Goal: Task Accomplishment & Management: Complete application form

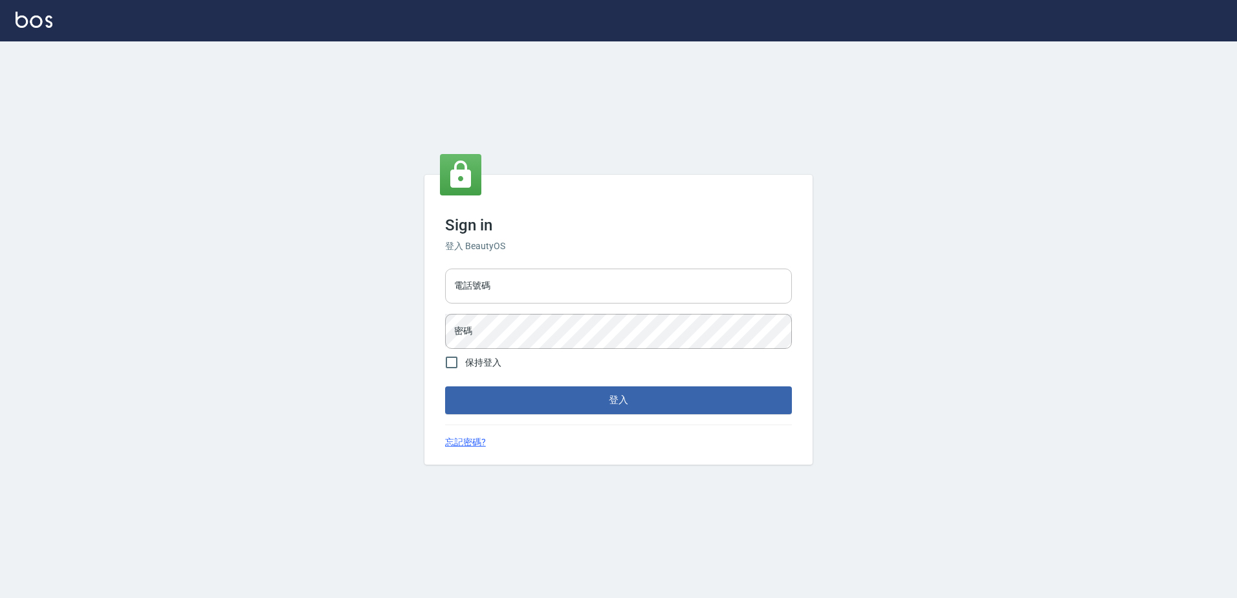
click at [479, 296] on input "電話號碼" at bounding box center [618, 286] width 347 height 35
type input "0426865599"
click at [445, 386] on button "登入" at bounding box center [618, 399] width 347 height 27
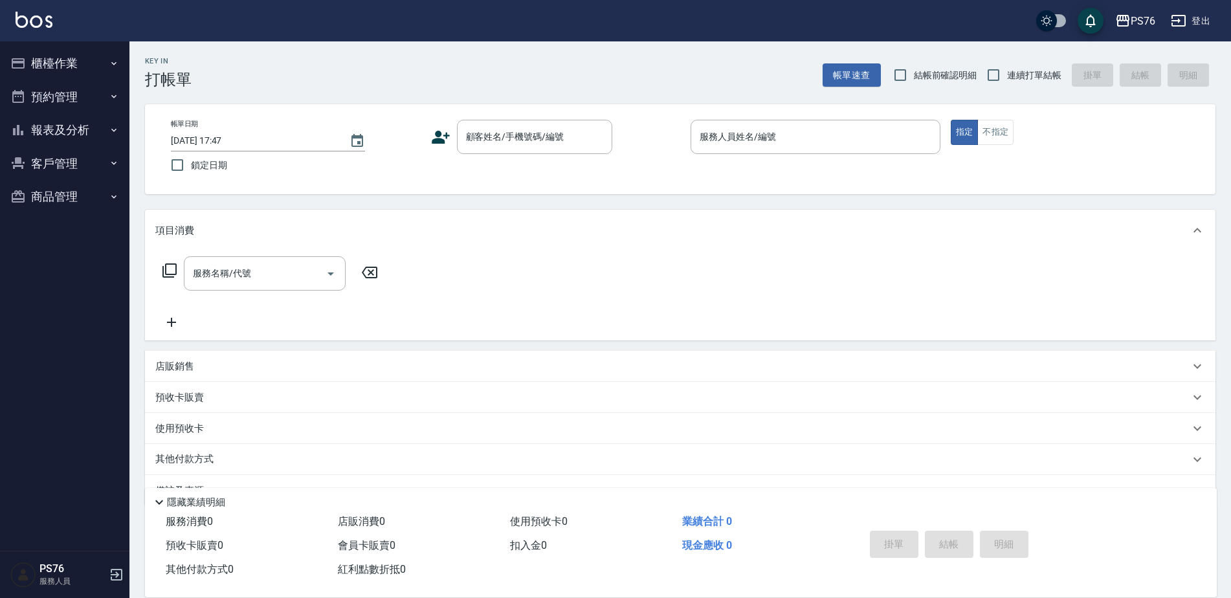
click at [1011, 76] on span "連續打單結帳" at bounding box center [1034, 76] width 54 height 14
click at [1007, 76] on input "連續打單結帳" at bounding box center [993, 74] width 27 height 27
checkbox input "true"
click at [478, 147] on input "顧客姓名/手機號碼/編號" at bounding box center [525, 137] width 124 height 23
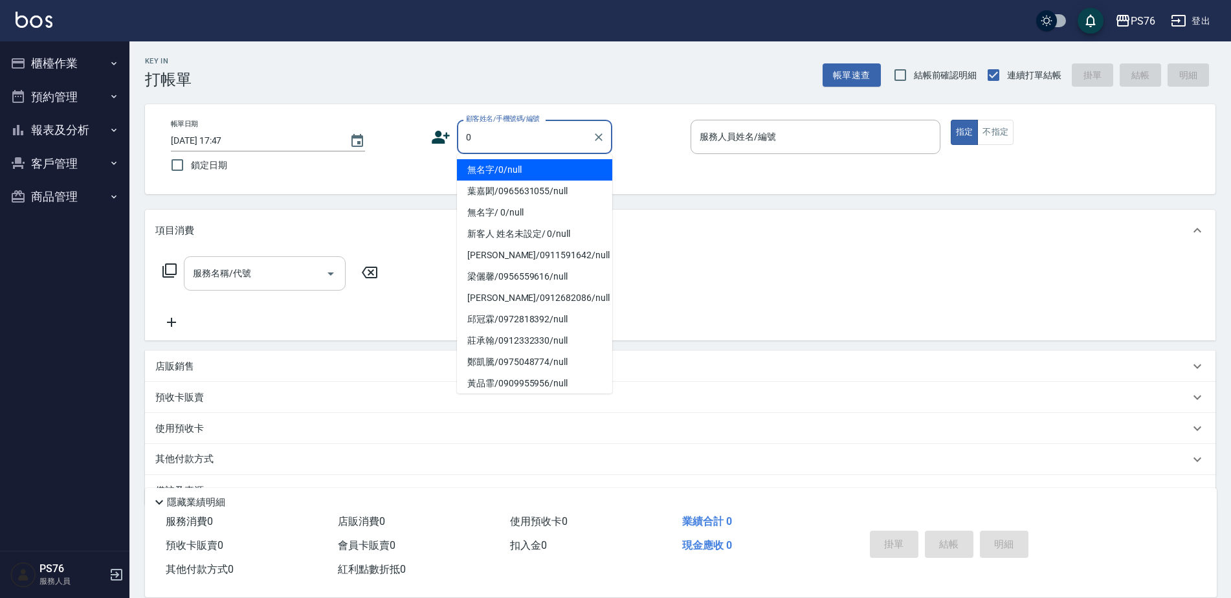
type input "無名字/0/null"
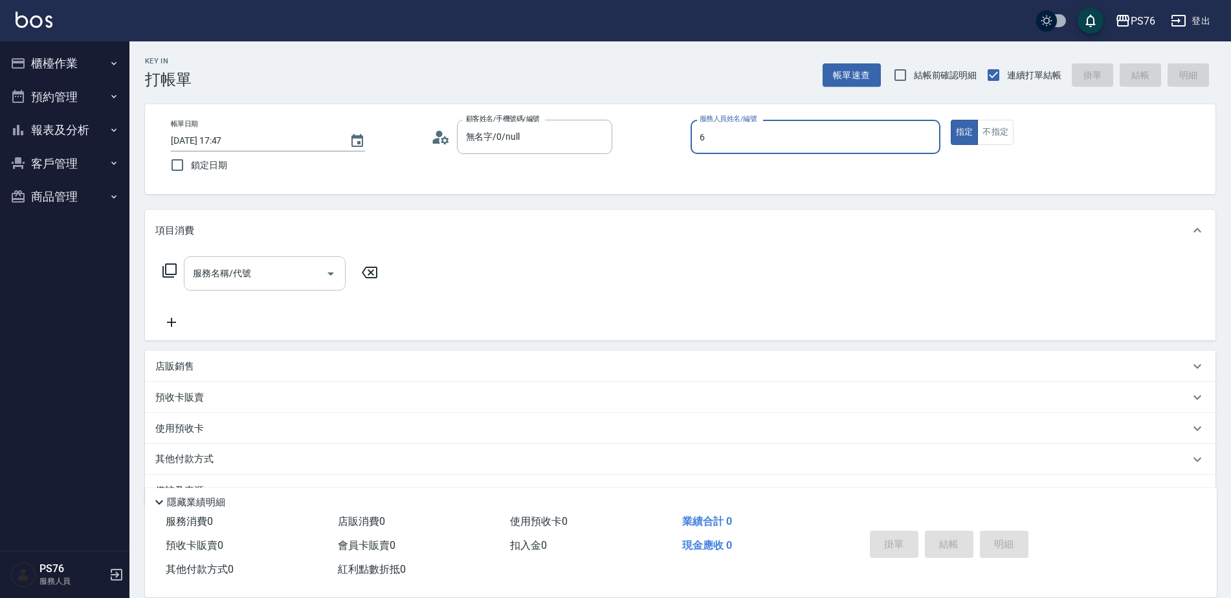
type input "洪彩娟-6"
type button "true"
click at [272, 281] on input "服務名稱/代號" at bounding box center [255, 273] width 131 height 23
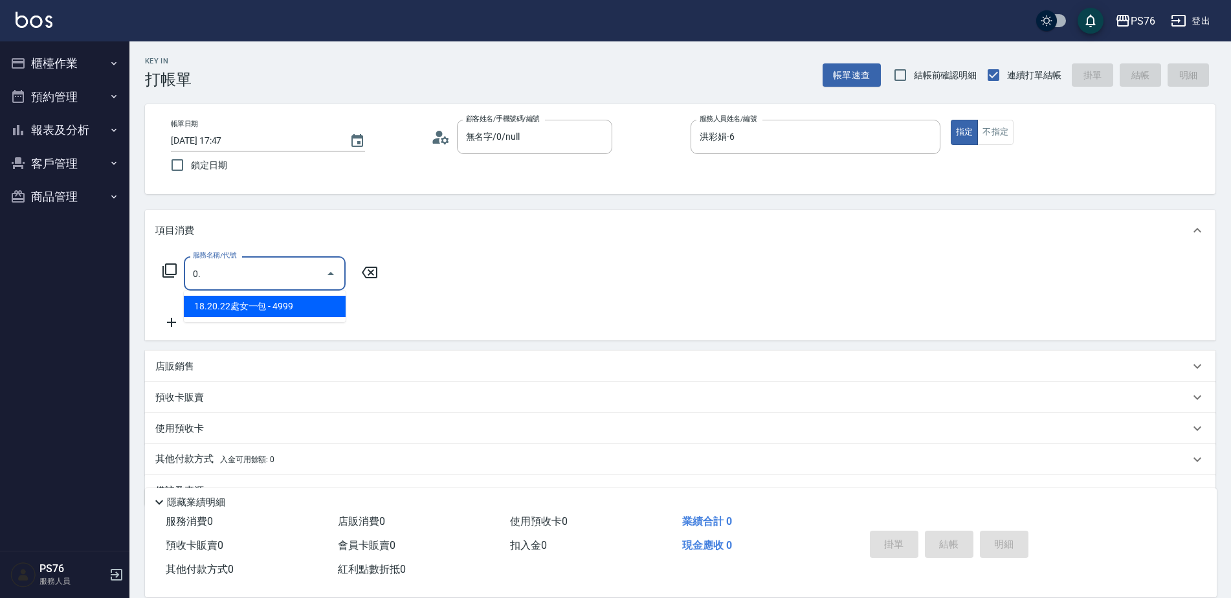
type input "0"
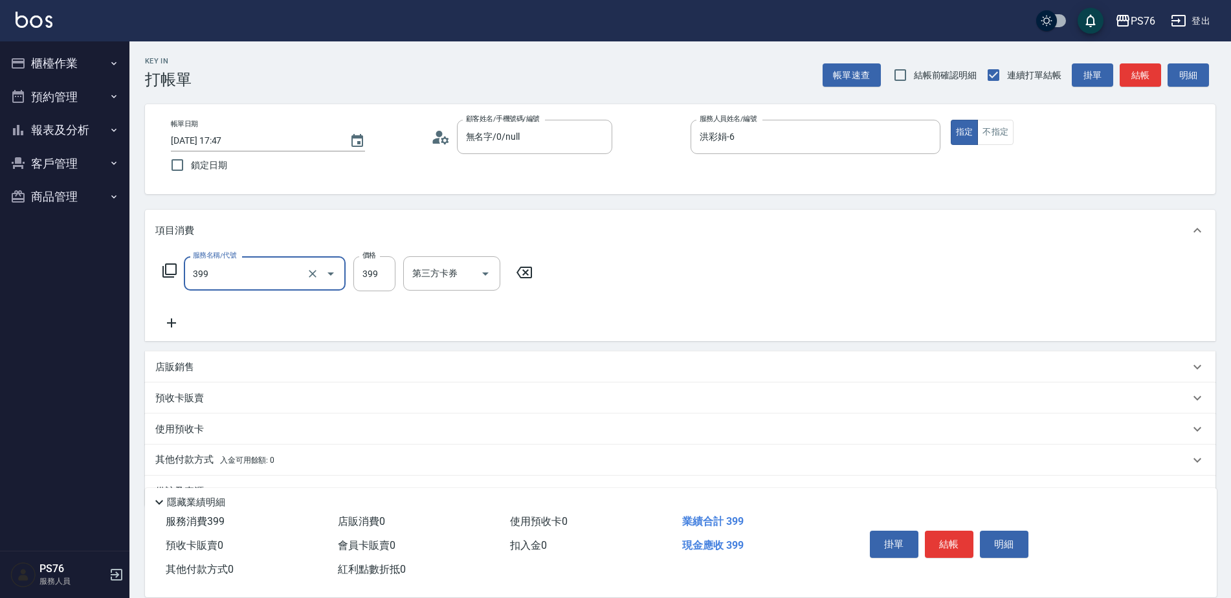
type input "接髮洗(399)"
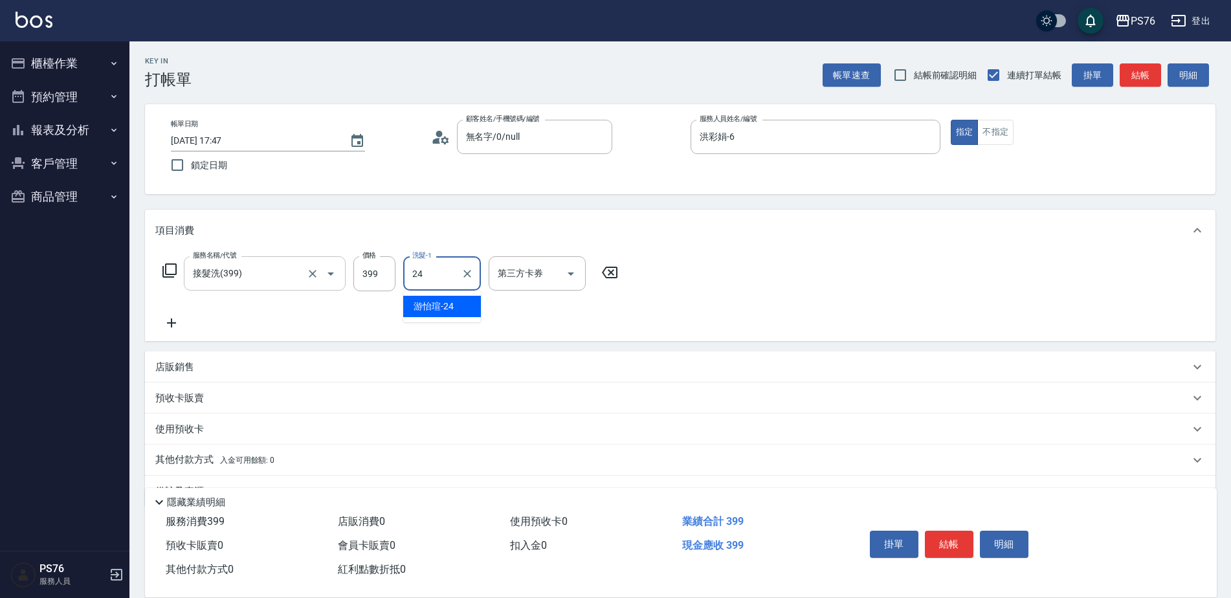
type input "游怡瑄-24"
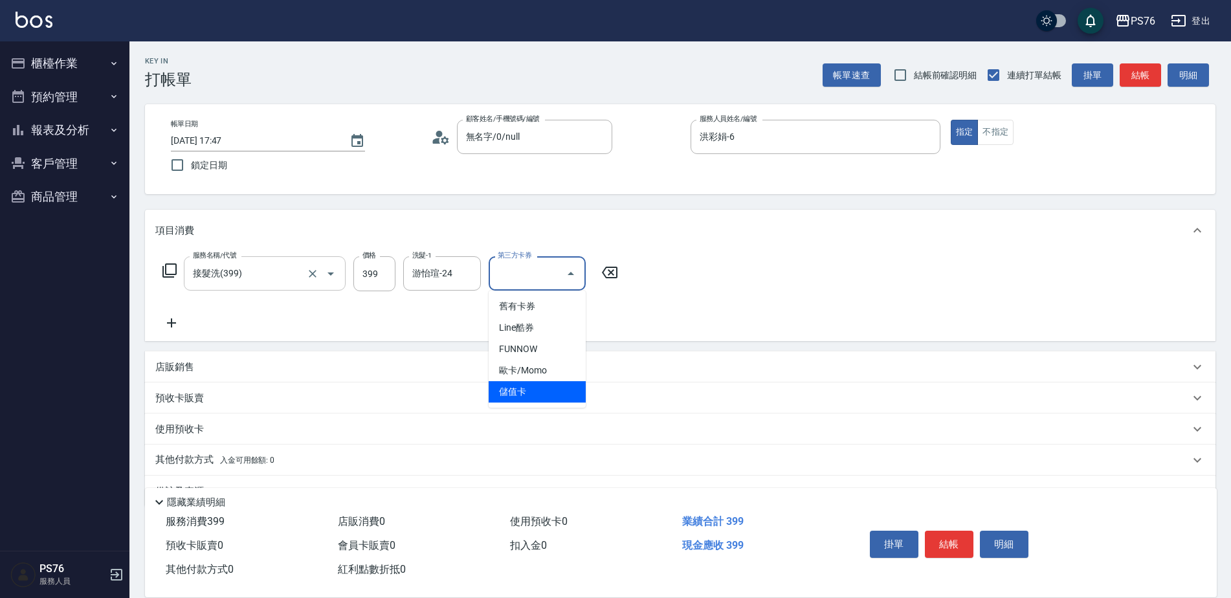
type input "儲值卡"
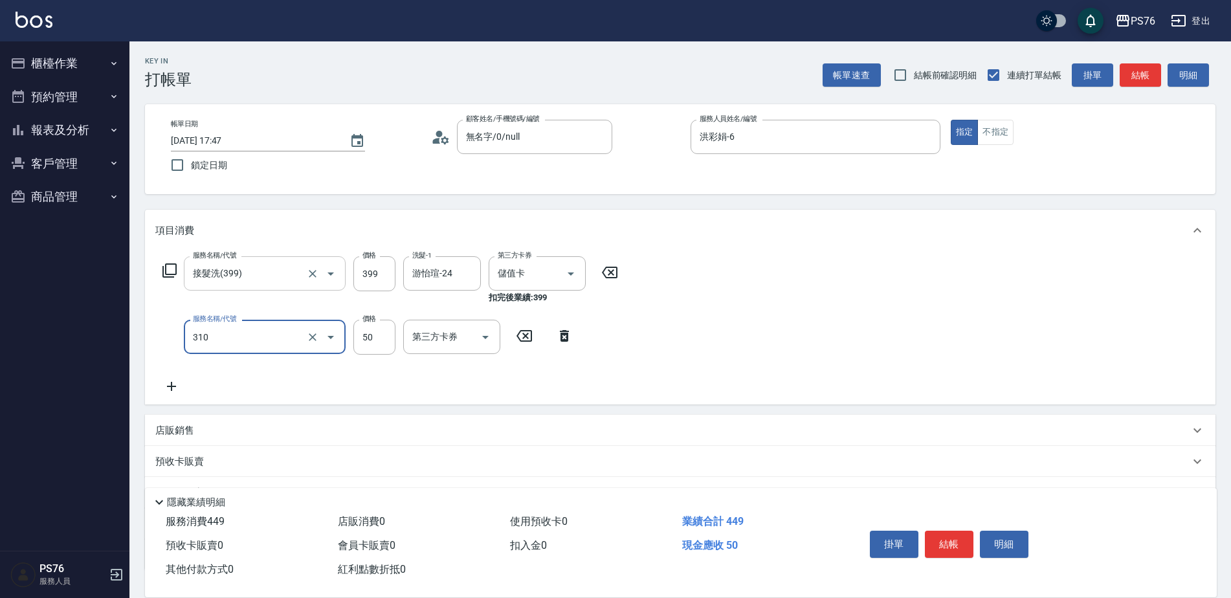
type input "剪瀏海(310)"
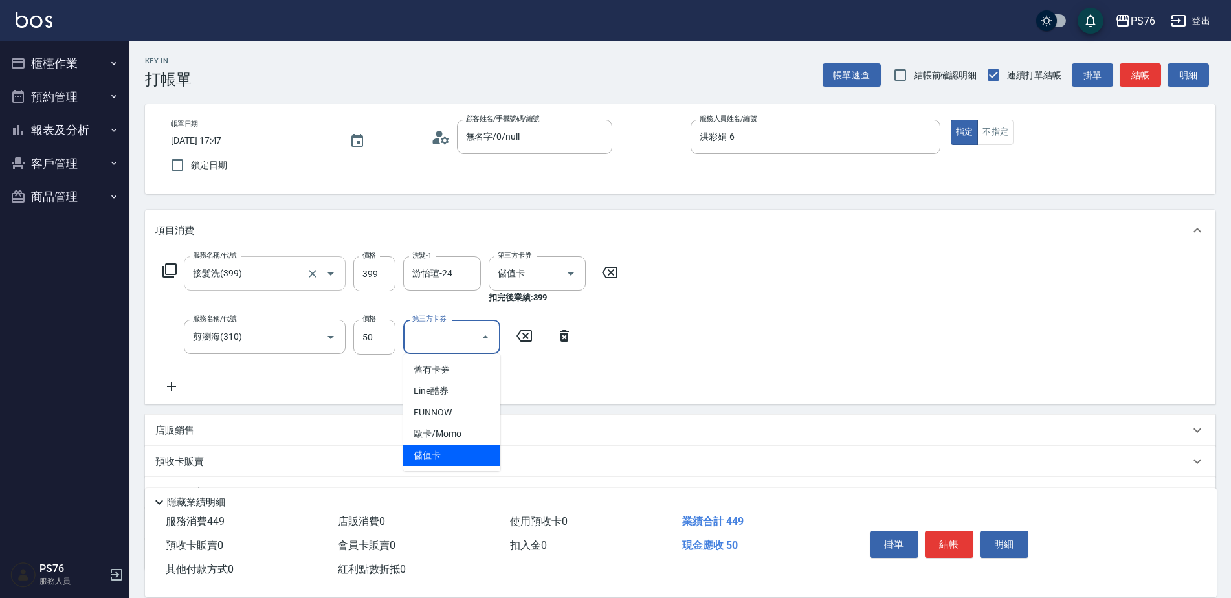
type input "儲值卡"
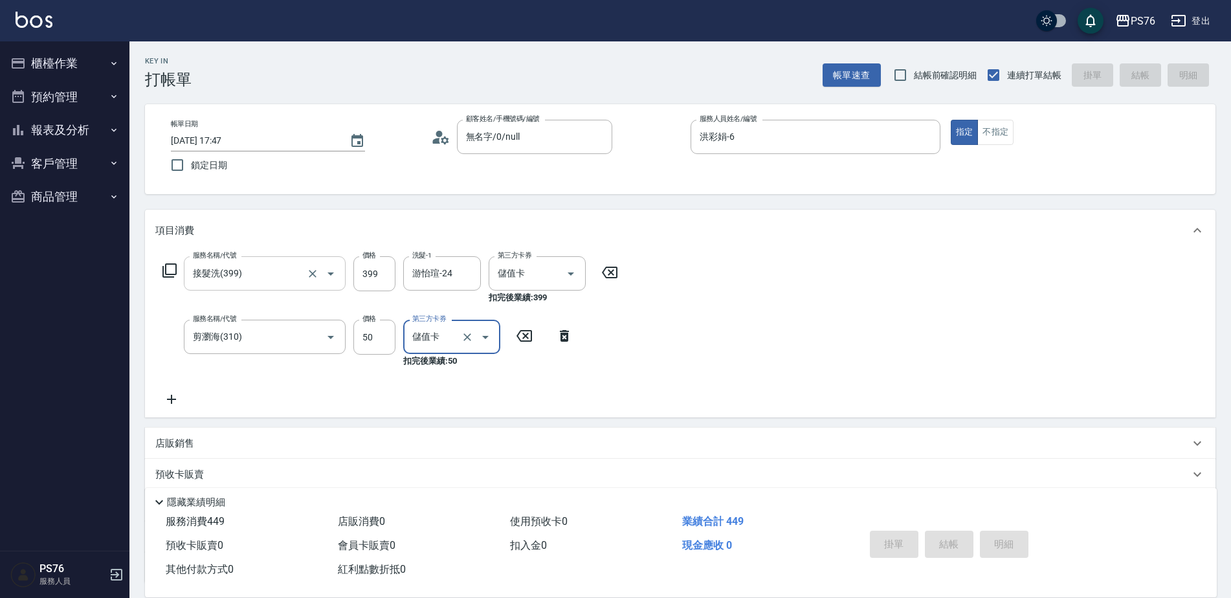
type input "[DATE] 17:48"
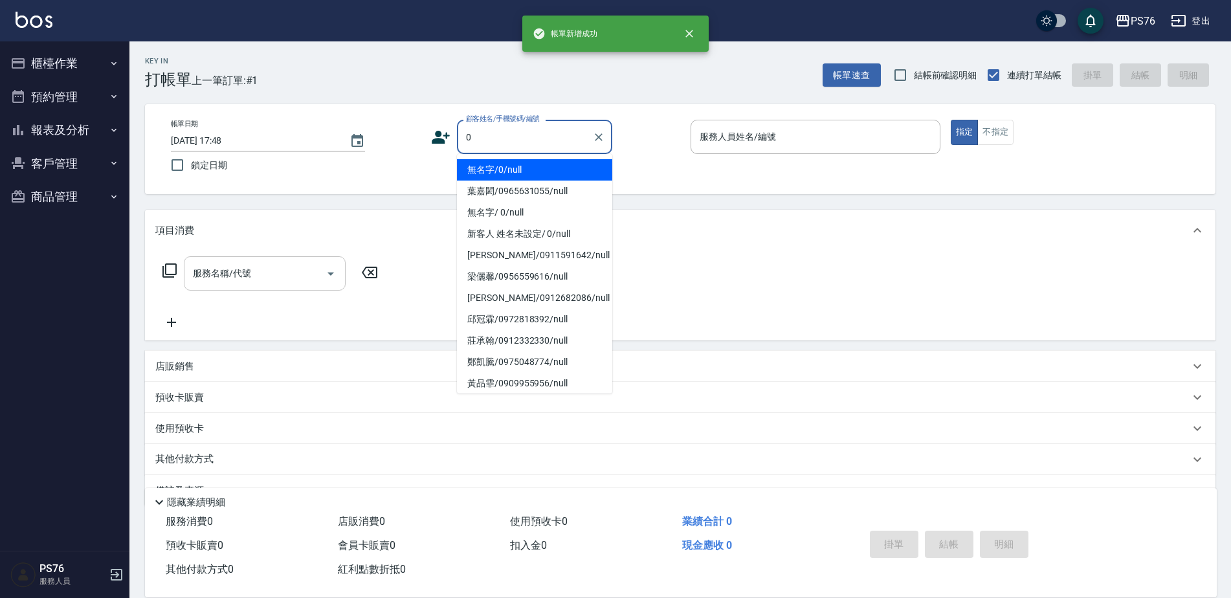
type input "無名字/0/null"
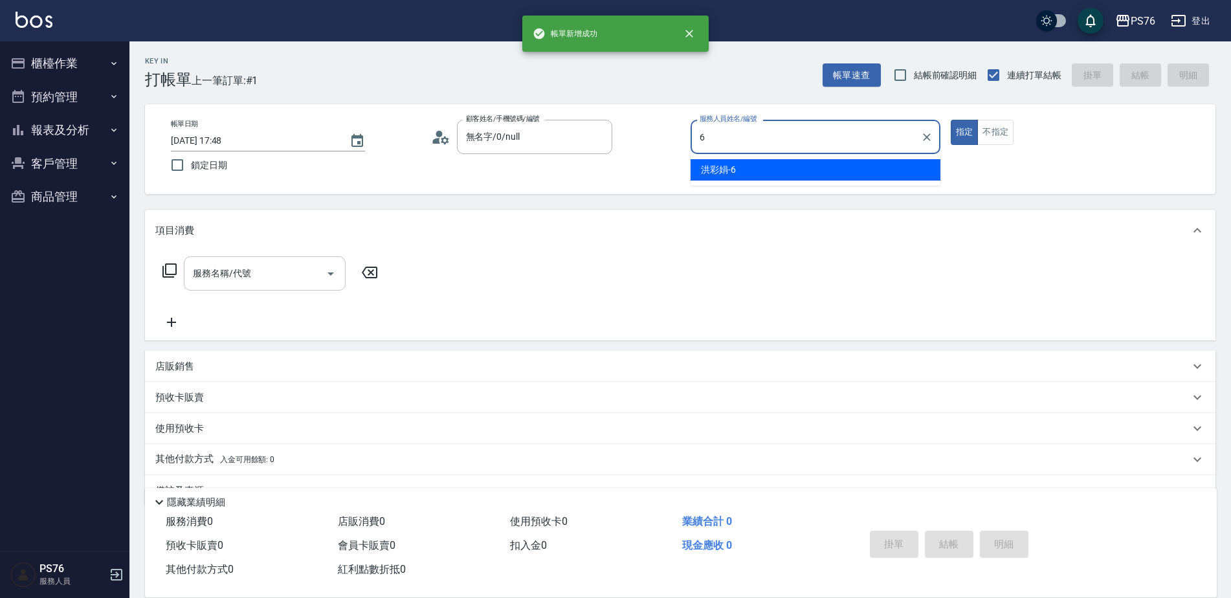
type input "洪彩娟-6"
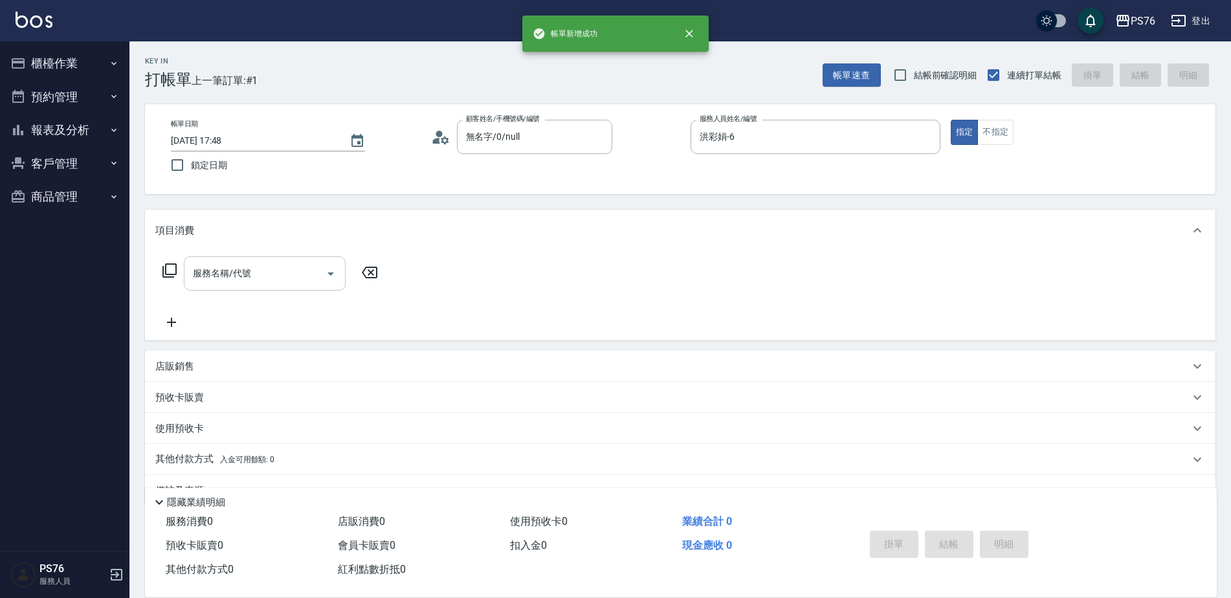
click at [272, 281] on input "服務名稱/代號" at bounding box center [255, 273] width 131 height 23
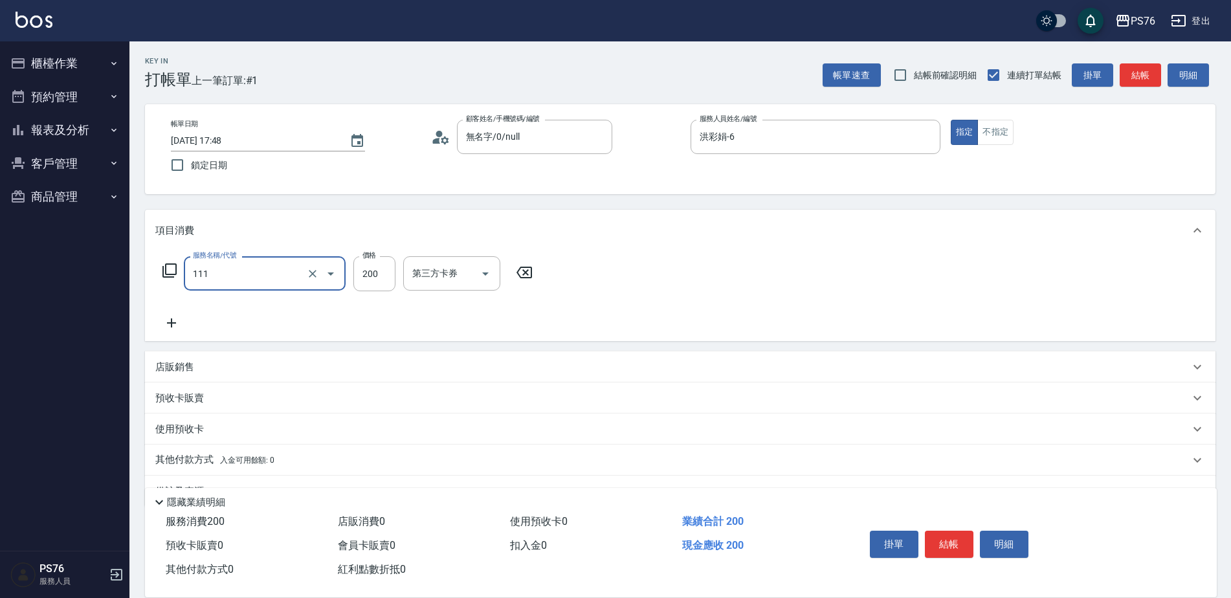
type input "200(111)"
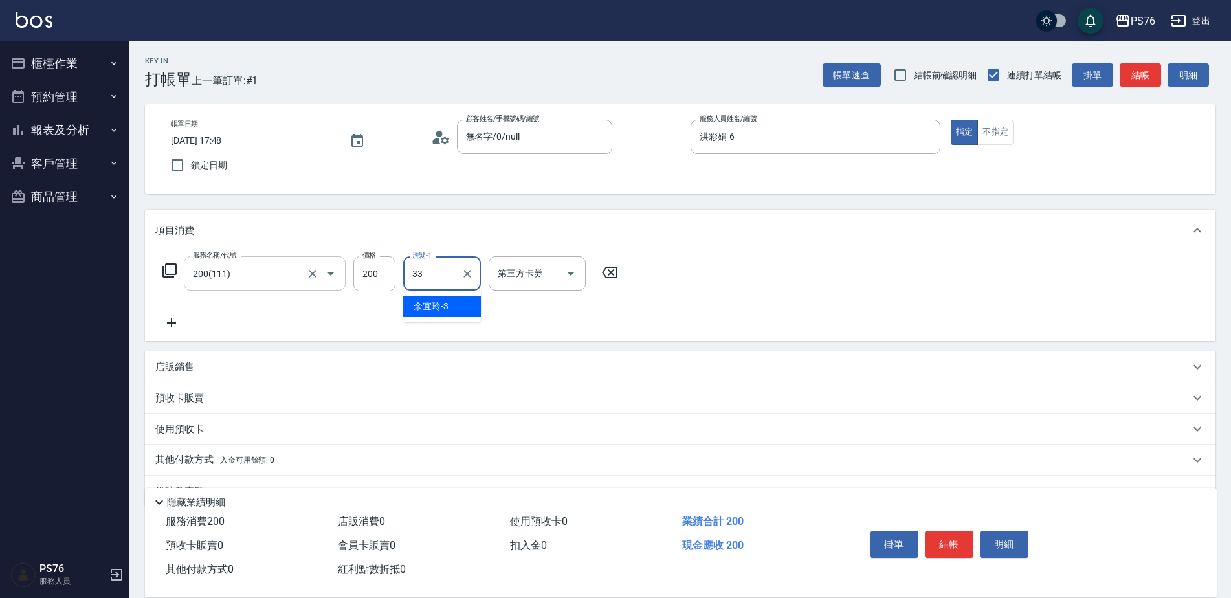
type input "[PERSON_NAME]33"
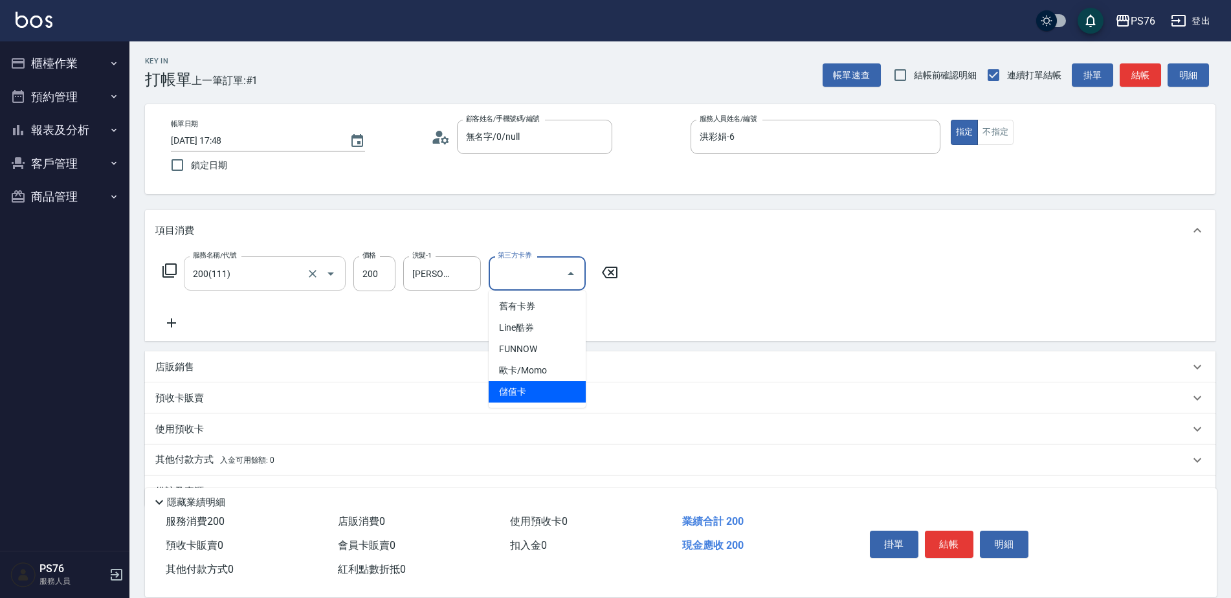
type input "儲值卡"
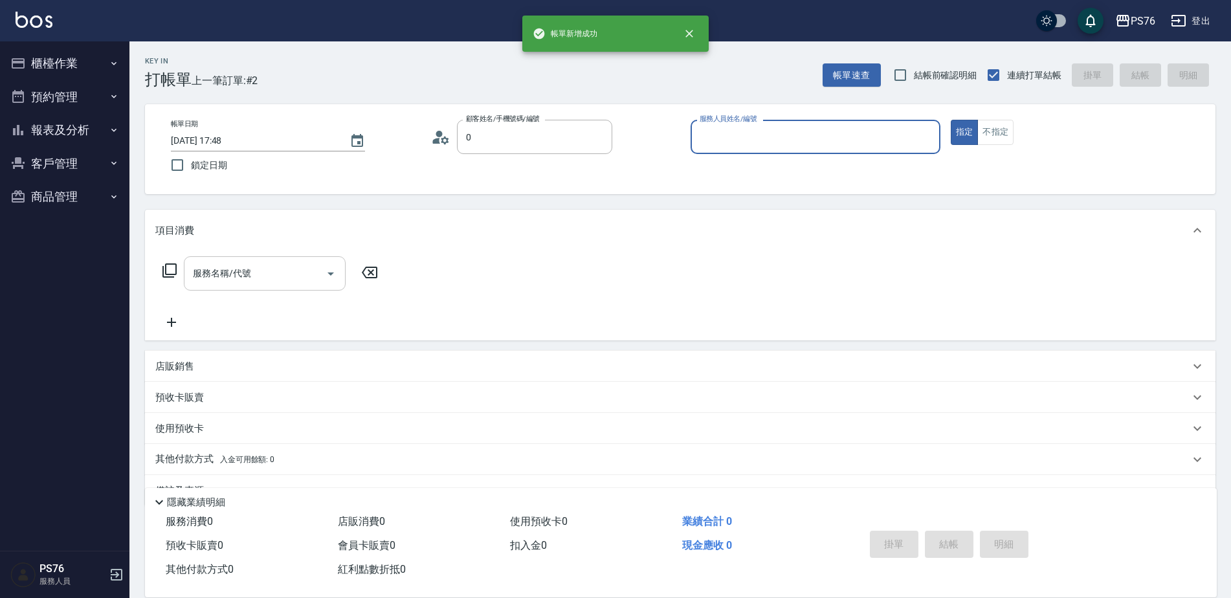
type input "無名字/0/null"
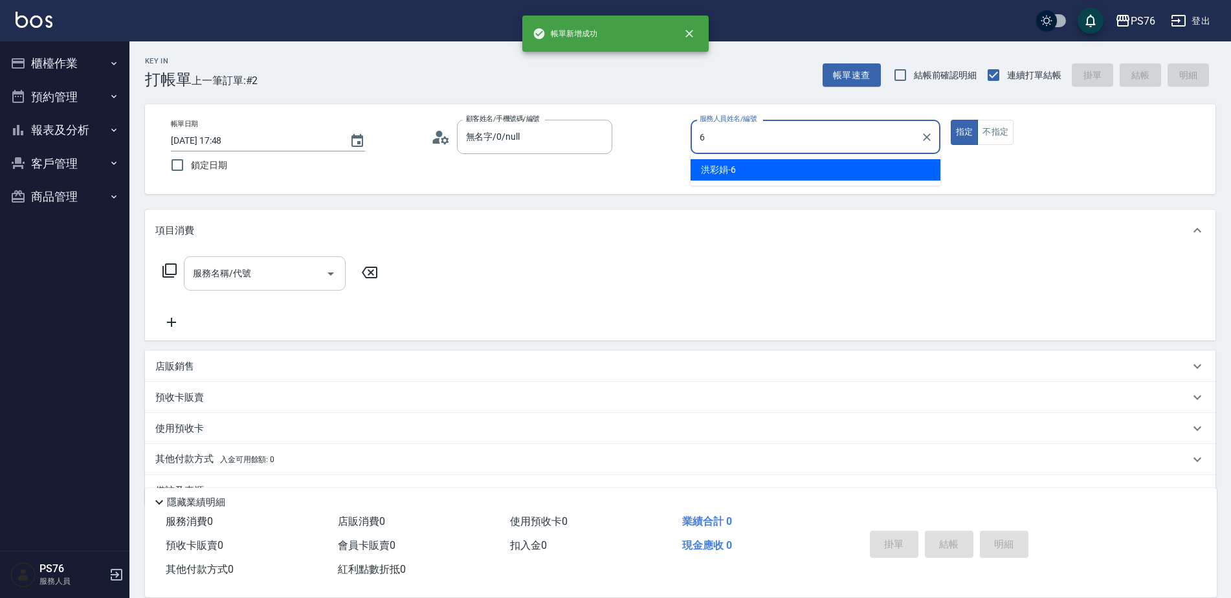
type input "洪彩娟-6"
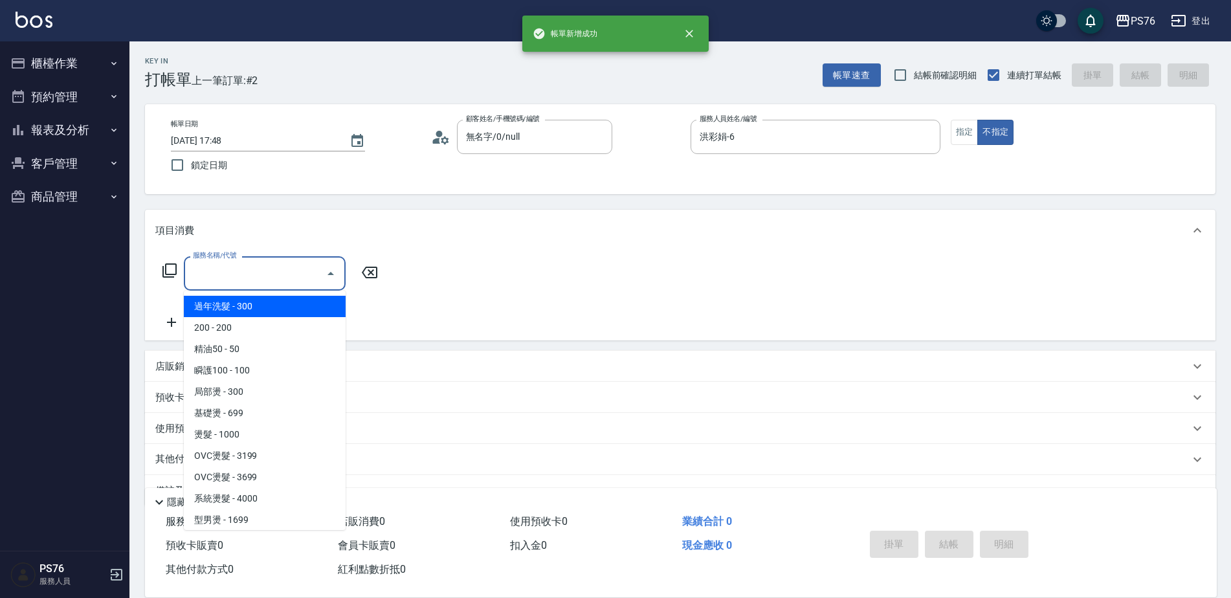
click at [272, 281] on input "服務名稱/代號" at bounding box center [255, 273] width 131 height 23
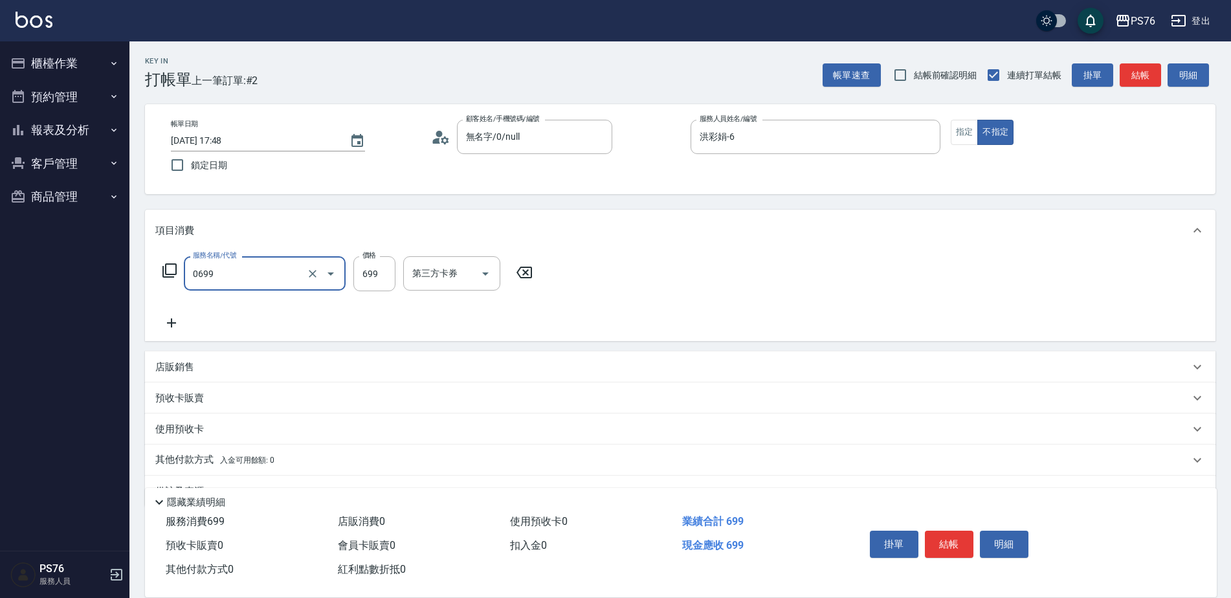
type input "精油SPA(0699)"
type input "游怡瑄-24"
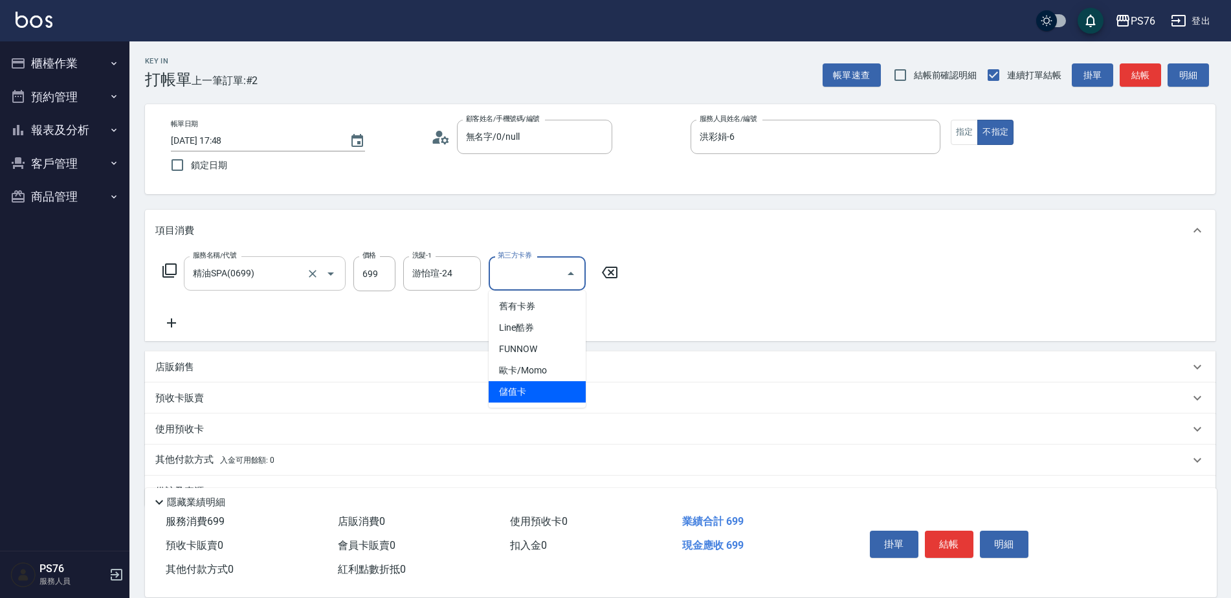
type input "儲值卡"
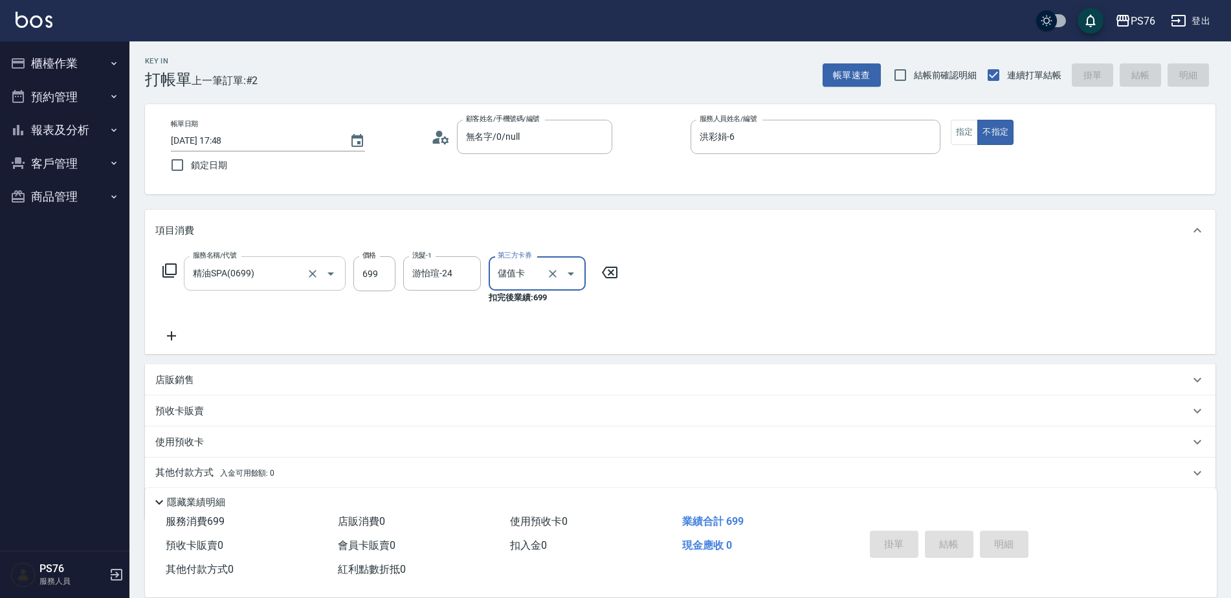
type input "[DATE] 17:49"
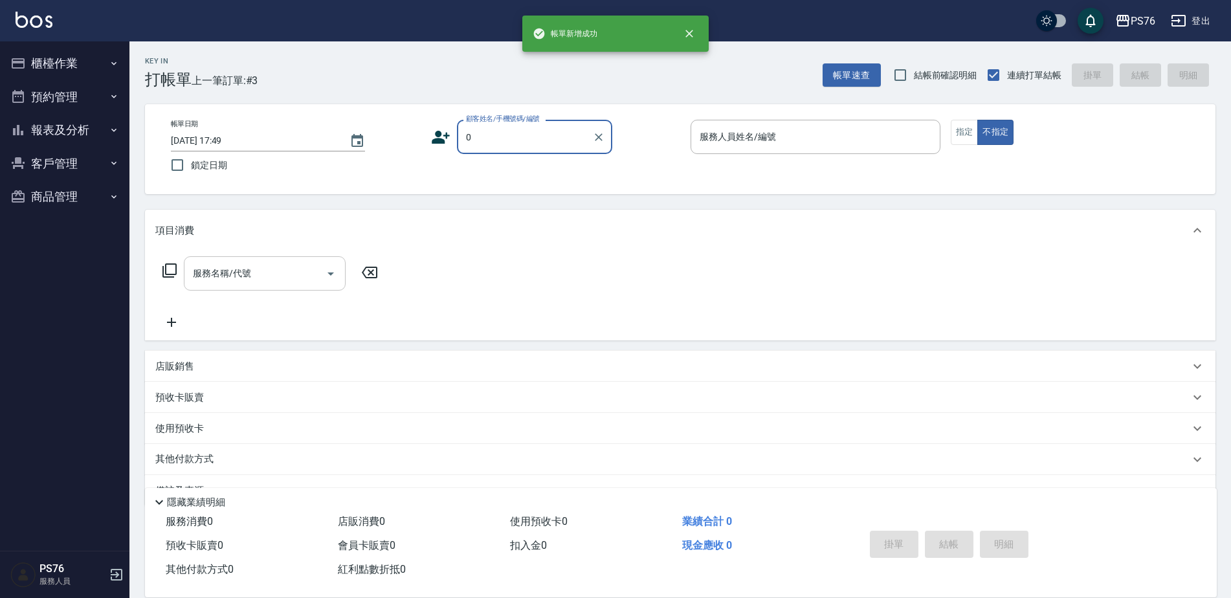
type input "無名字/0/null"
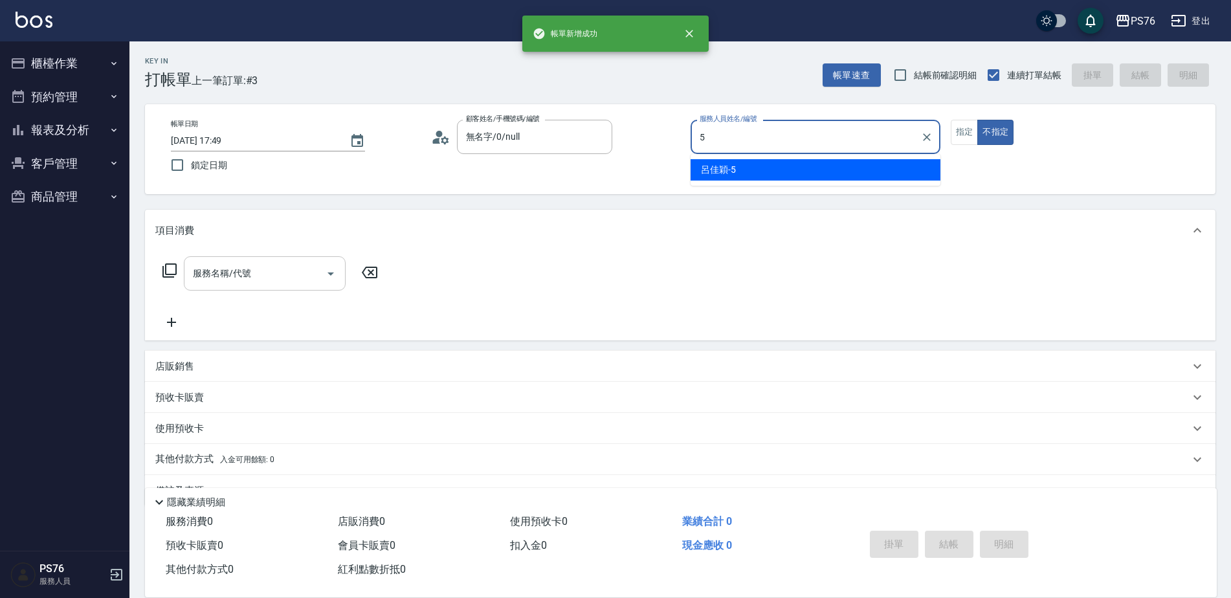
type input "[PERSON_NAME]-5"
type button "false"
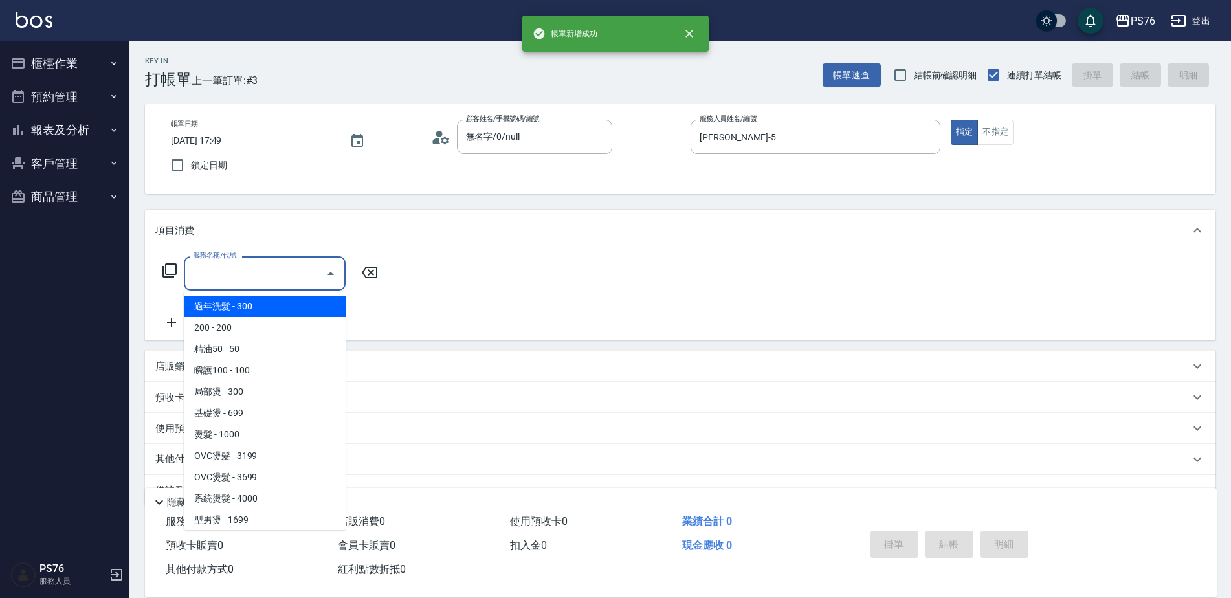
click at [272, 281] on input "服務名稱/代號" at bounding box center [255, 273] width 131 height 23
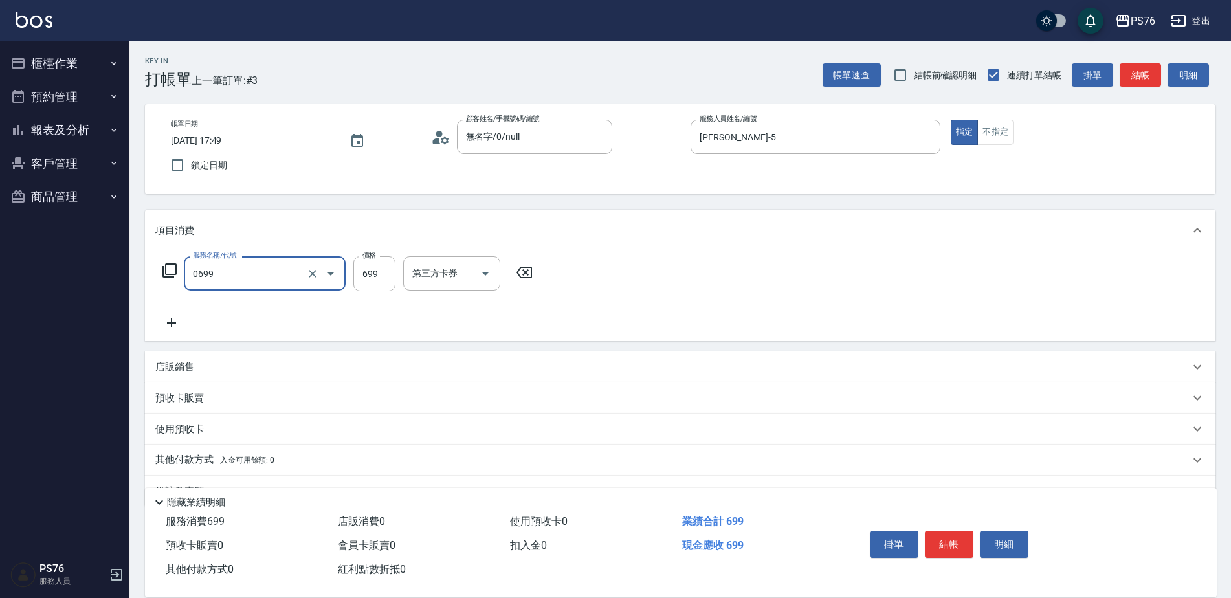
type input "精油SPA(0699)"
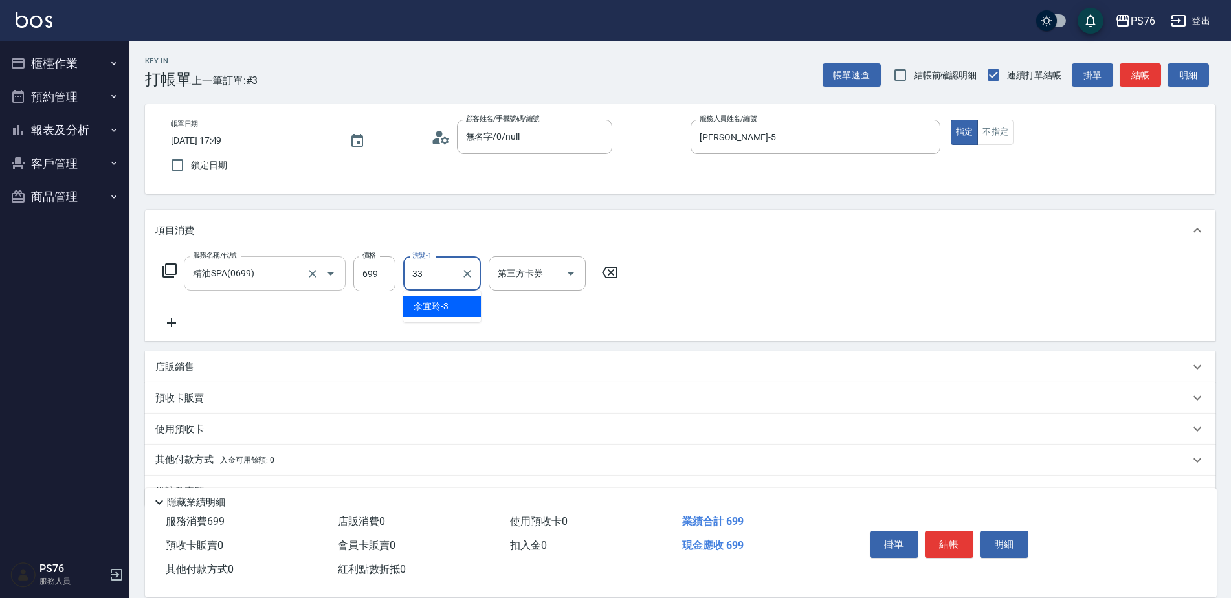
type input "[PERSON_NAME]33"
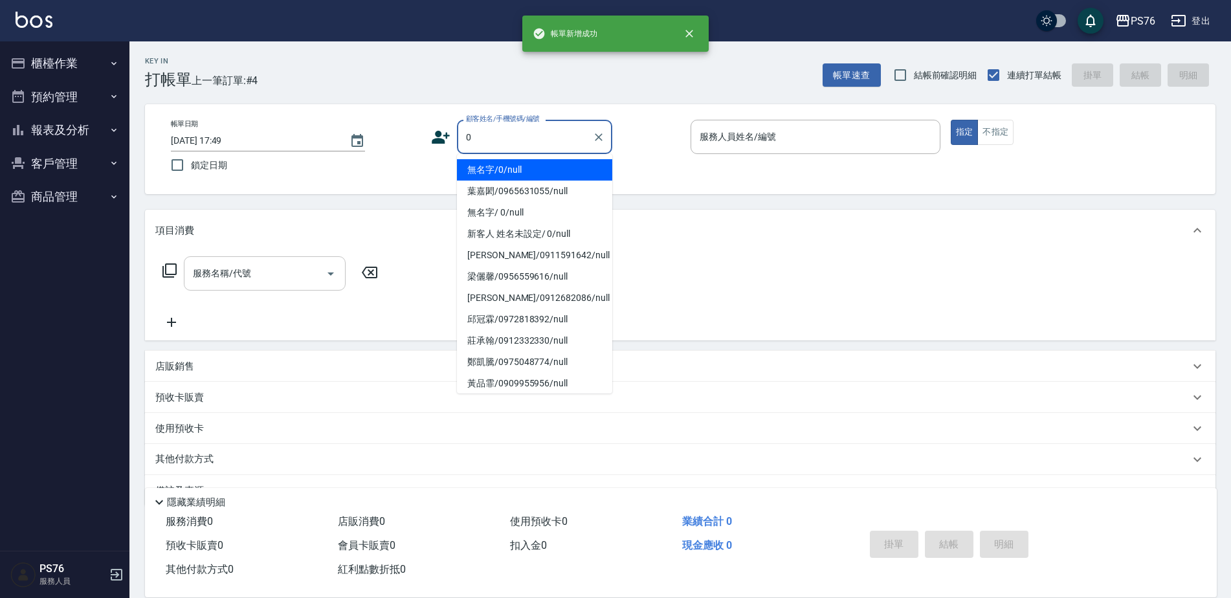
type input "無名字/0/null"
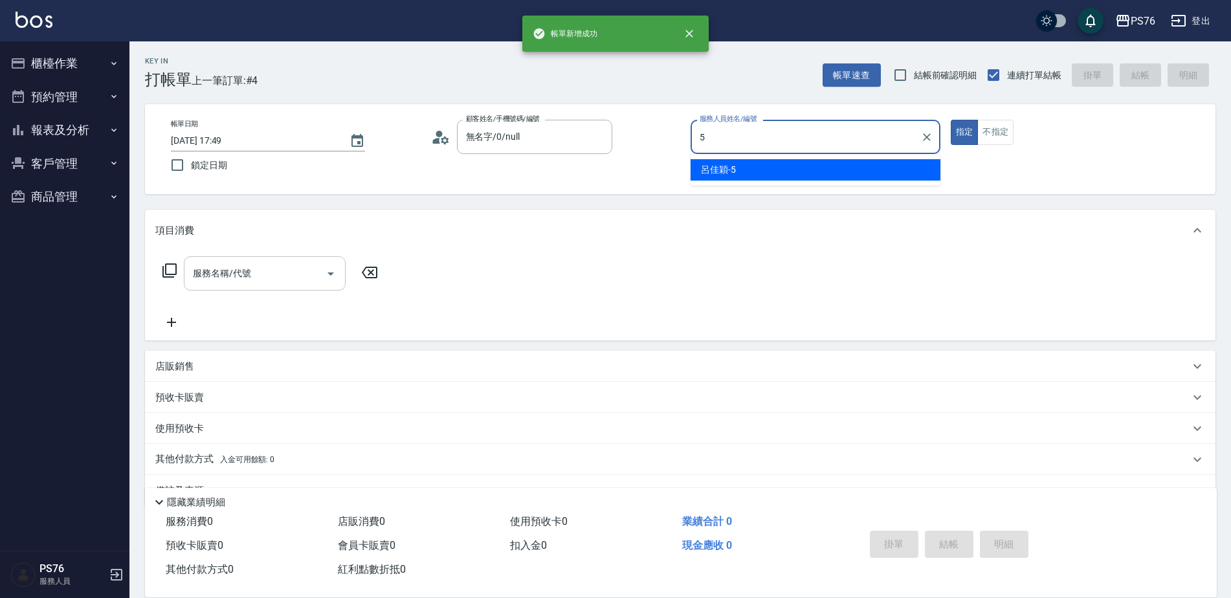
type input "[PERSON_NAME]-5"
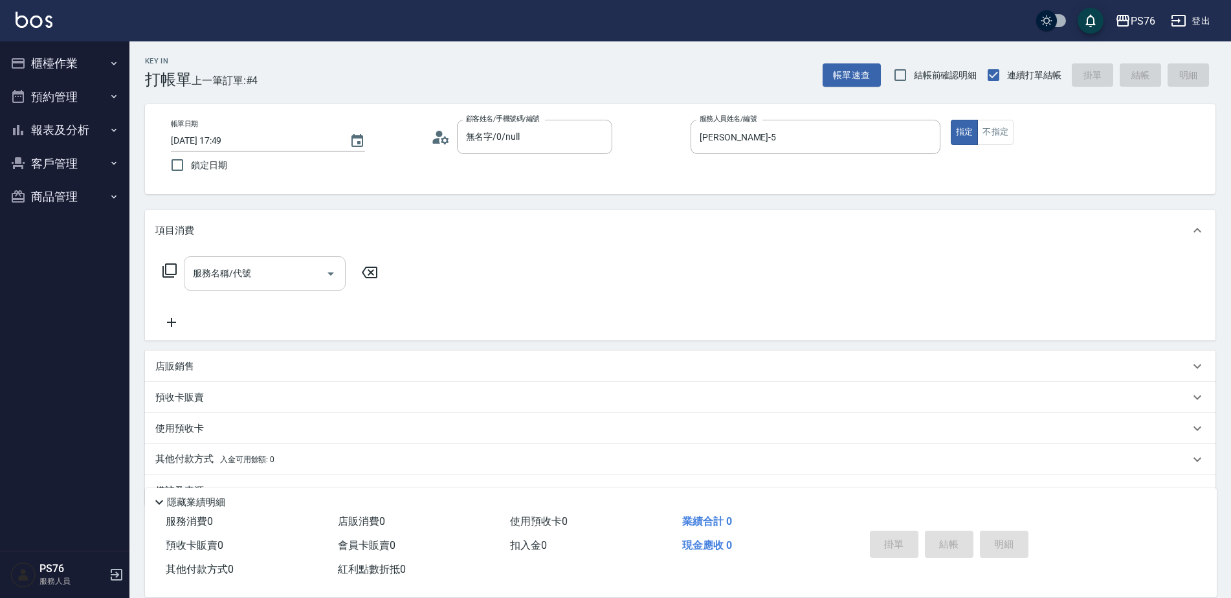
click at [272, 281] on input "服務名稱/代號" at bounding box center [255, 273] width 131 height 23
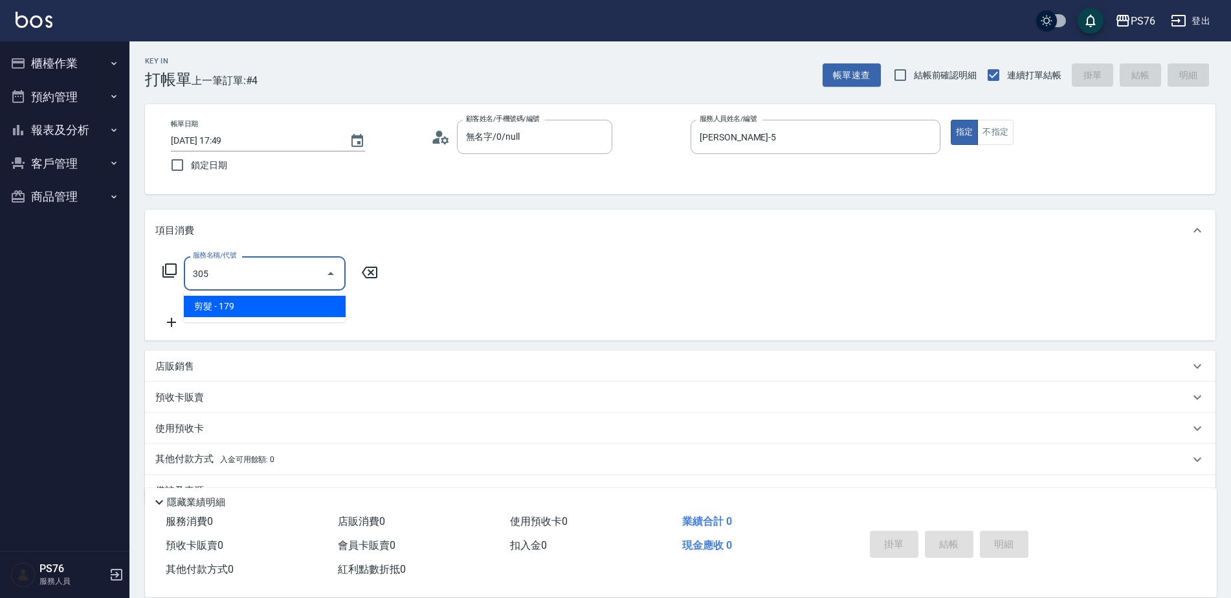
type input "剪髮(305)"
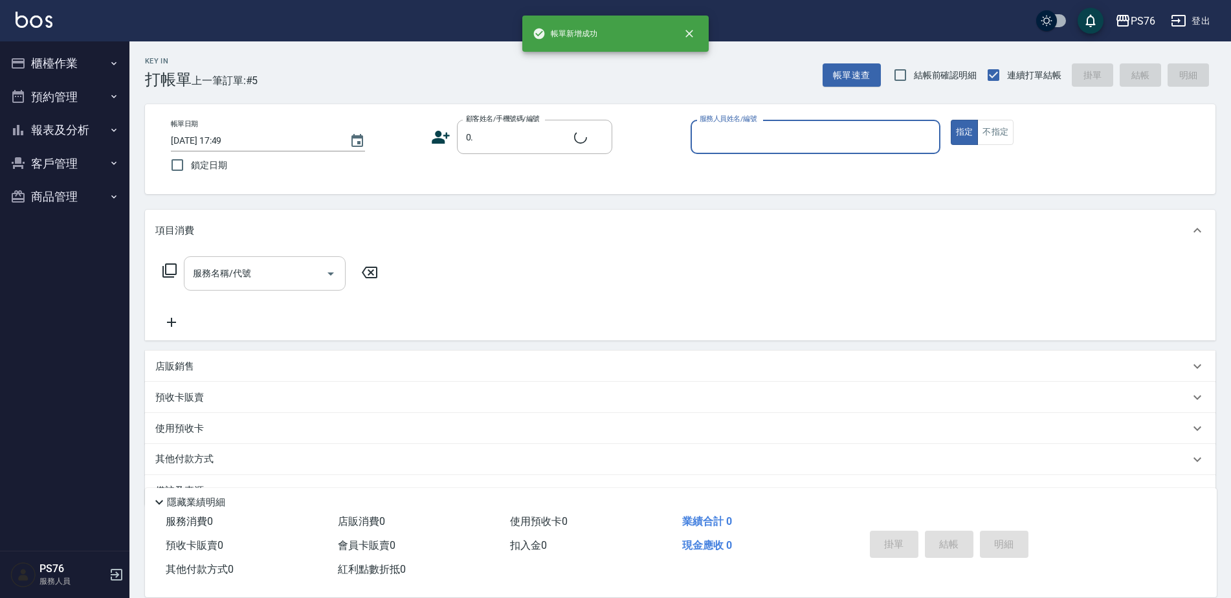
type input "無名字/0./null"
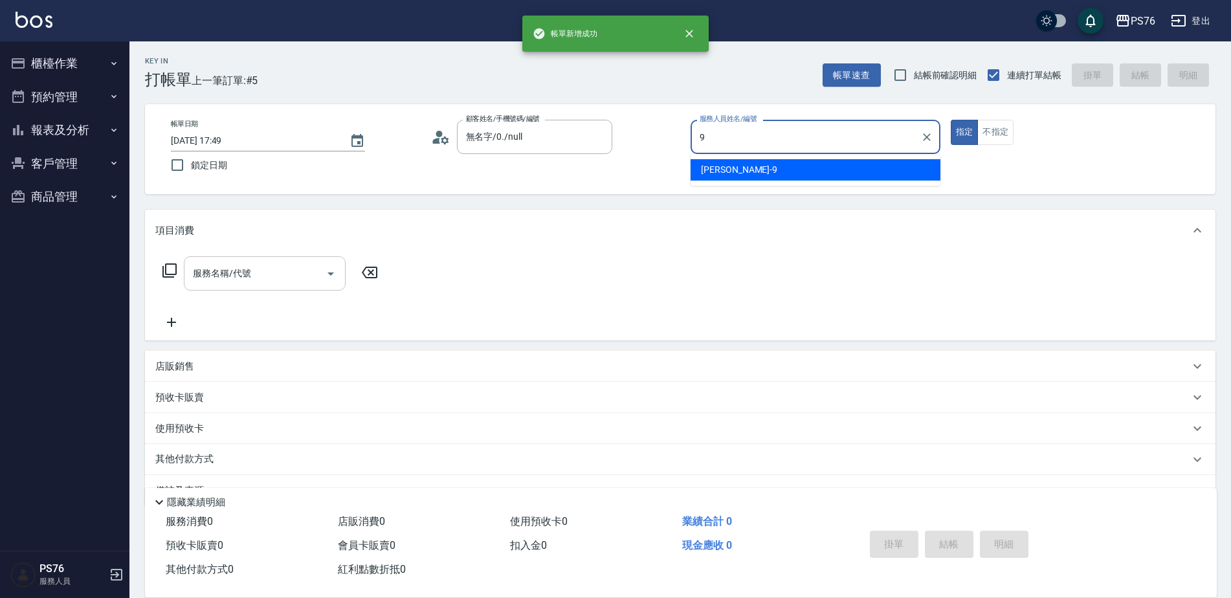
type input "[PERSON_NAME]-9"
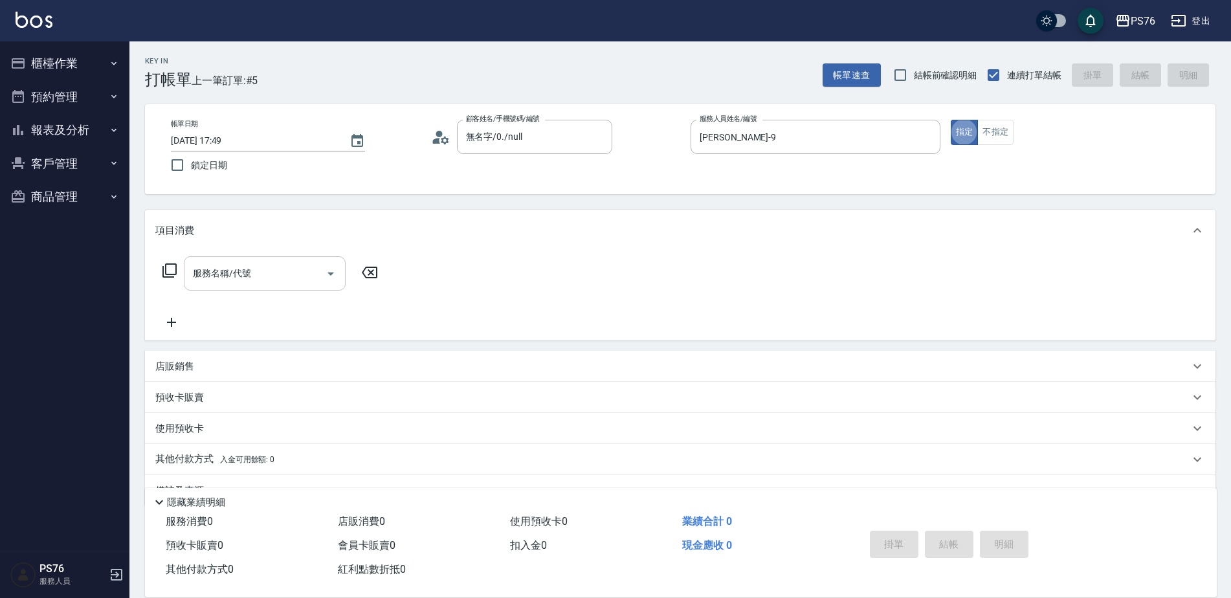
click at [272, 281] on input "服務名稱/代號" at bounding box center [255, 273] width 131 height 23
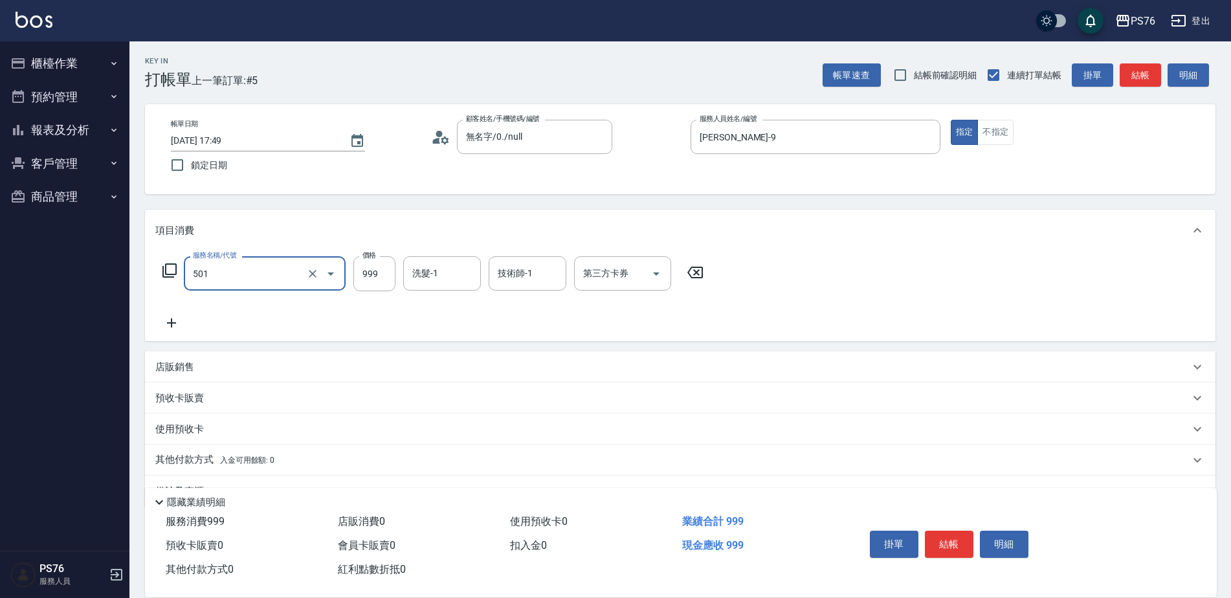
type input "染髮(501)"
type input "2000"
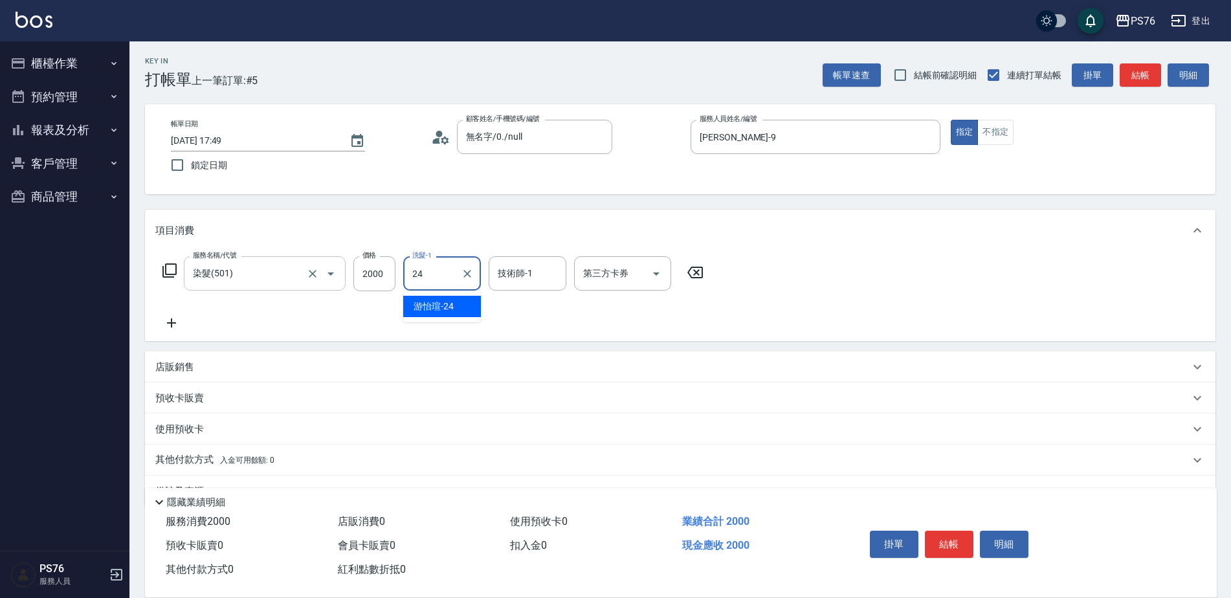
type input "游怡瑄-24"
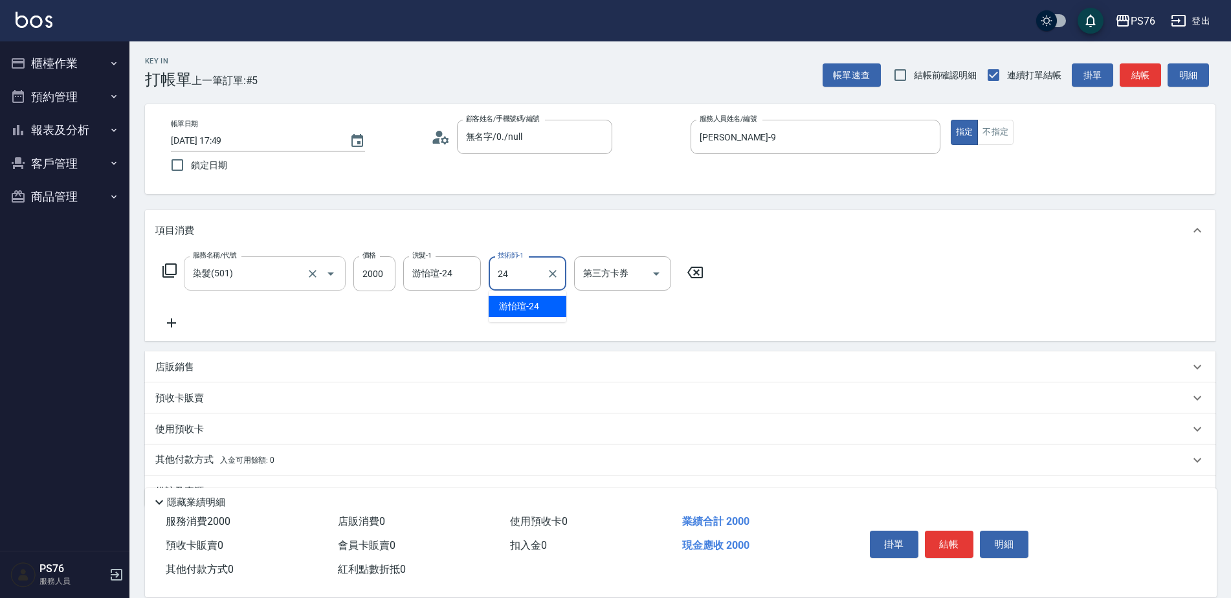
type input "游怡瑄-24"
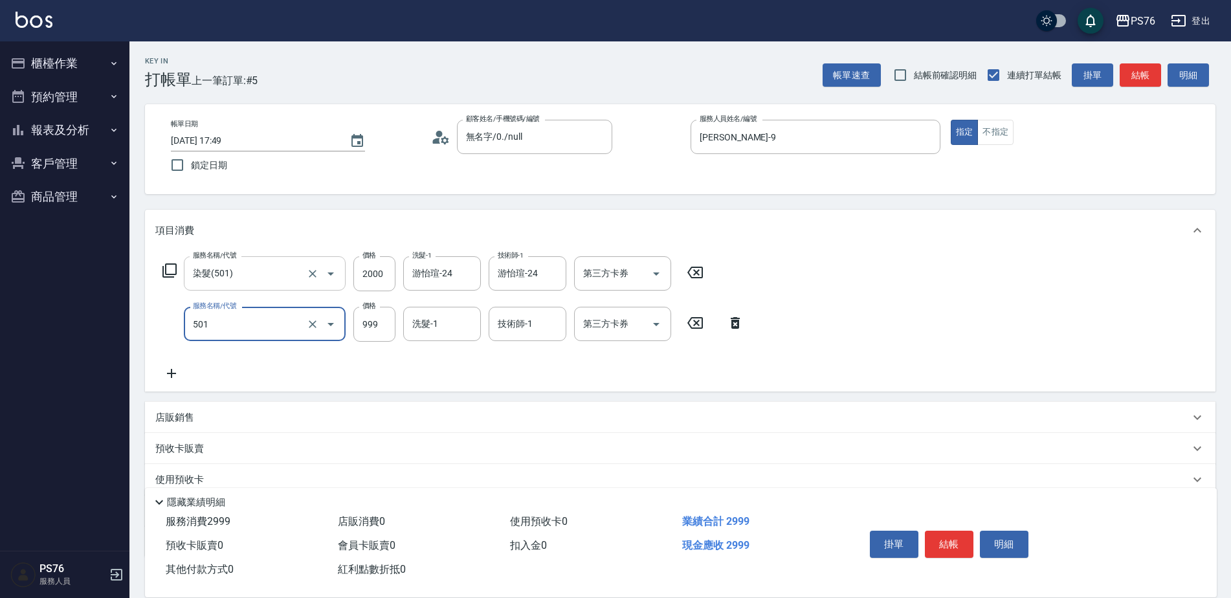
type input "染髮(501)"
type input "1500"
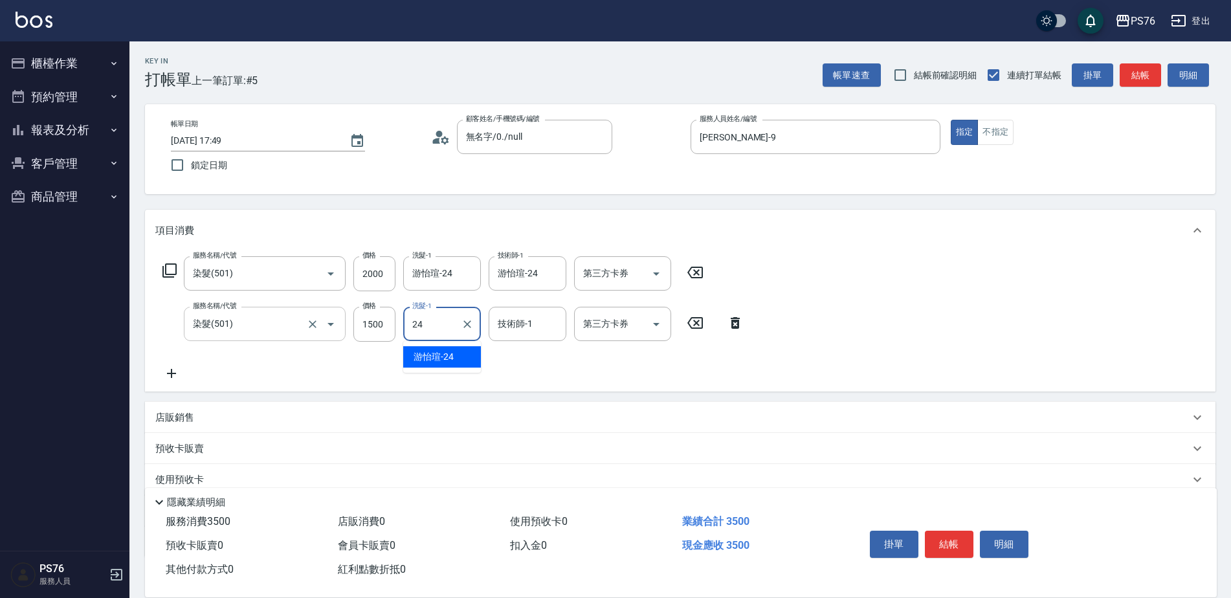
type input "游怡瑄-24"
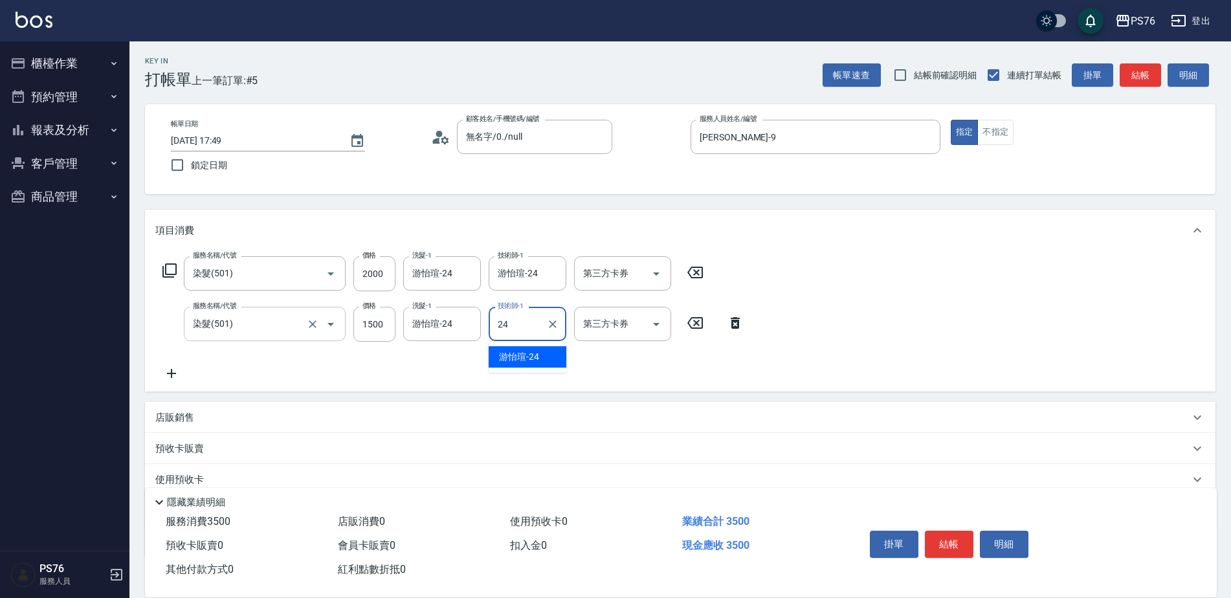
type input "游怡瑄-24"
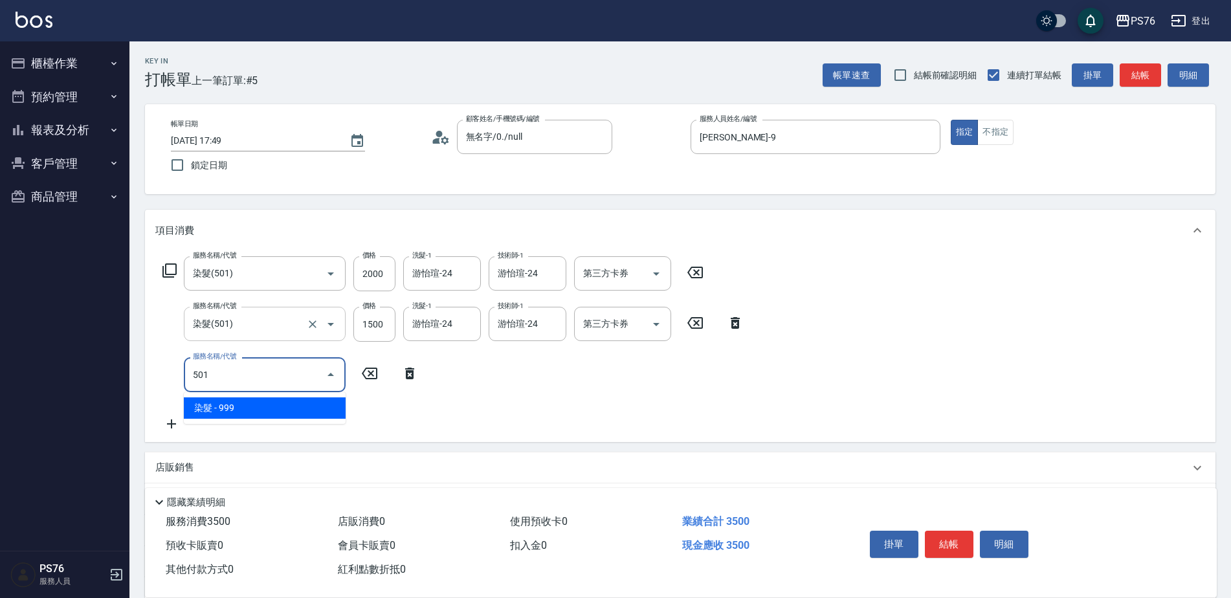
type input "染髮(501)"
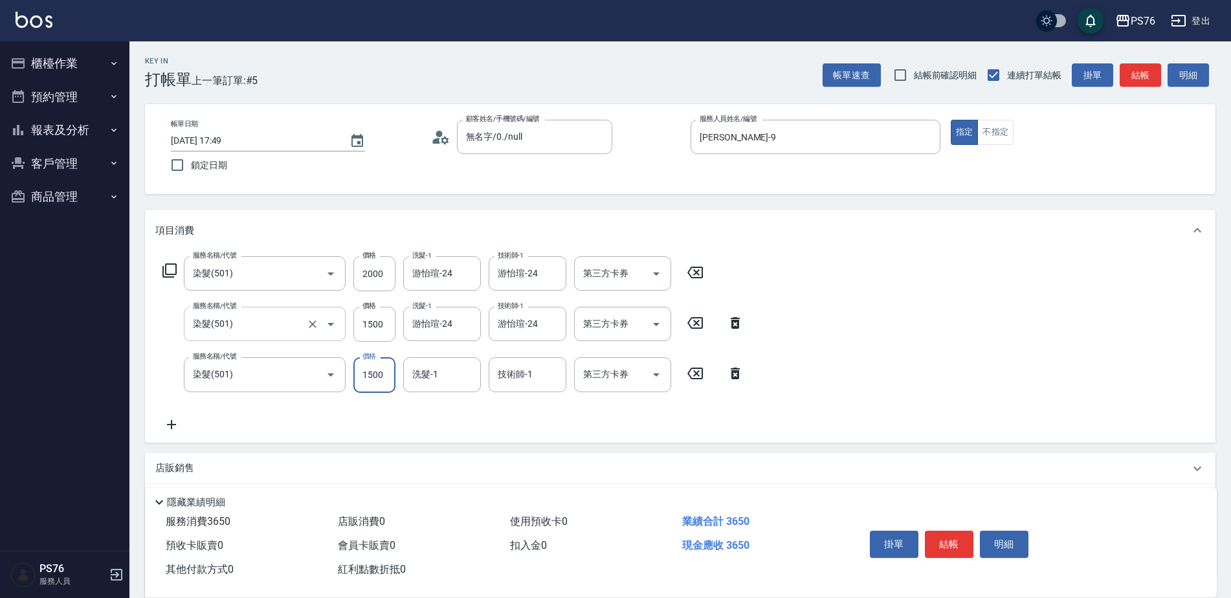
type input "1500"
type input "游怡瑄-24"
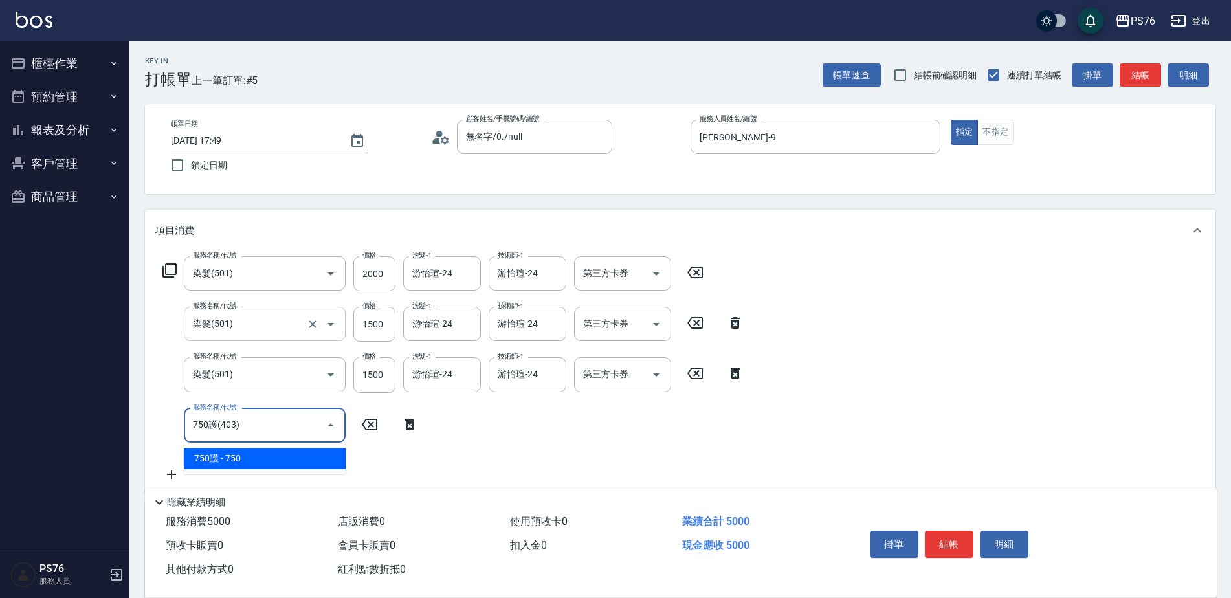
type input "750護(403)"
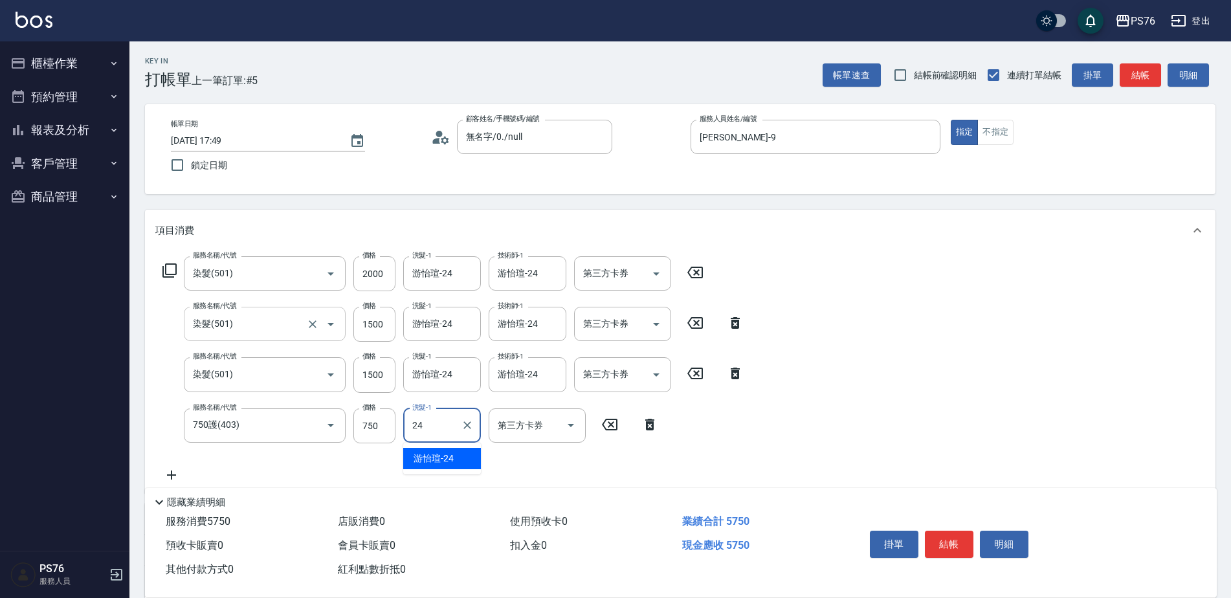
type input "游怡瑄-24"
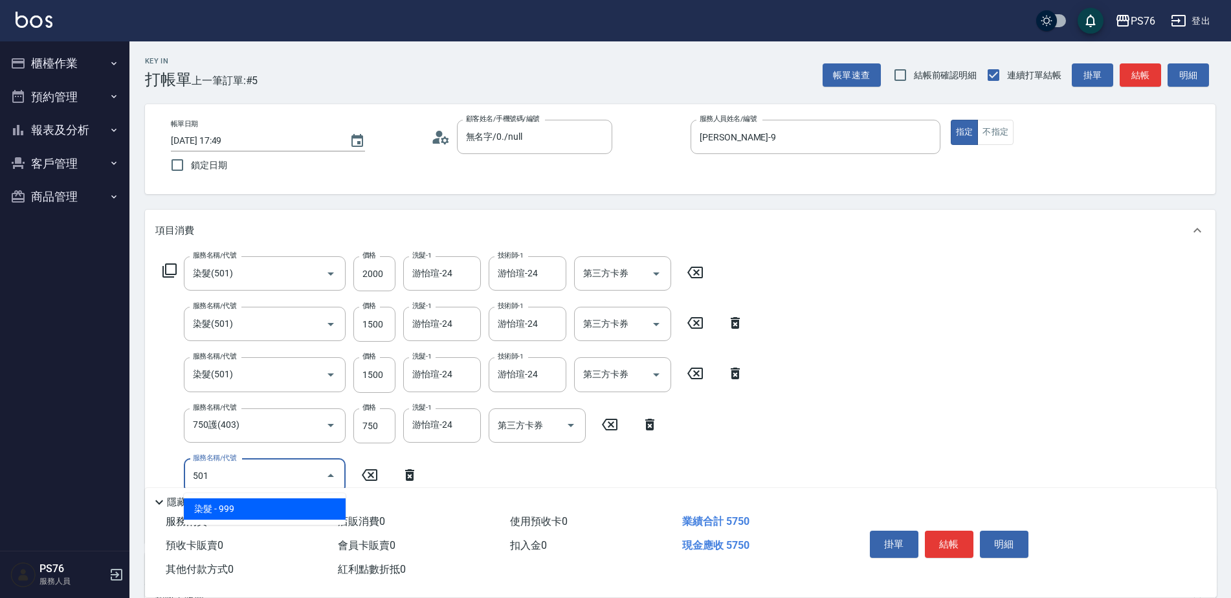
type input "染髮(501)"
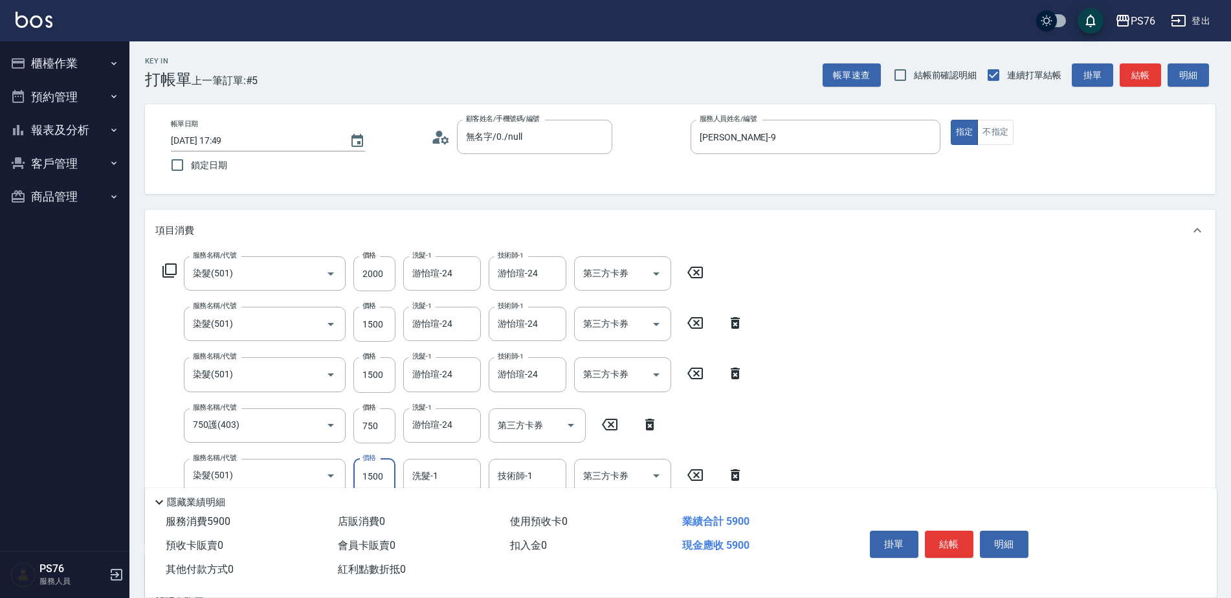
type input "1500"
type input "游怡瑄-24"
click at [949, 538] on button "結帳" at bounding box center [949, 544] width 49 height 27
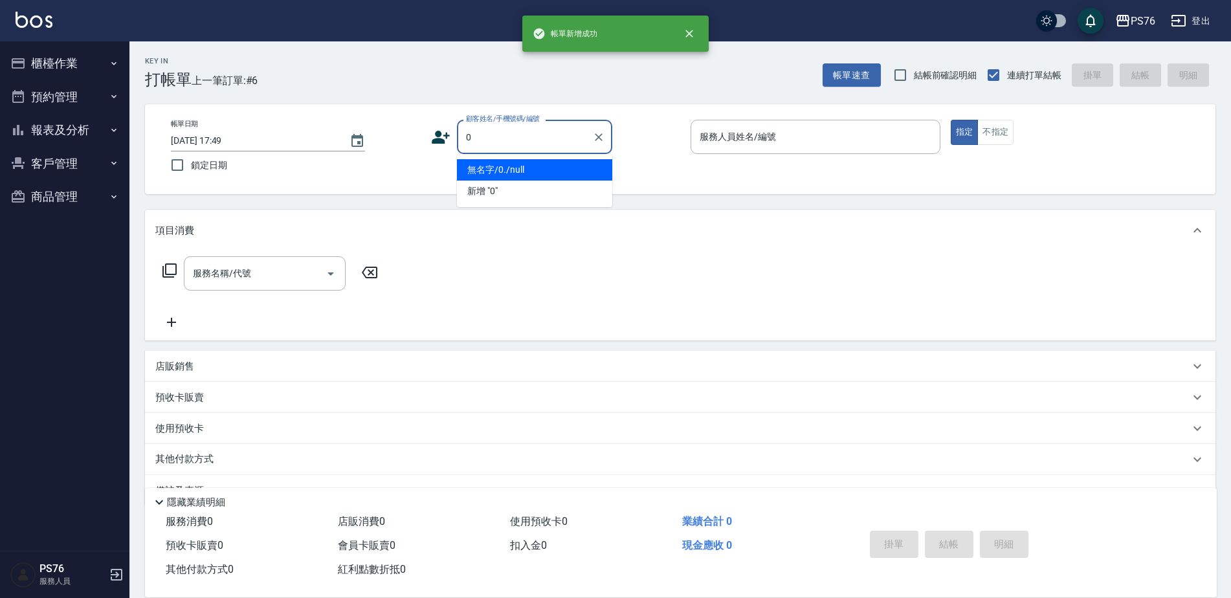
type input "無名字/0./null"
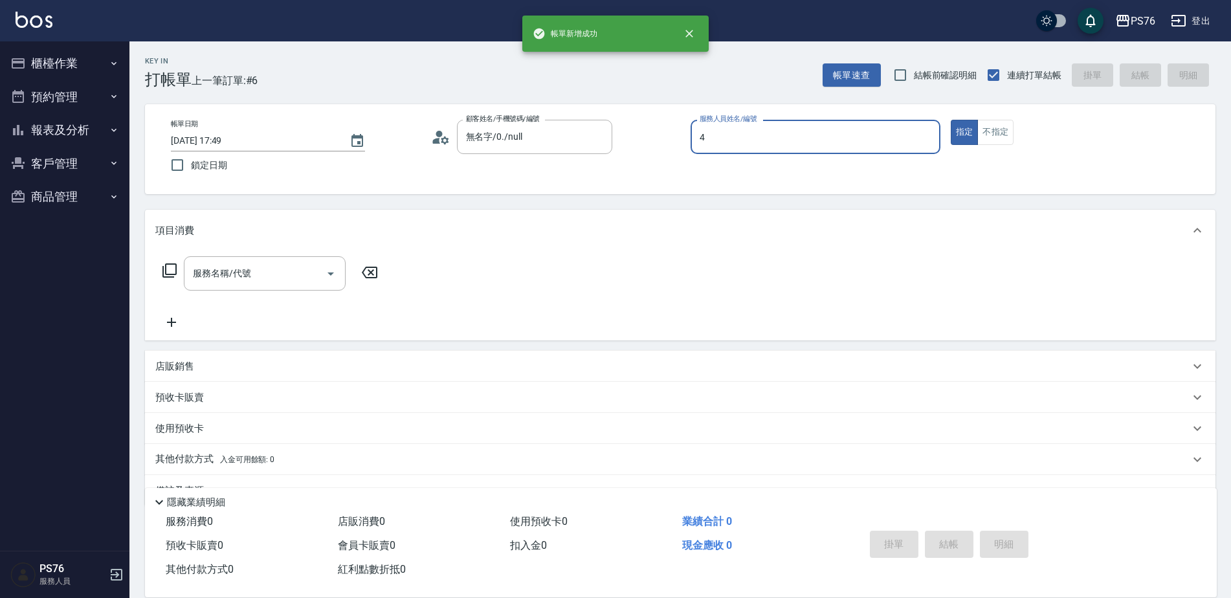
type input "蕭孟廷-4"
type input "無名字/0/null"
click at [294, 283] on input "服務名稱/代號" at bounding box center [255, 273] width 131 height 23
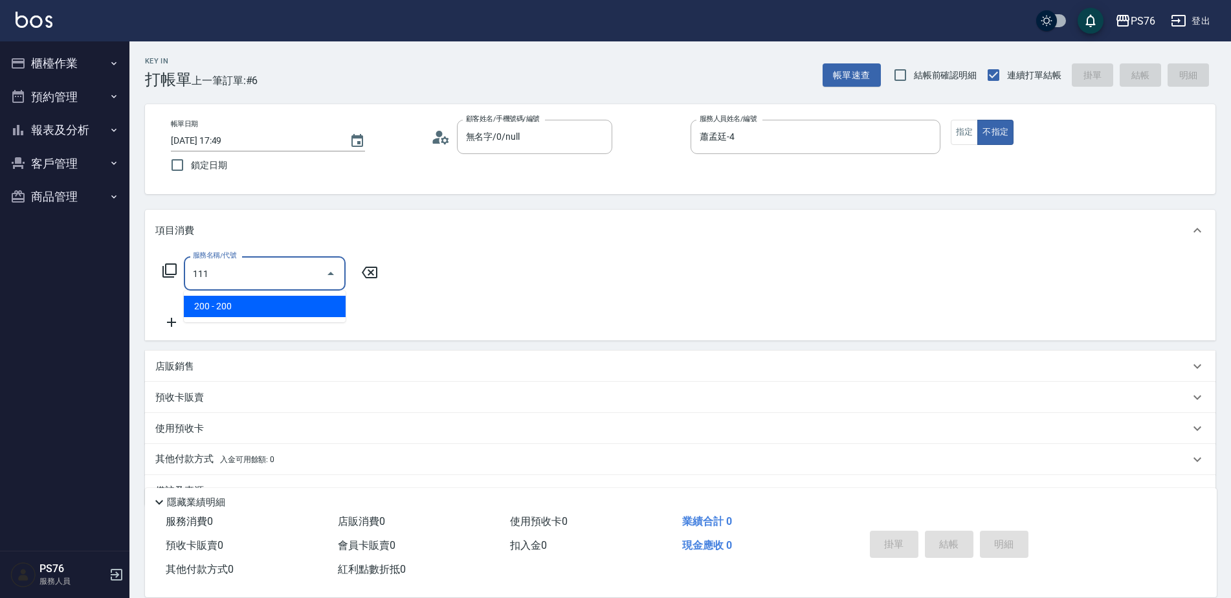
type input "200(111)"
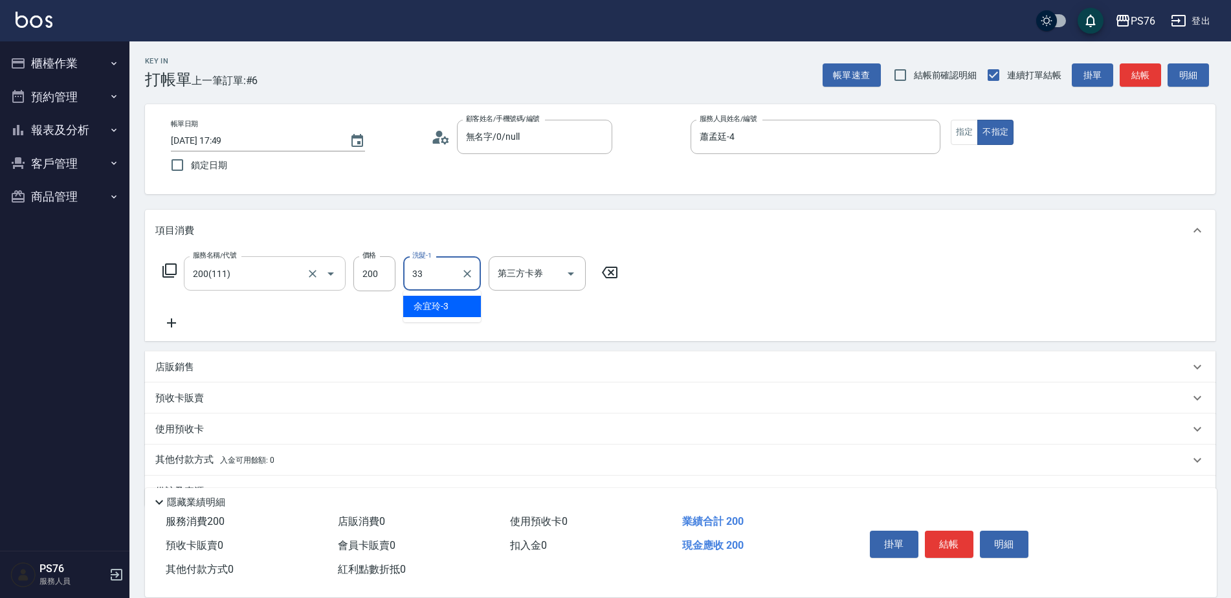
type input "[PERSON_NAME]33"
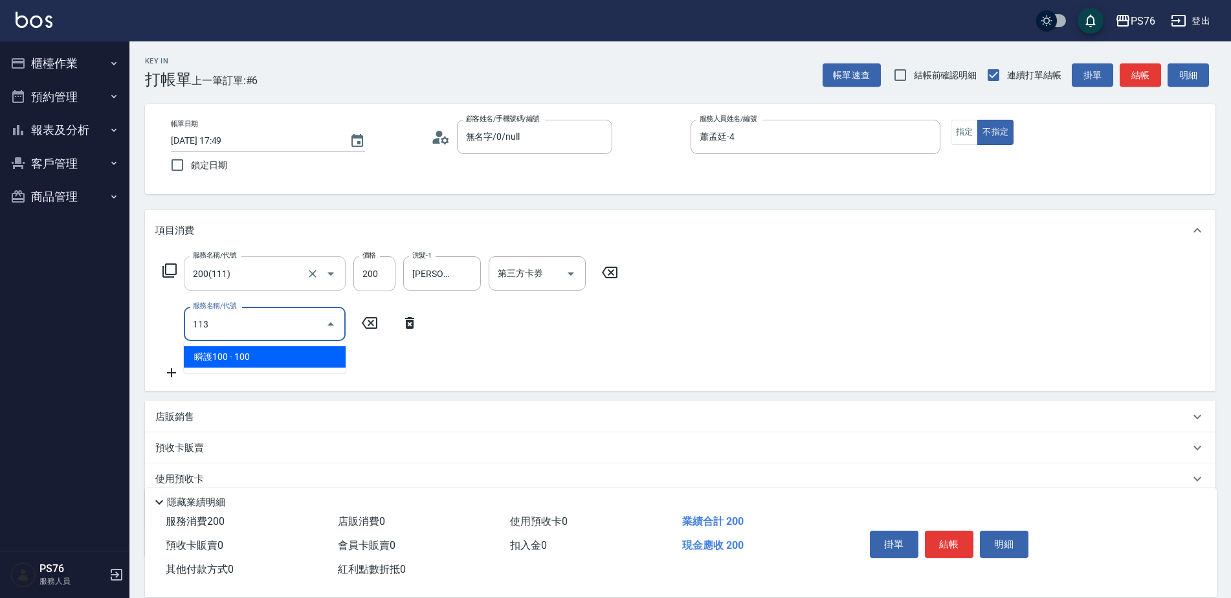
type input "瞬護100(113)"
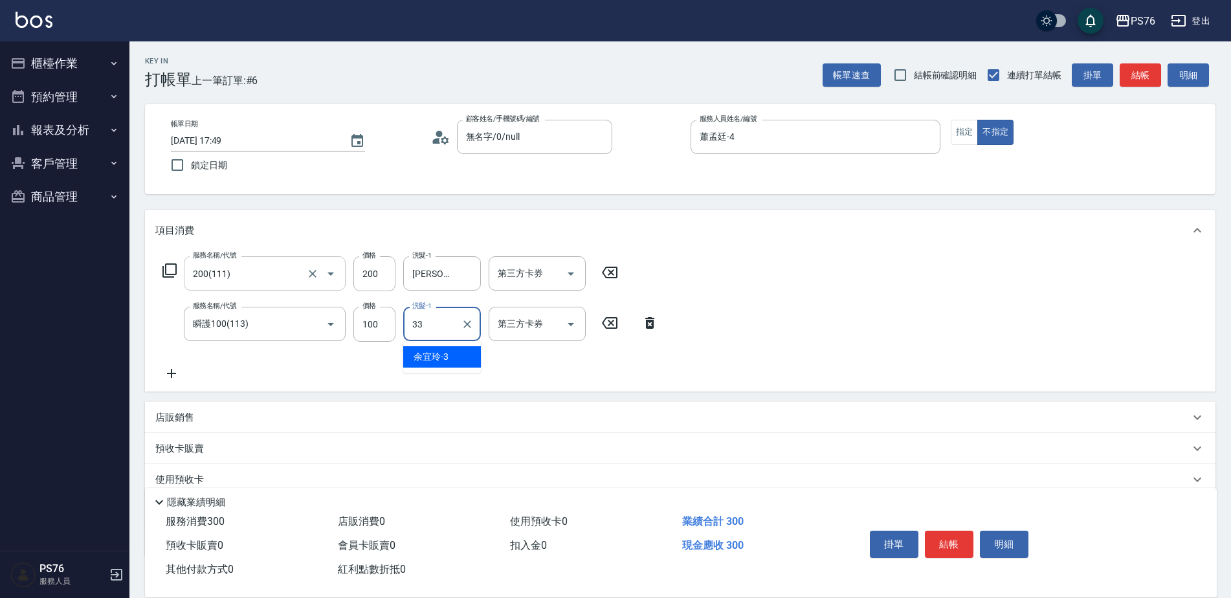
type input "[PERSON_NAME]33"
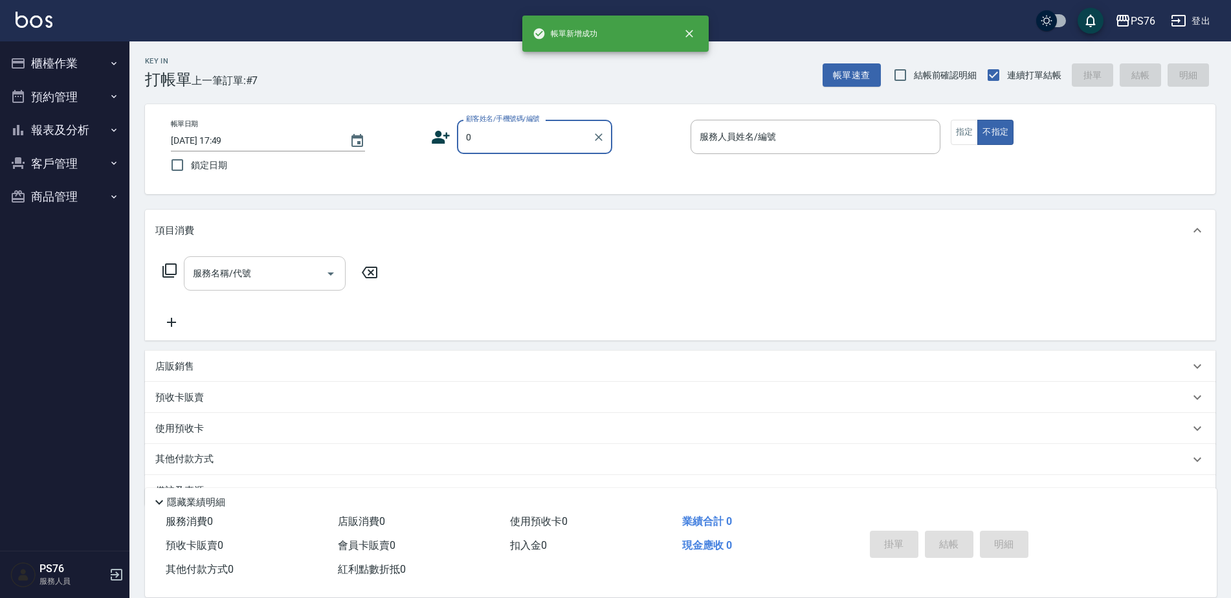
type input "無名字/0./null"
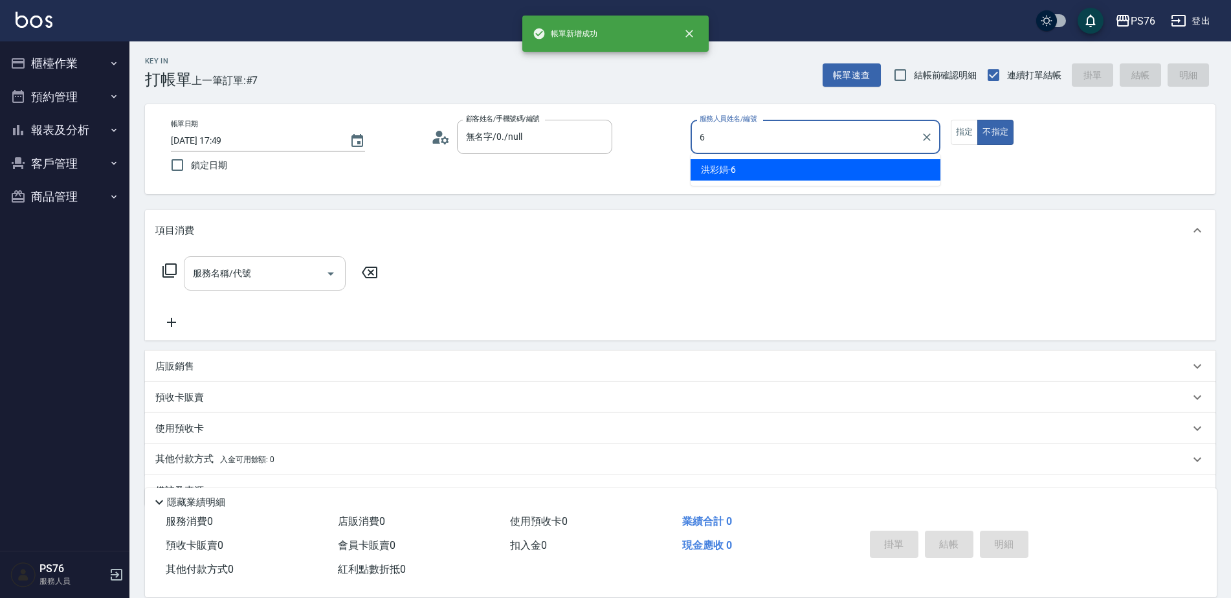
type input "洪彩娟-6"
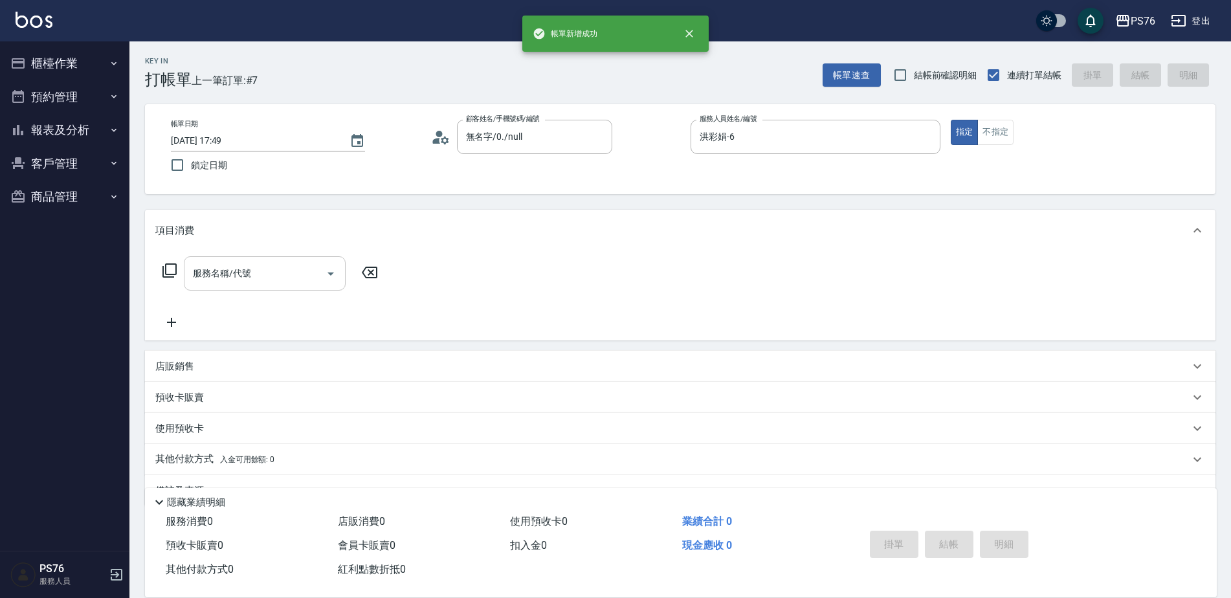
click at [294, 283] on input "服務名稱/代號" at bounding box center [255, 273] width 131 height 23
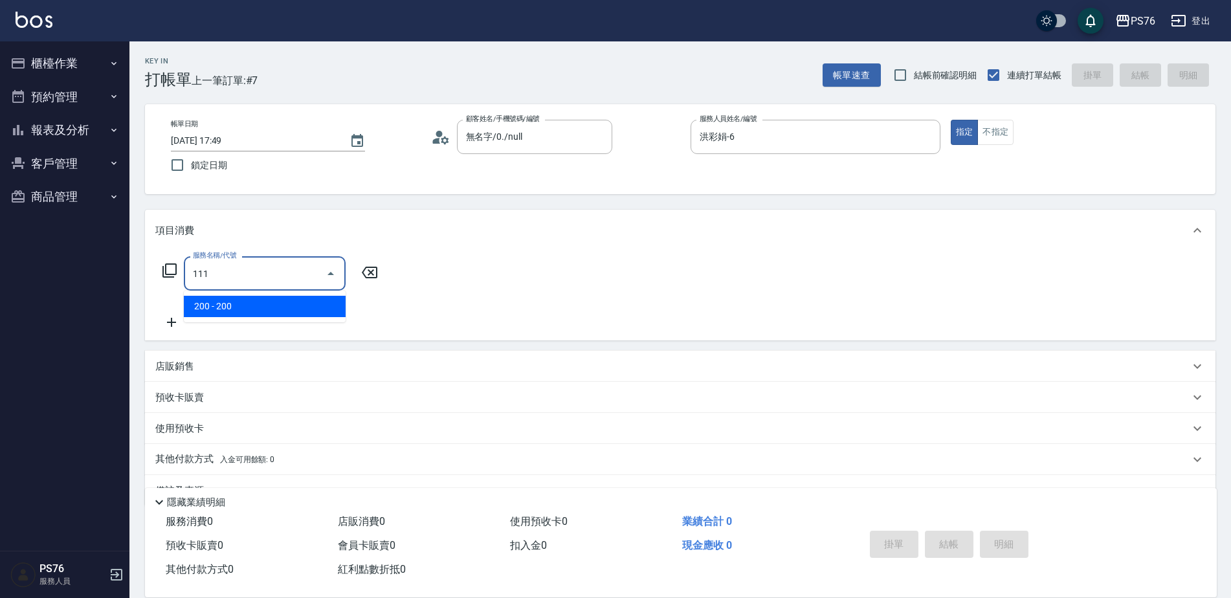
type input "200(111)"
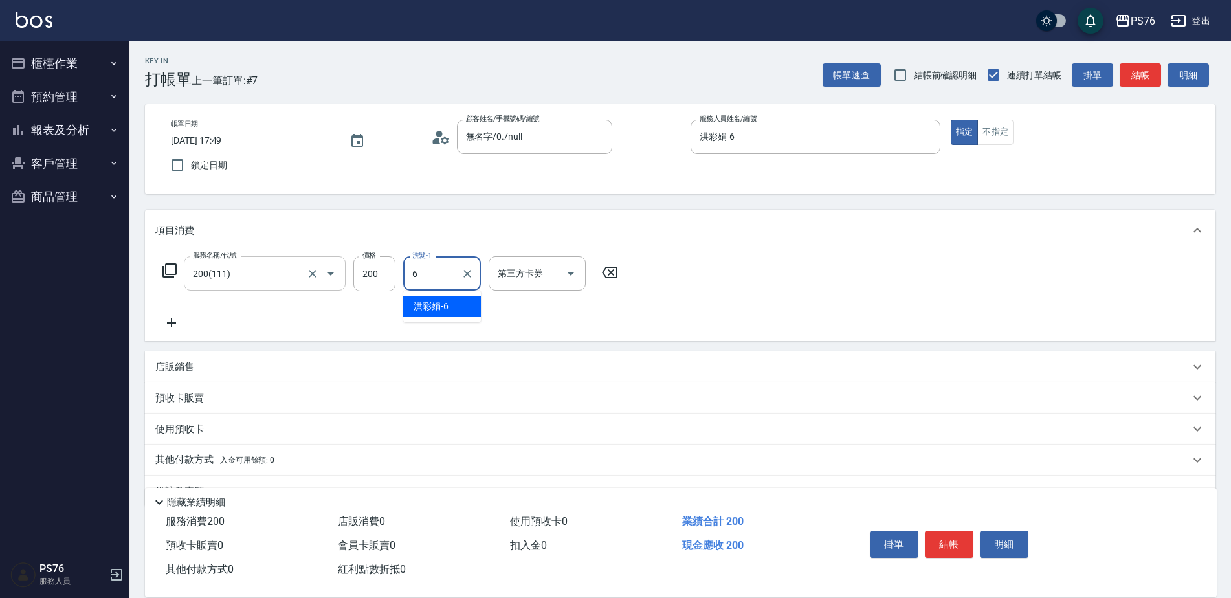
type input "洪彩娟-6"
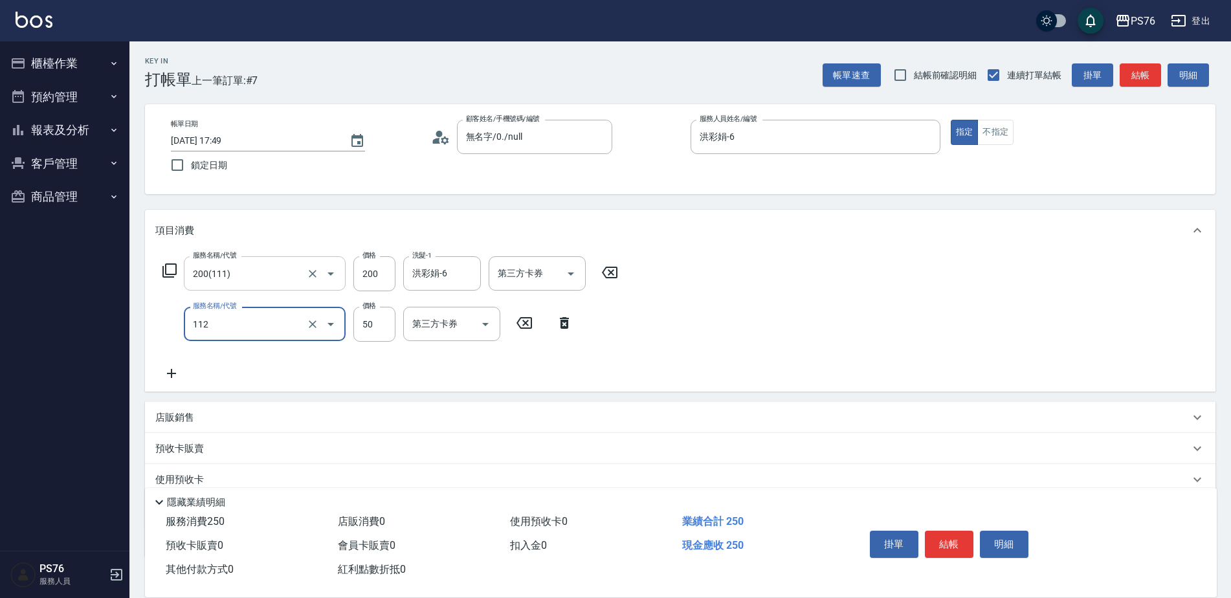
type input "精油50(112)"
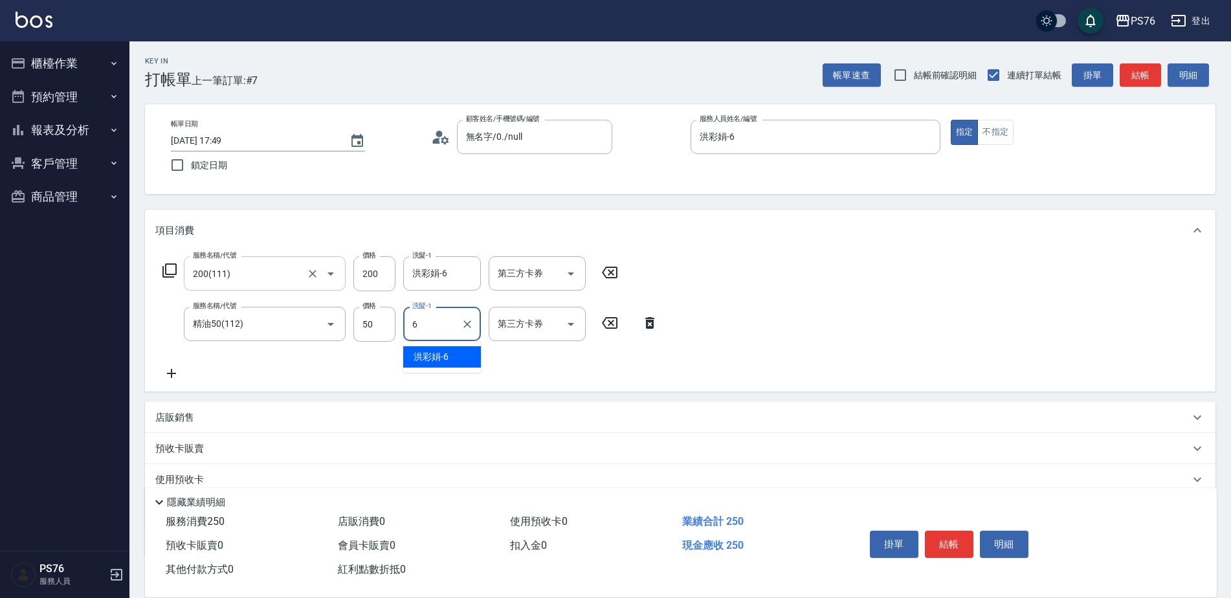
type input "洪彩娟-6"
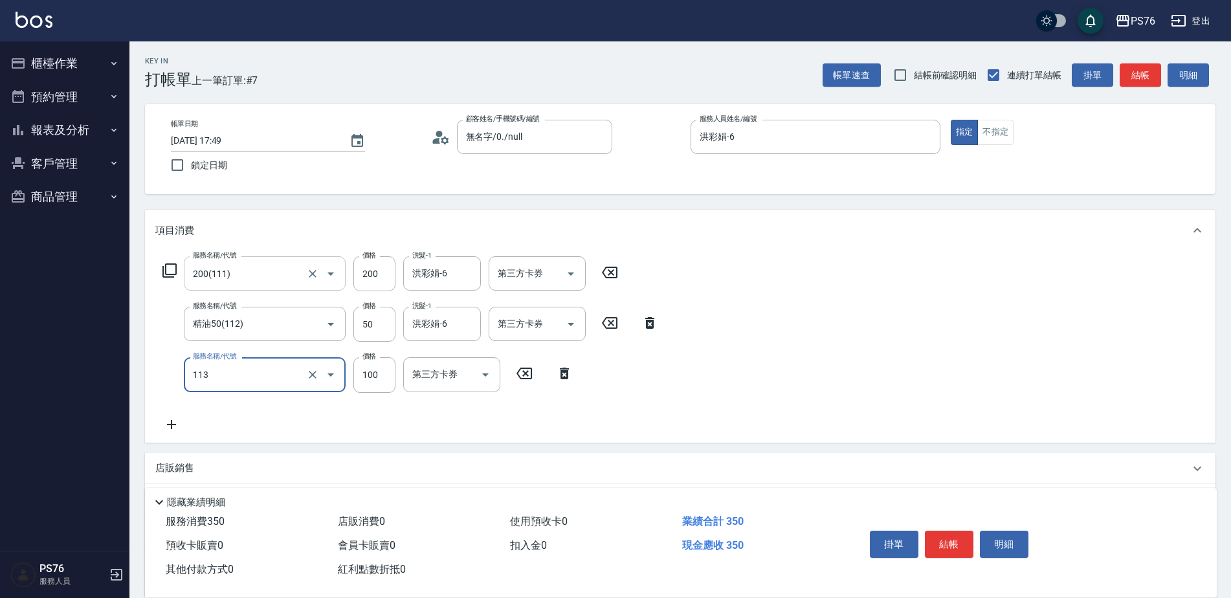
type input "瞬護100(113)"
type input "洪彩娟-6"
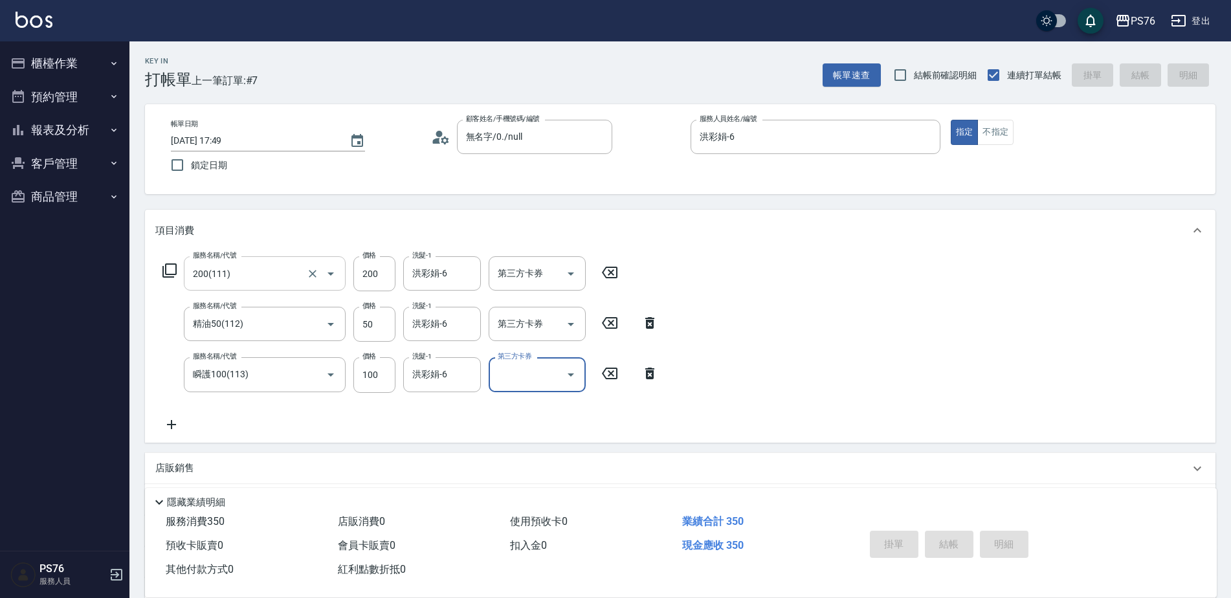
type input "[DATE] 17:50"
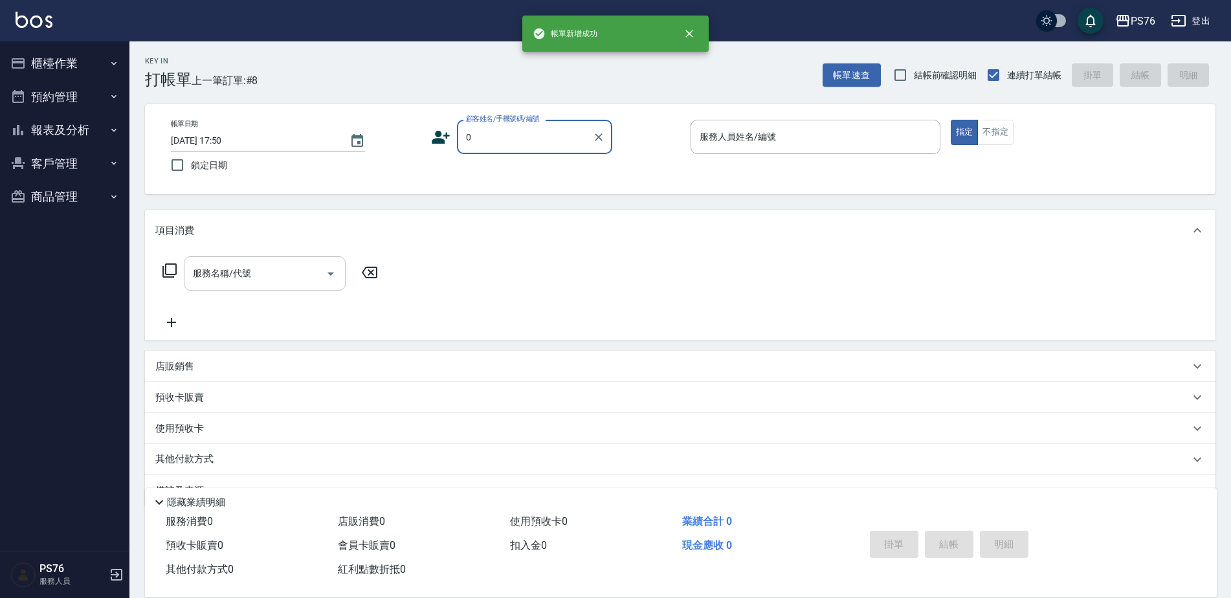
type input "無名字/0./null"
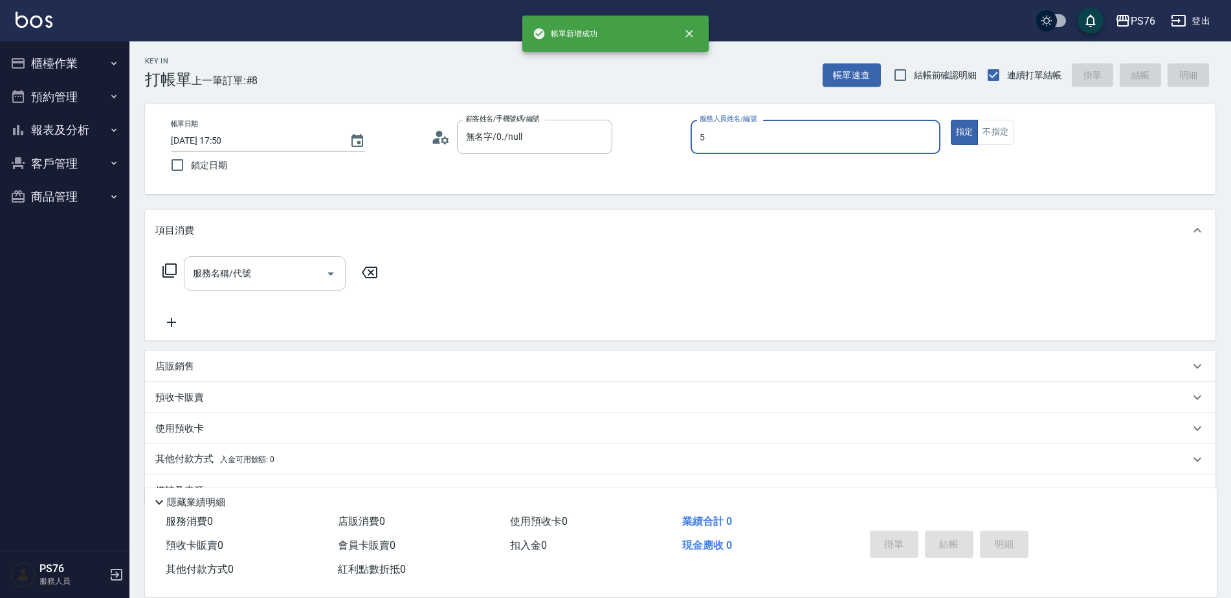
type input "[PERSON_NAME]-5"
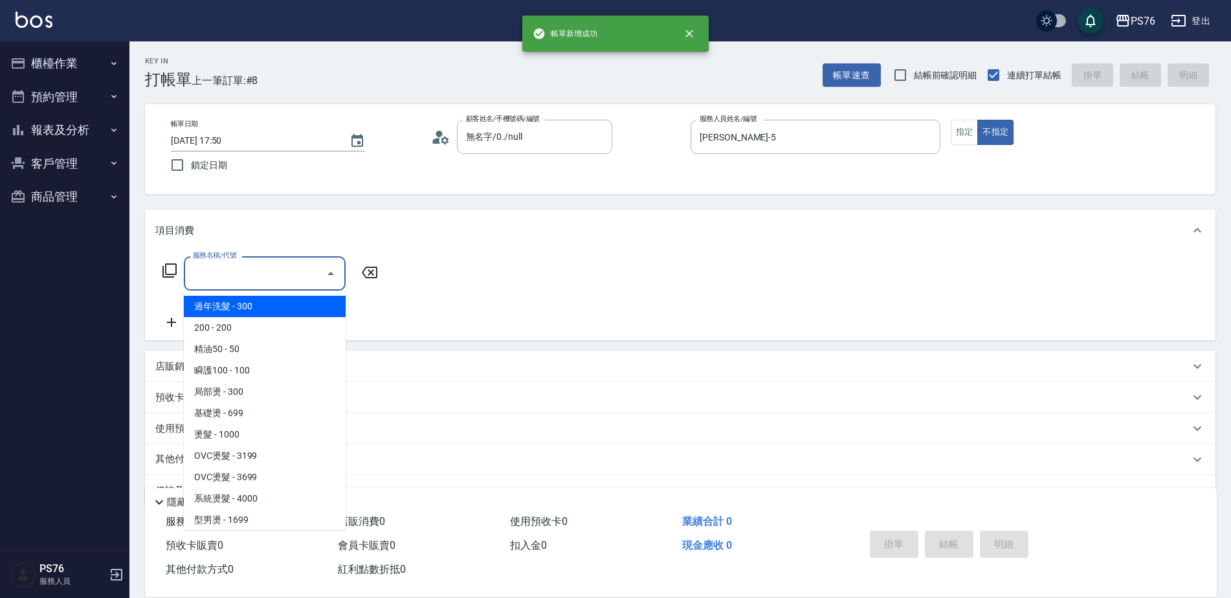
click at [294, 283] on input "服務名稱/代號" at bounding box center [255, 273] width 131 height 23
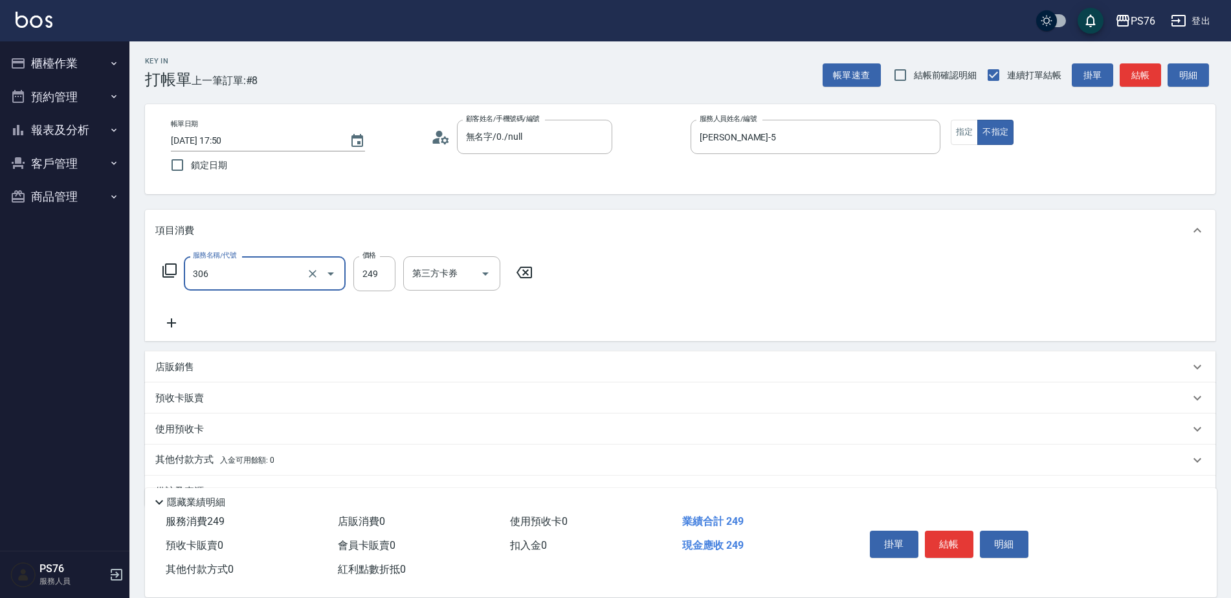
type input "剪髮(306)"
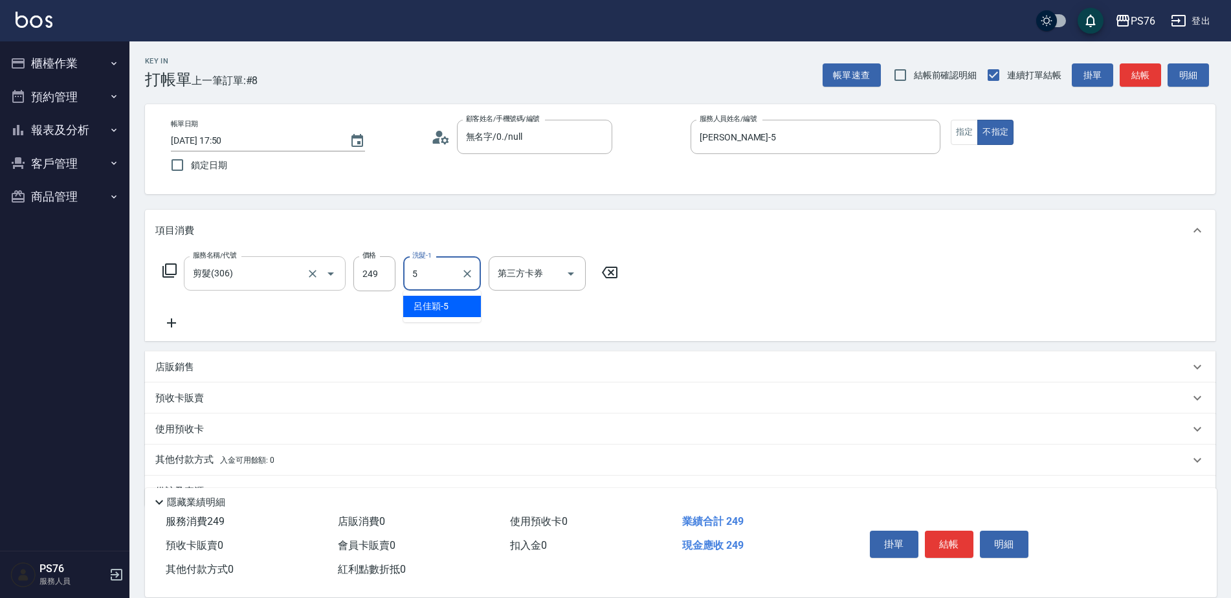
type input "[PERSON_NAME]-5"
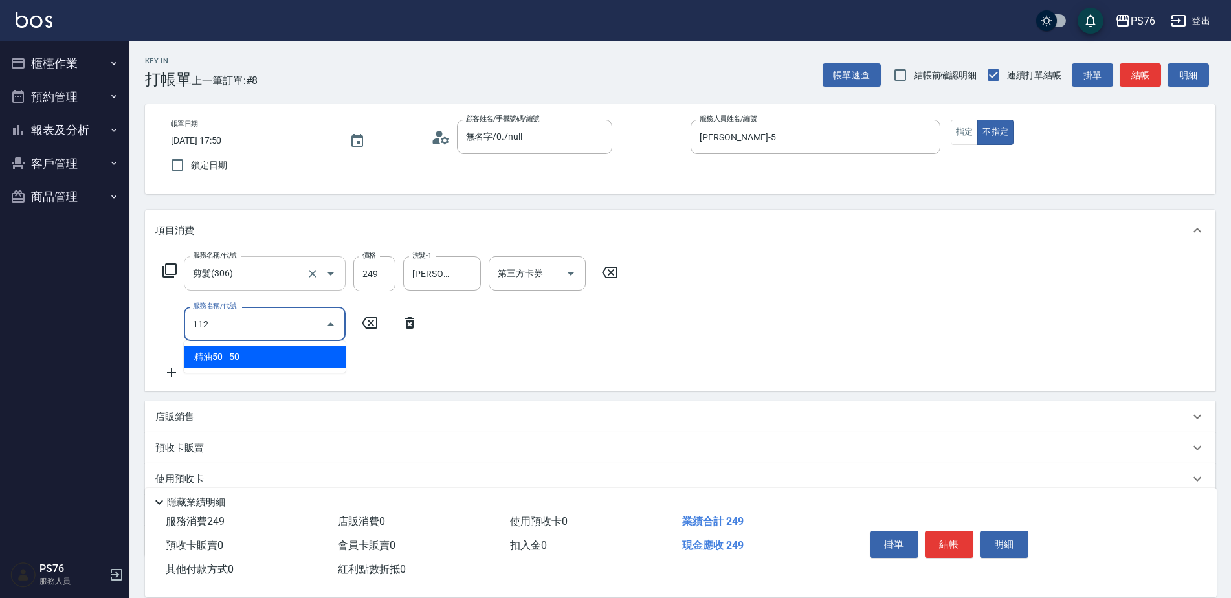
type input "精油50(112)"
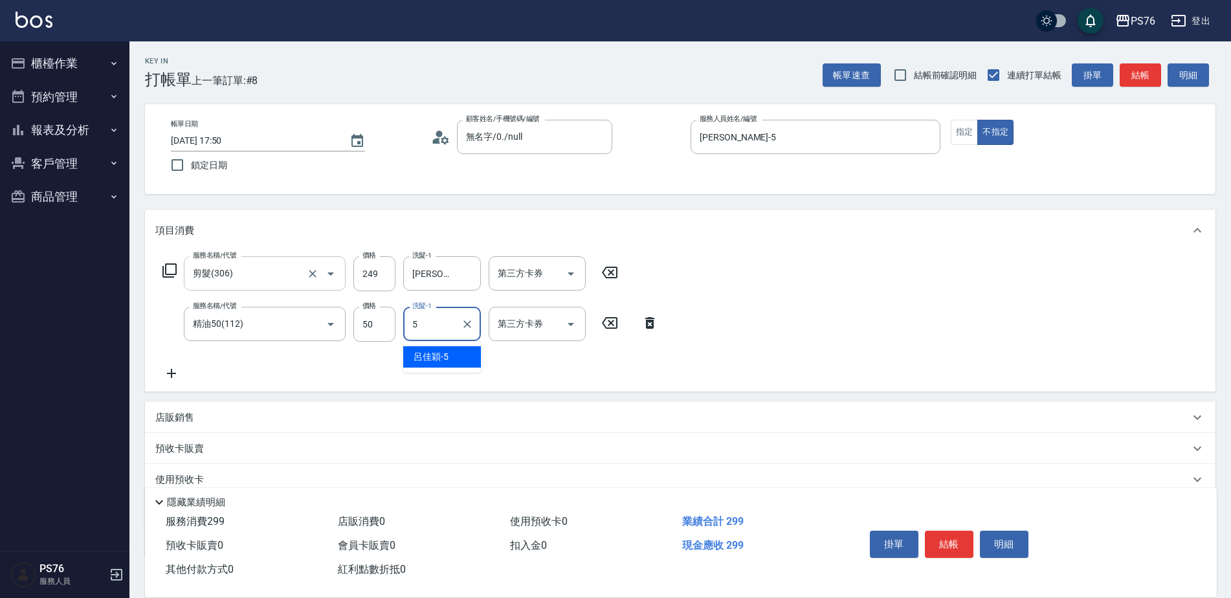
type input "[PERSON_NAME]-5"
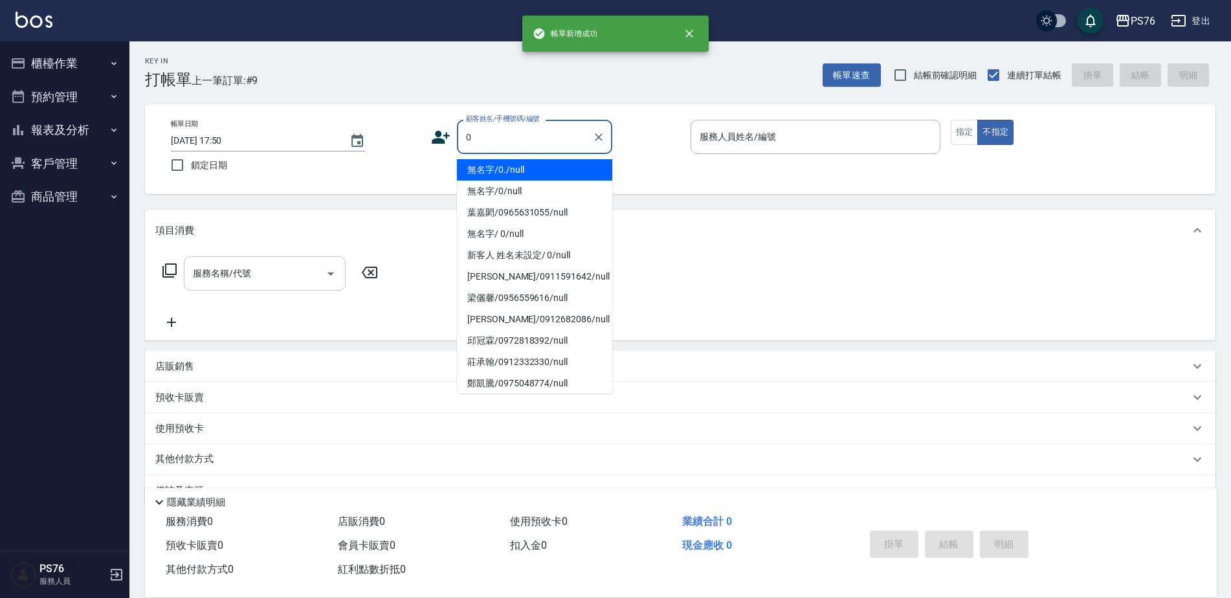
type input "無名字/0./null"
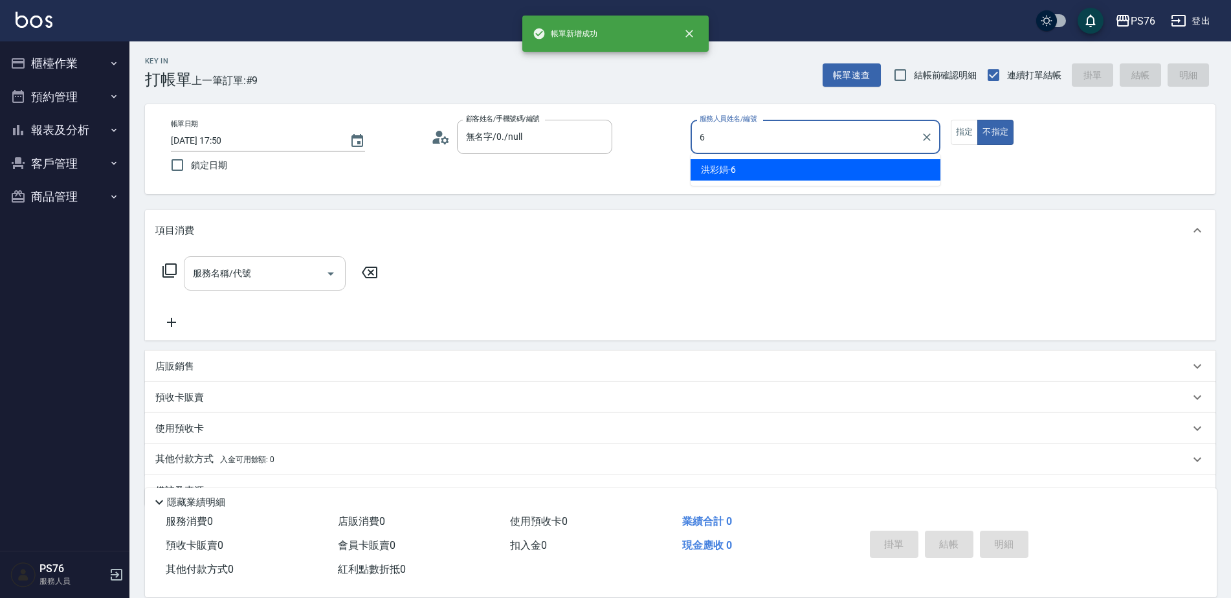
type input "洪彩娟-6"
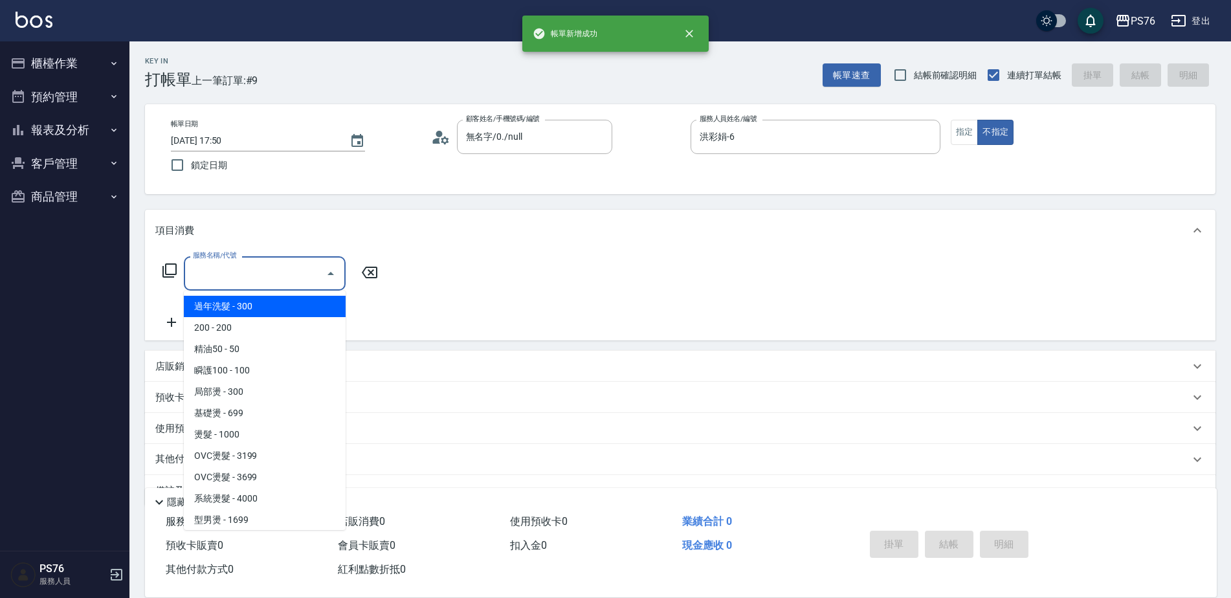
click at [294, 283] on input "服務名稱/代號" at bounding box center [255, 273] width 131 height 23
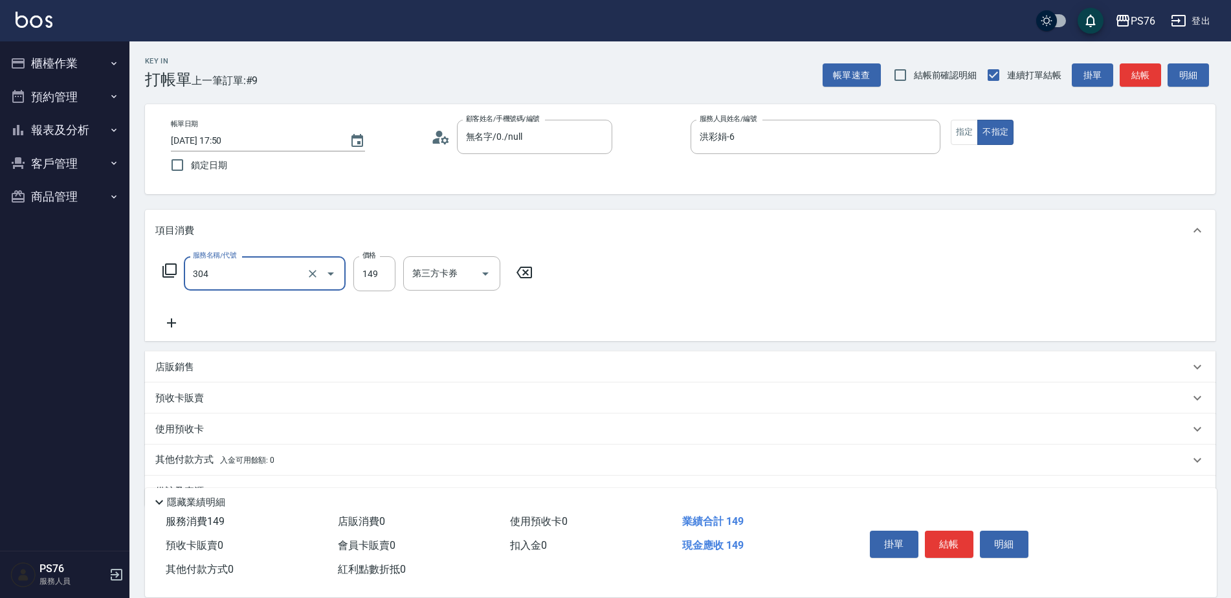
type input "剪髮(304)"
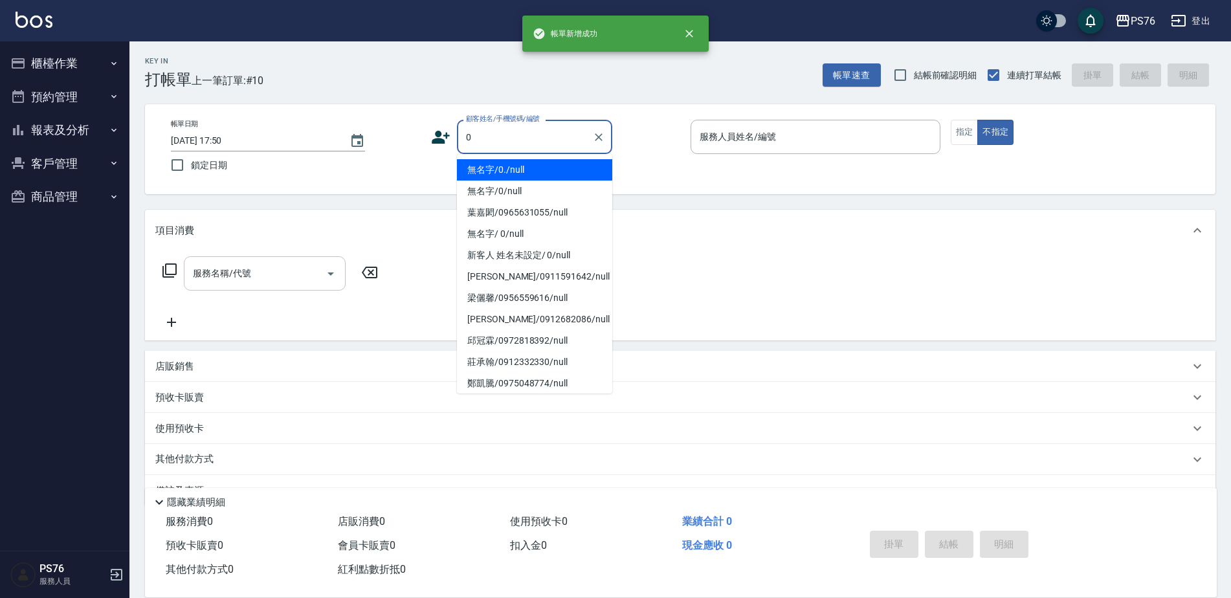
type input "無名字/0./null"
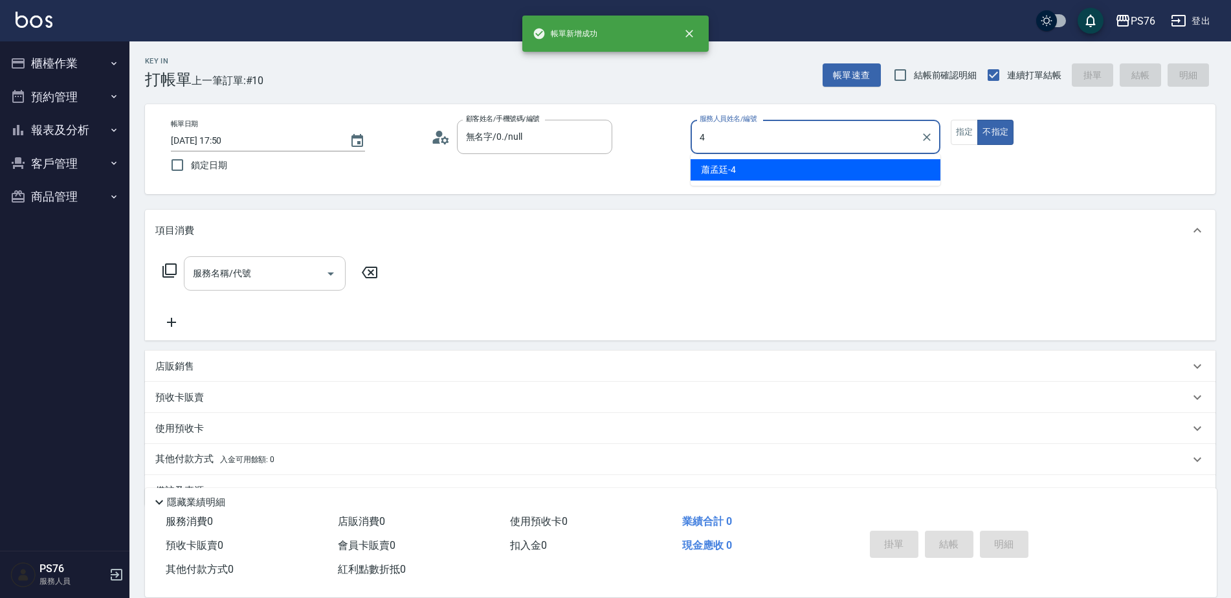
type input "蕭孟廷-4"
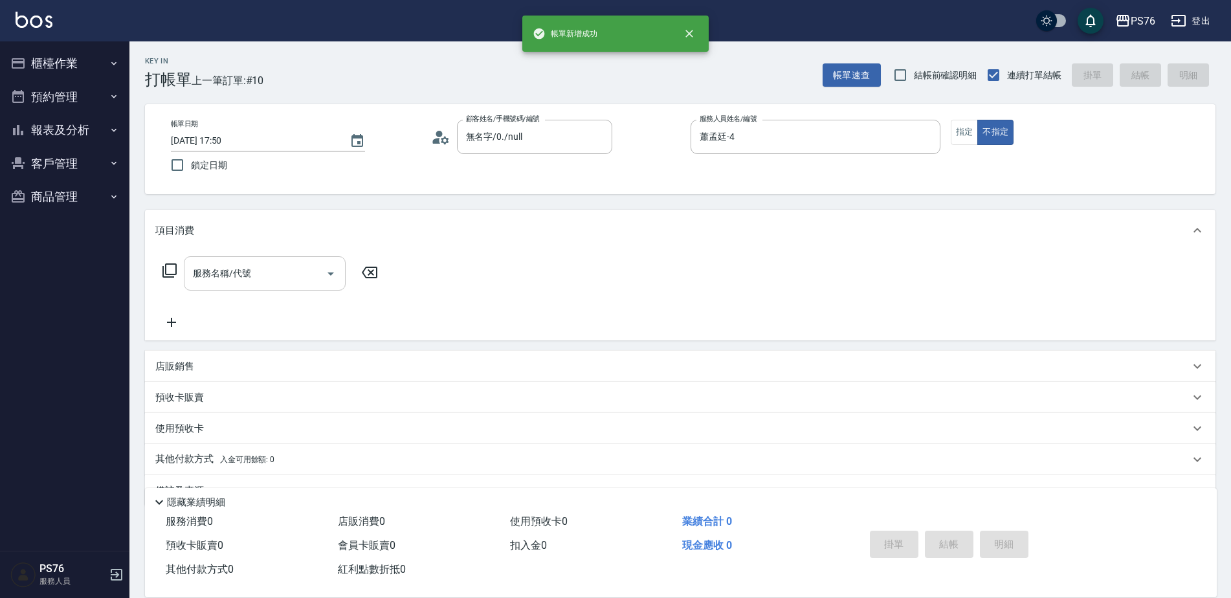
click at [294, 283] on input "服務名稱/代號" at bounding box center [255, 273] width 131 height 23
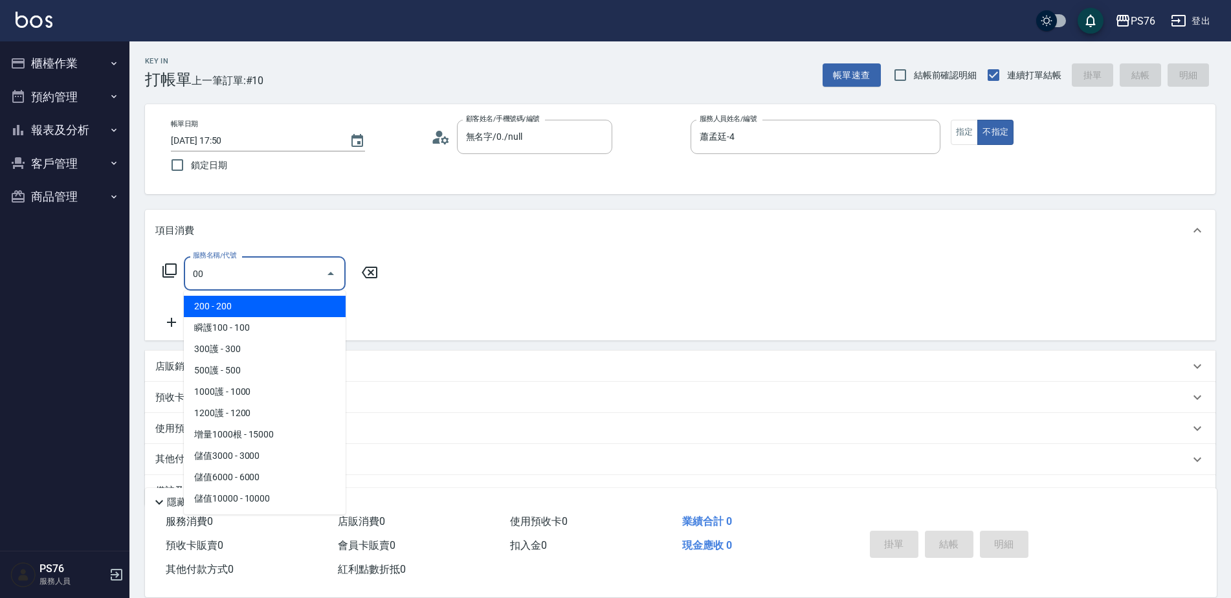
type input "0"
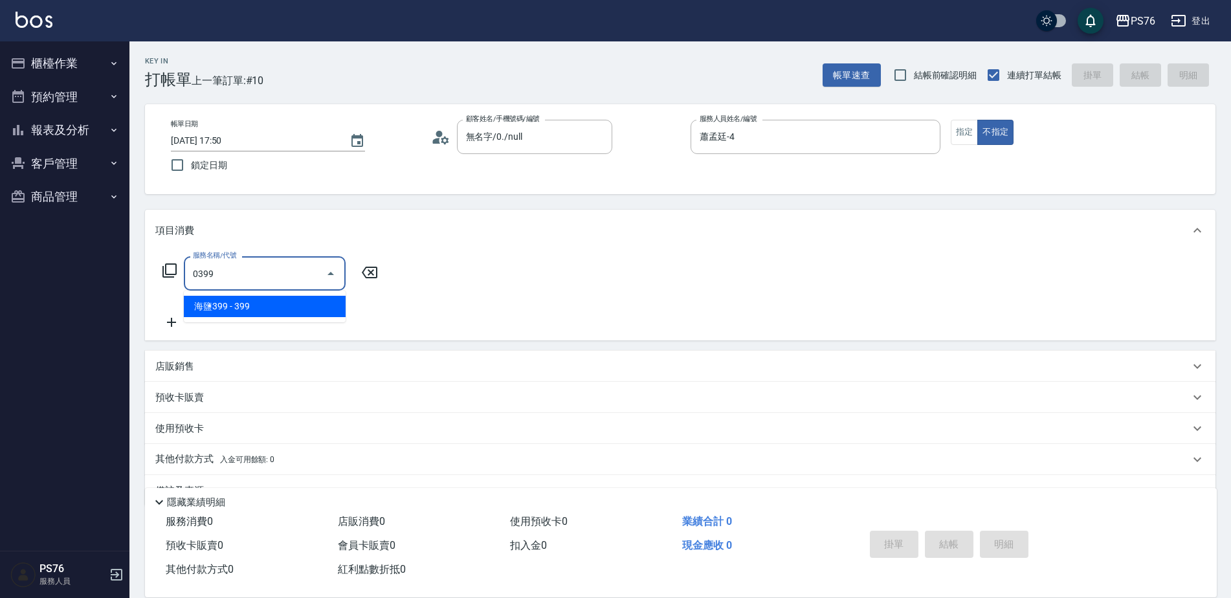
type input "海鹽399(0399)"
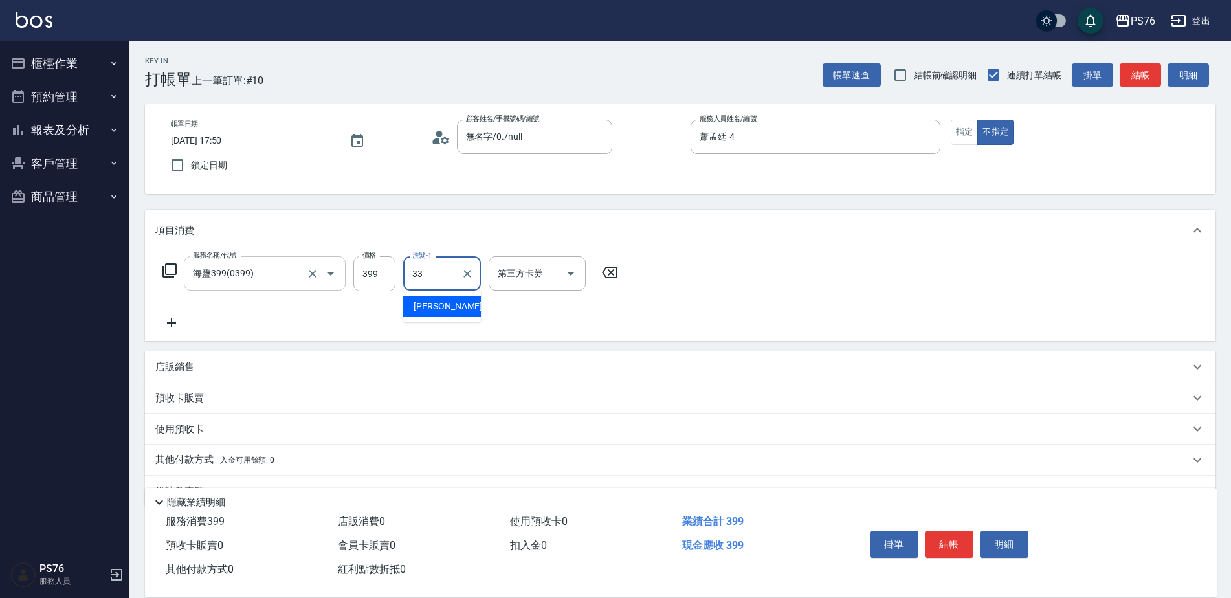
type input "[PERSON_NAME]33"
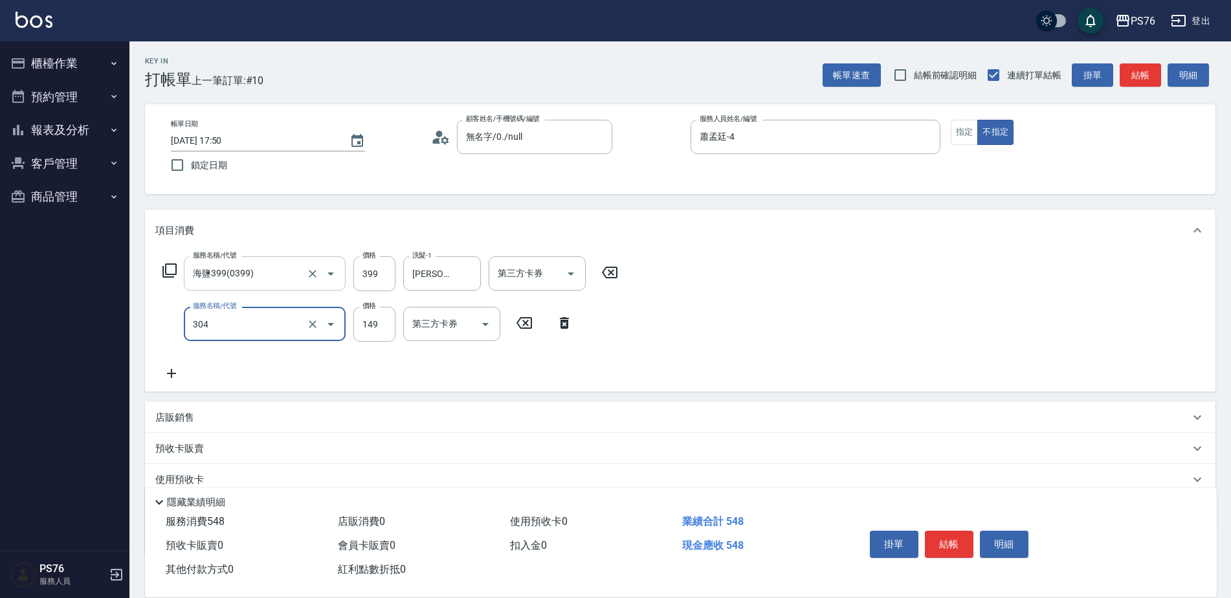
type input "剪髮(304)"
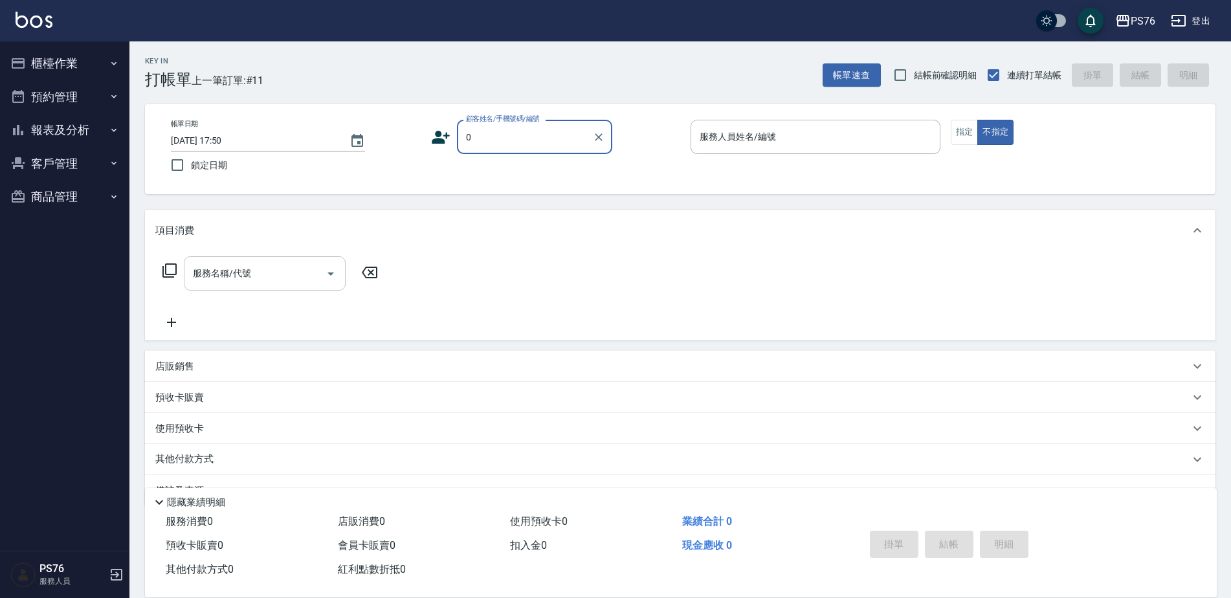
type input "無名字/0./null"
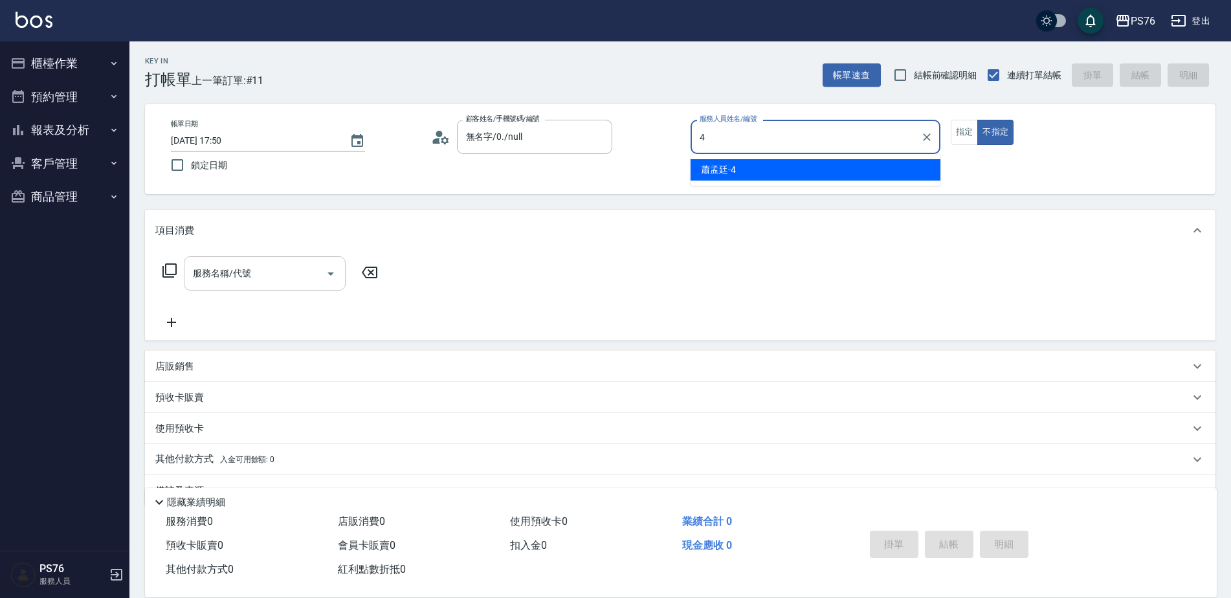
type input "蕭孟廷-4"
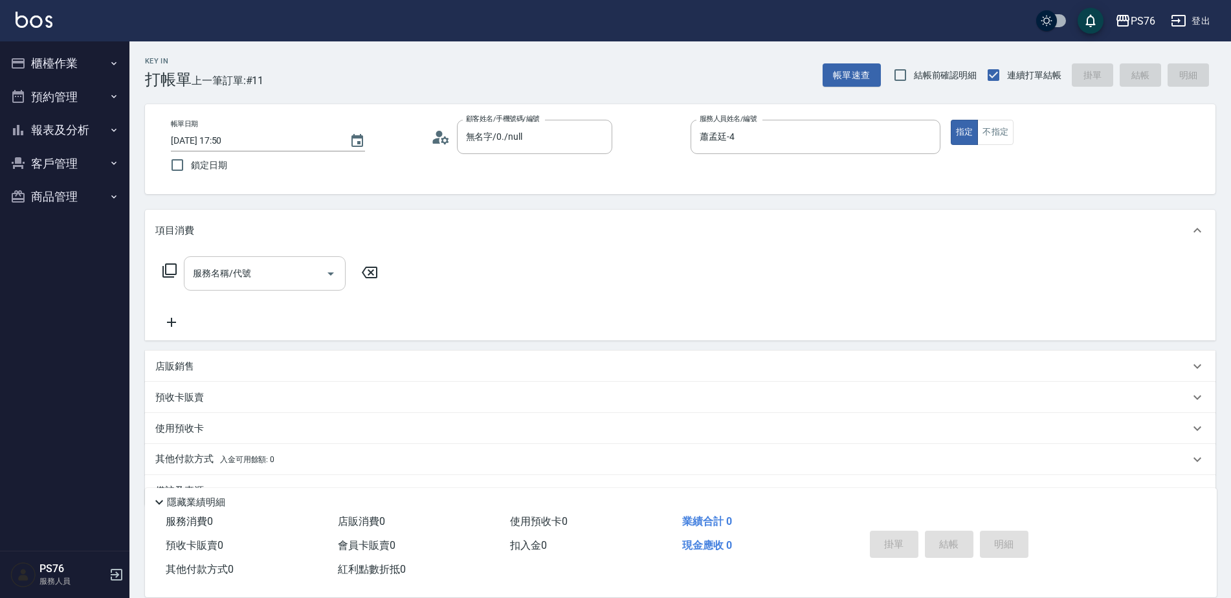
click at [294, 283] on input "服務名稱/代號" at bounding box center [255, 273] width 131 height 23
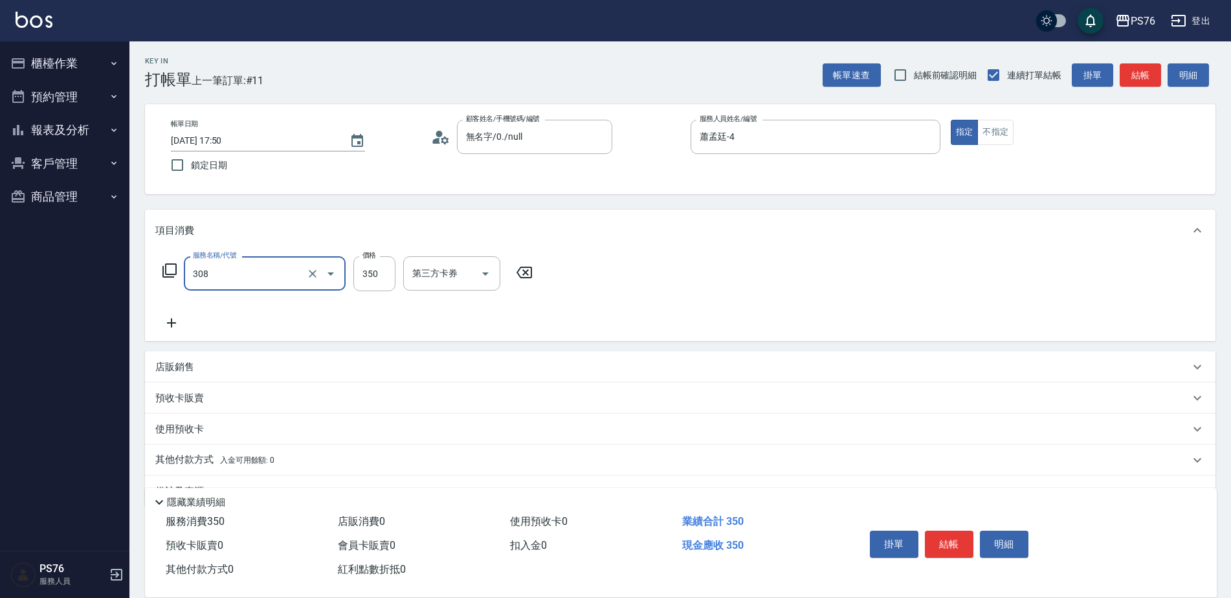
type input "洗+剪(308)"
type input "蕭孟廷-4"
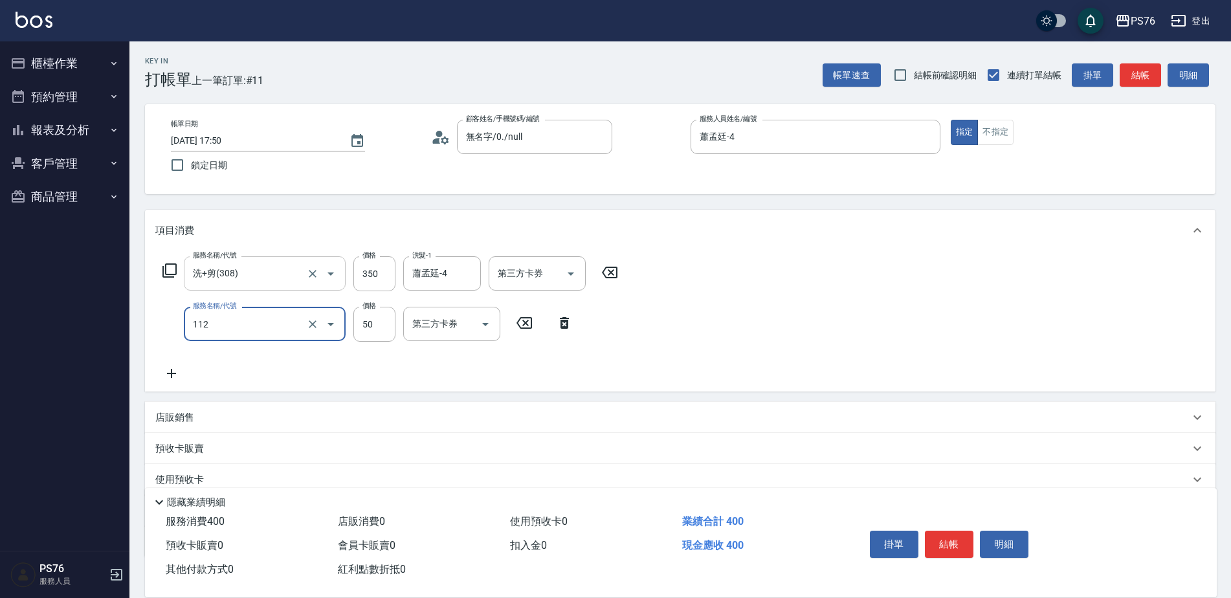
type input "精油50(112)"
type input "蕭孟廷-4"
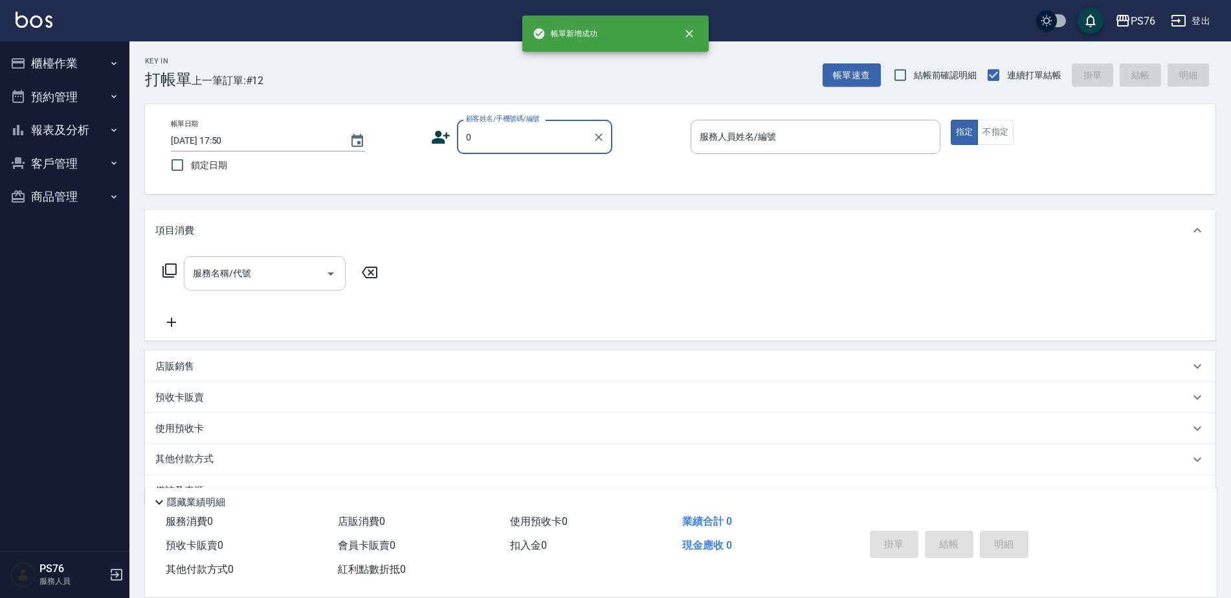
type input "無名字/0./null"
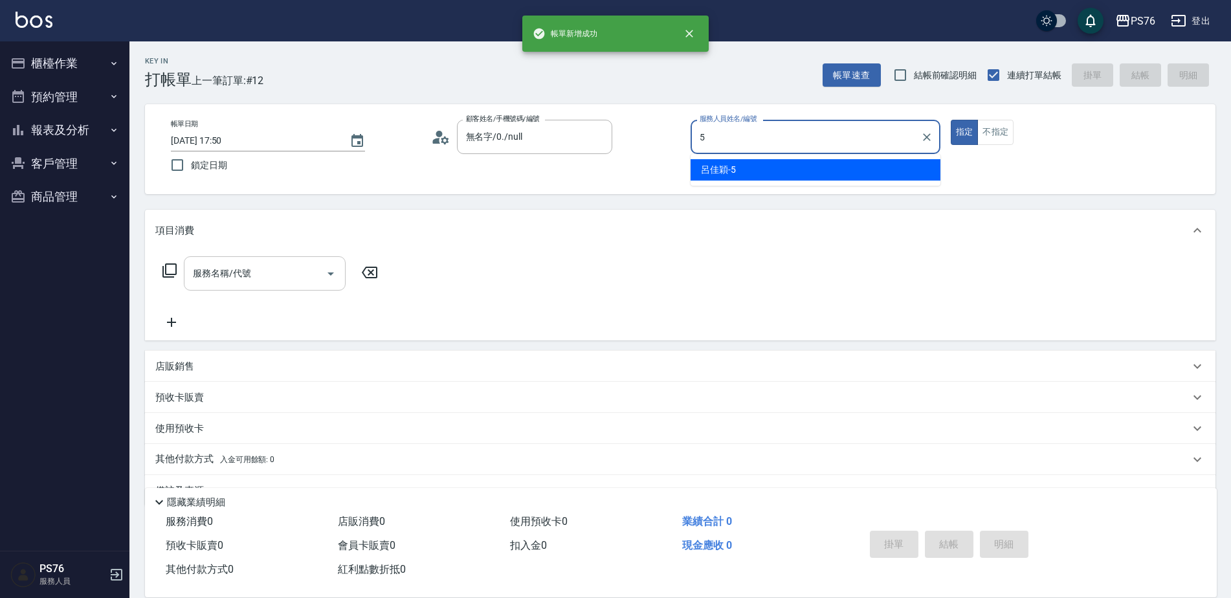
type input "[PERSON_NAME]-5"
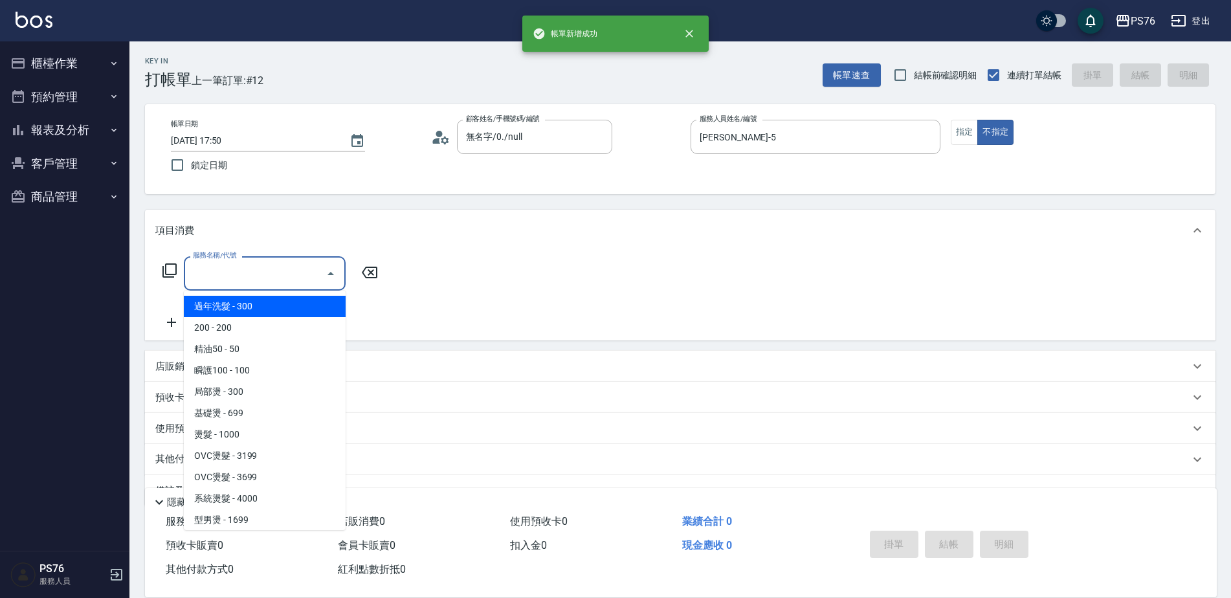
click at [294, 283] on input "服務名稱/代號" at bounding box center [255, 273] width 131 height 23
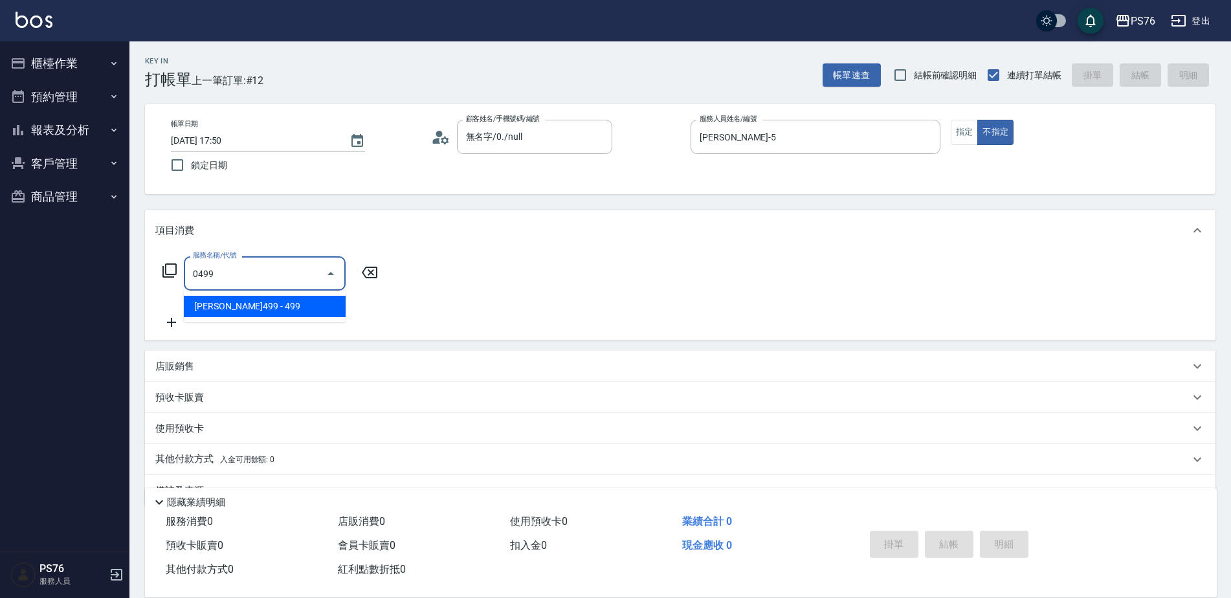
type input "[PERSON_NAME]499(0499)"
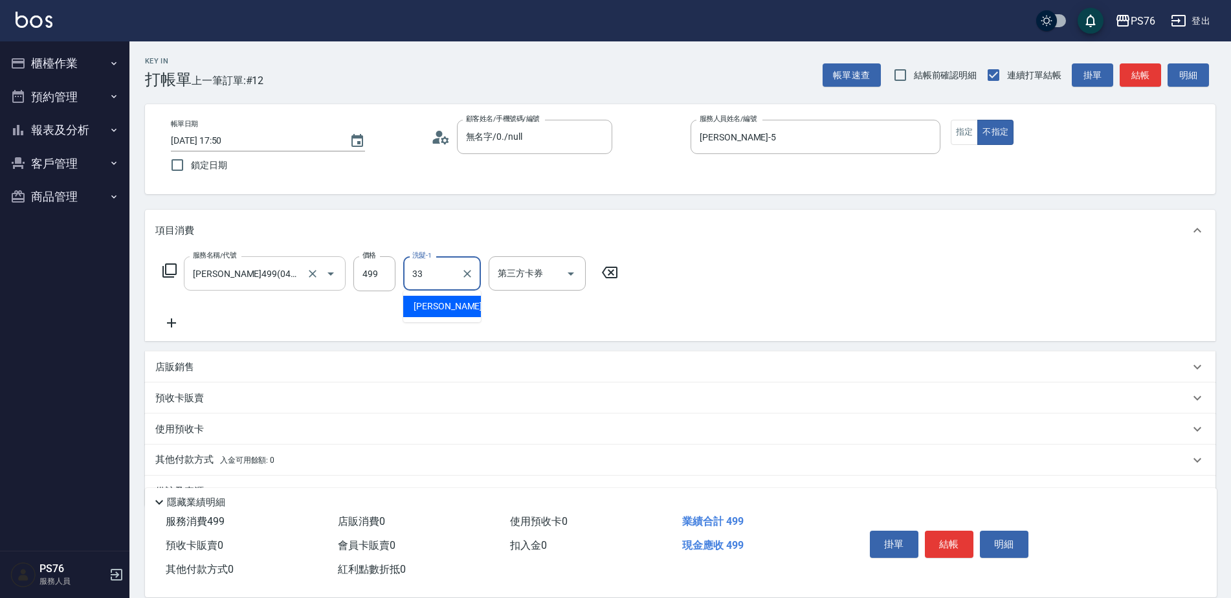
type input "[PERSON_NAME]33"
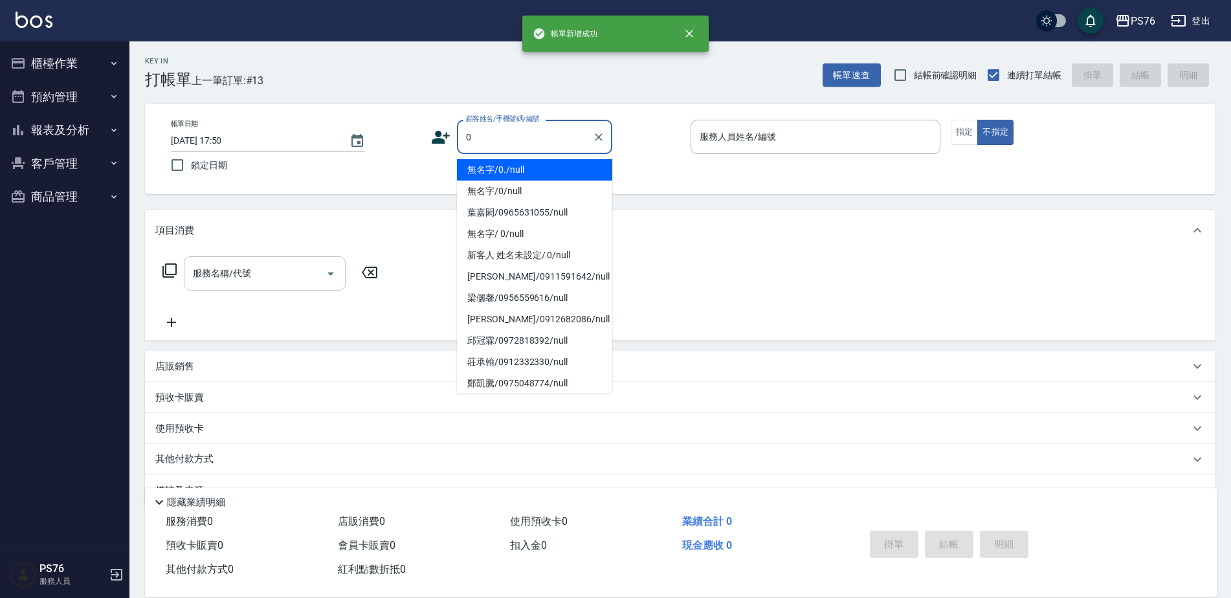
type input "無名字/0./null"
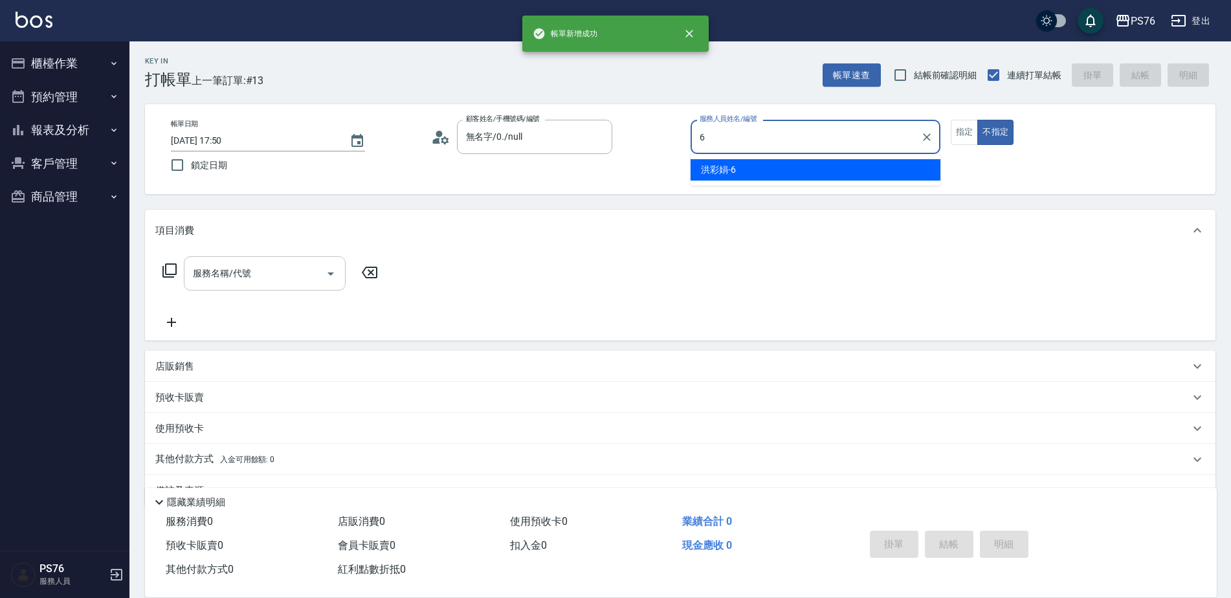
type input "洪彩娟-6"
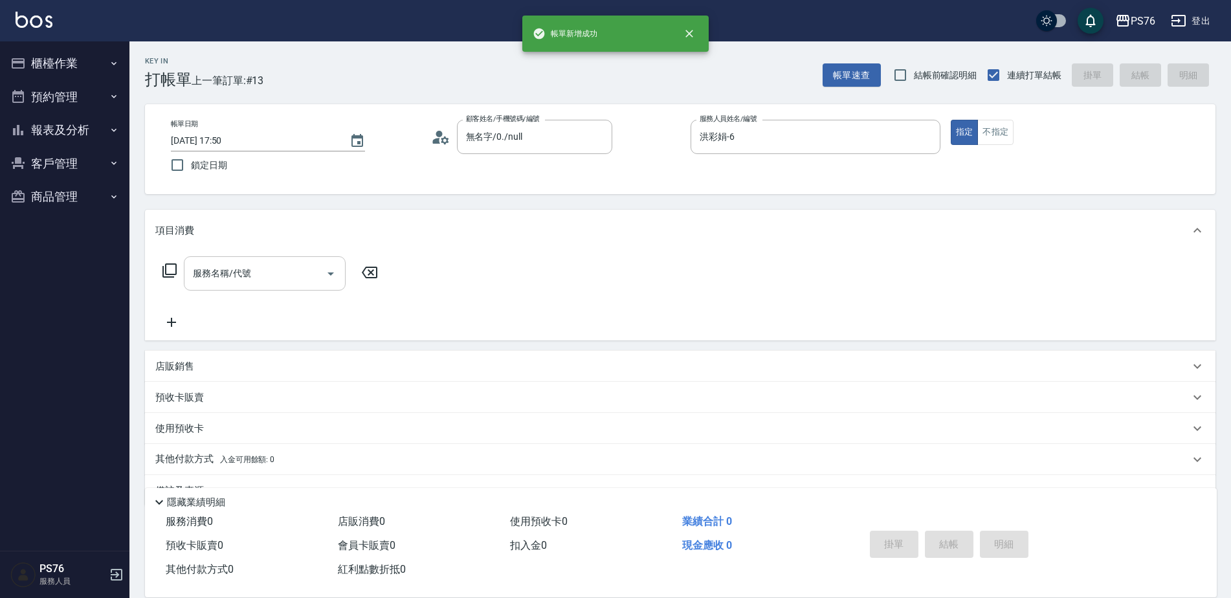
click at [294, 283] on input "服務名稱/代號" at bounding box center [255, 273] width 131 height 23
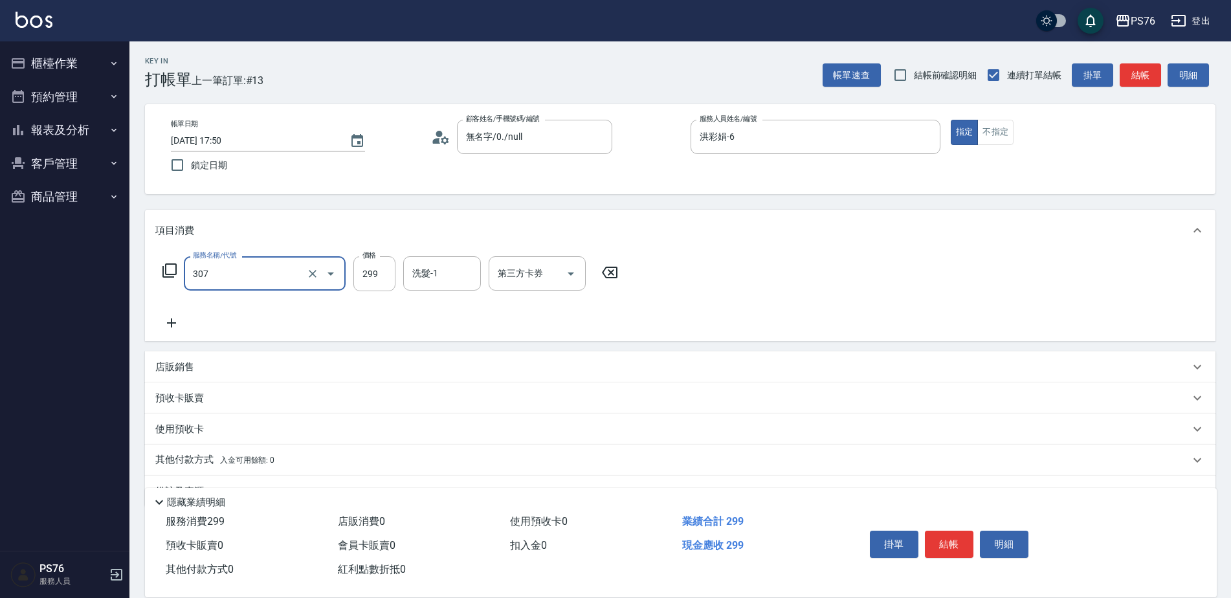
type input "剪髮(307)"
type input "洪彩娟-6"
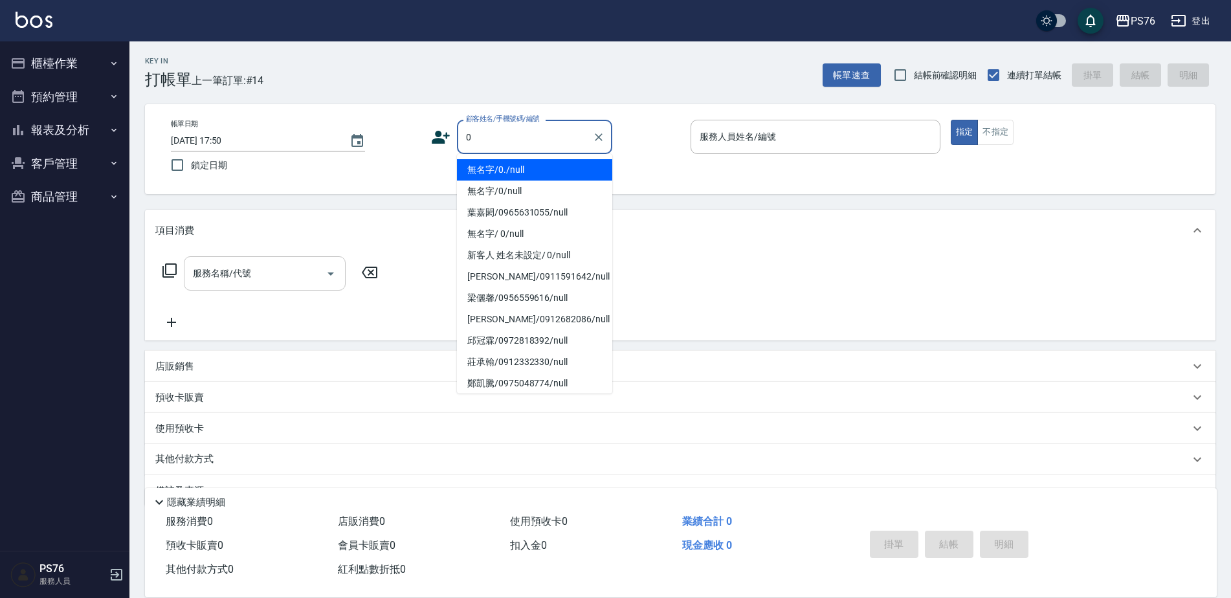
type input "無名字/0./null"
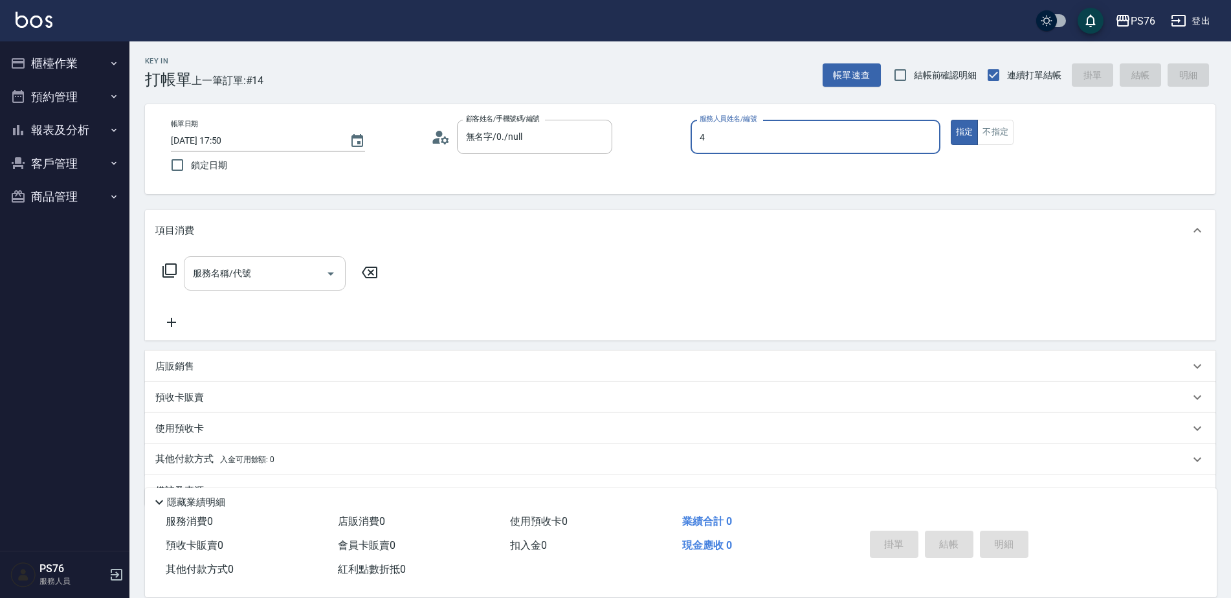
type input "蕭孟廷-4"
click at [294, 283] on input "服務名稱/代號" at bounding box center [255, 273] width 131 height 23
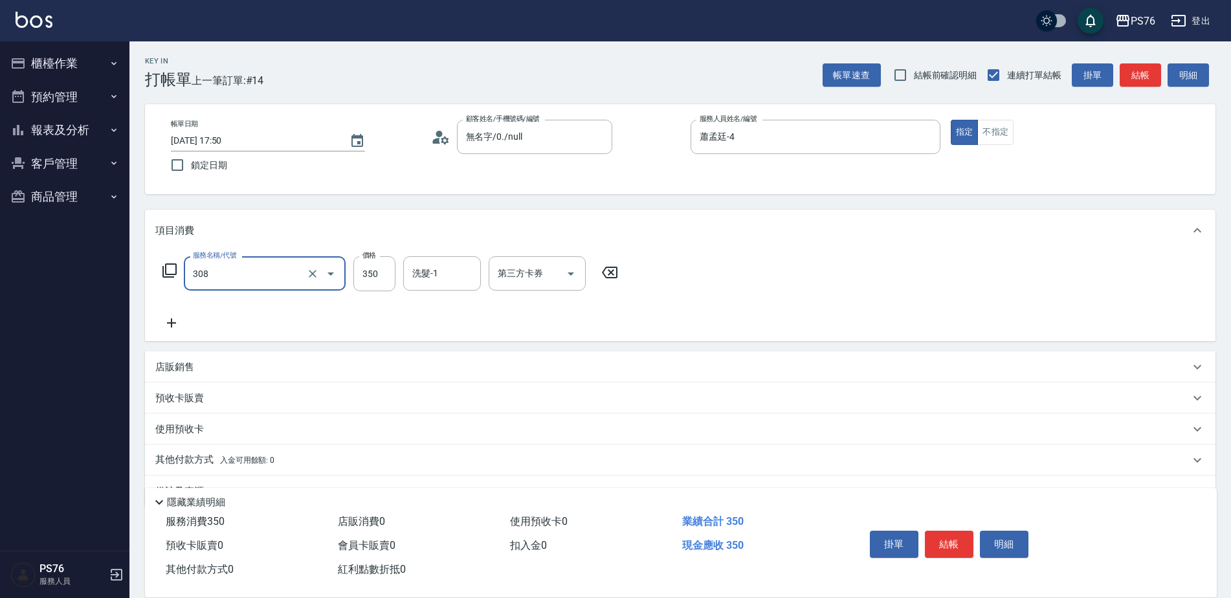
type input "洗+剪(308)"
type input "蕭孟廷-4"
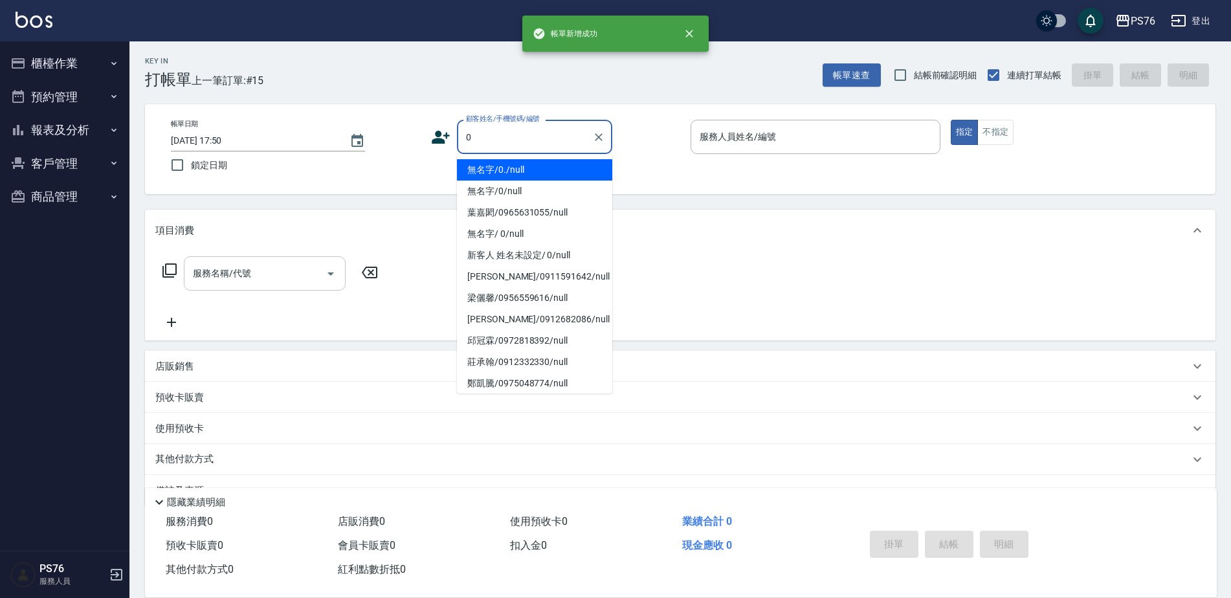
type input "無名字/0./null"
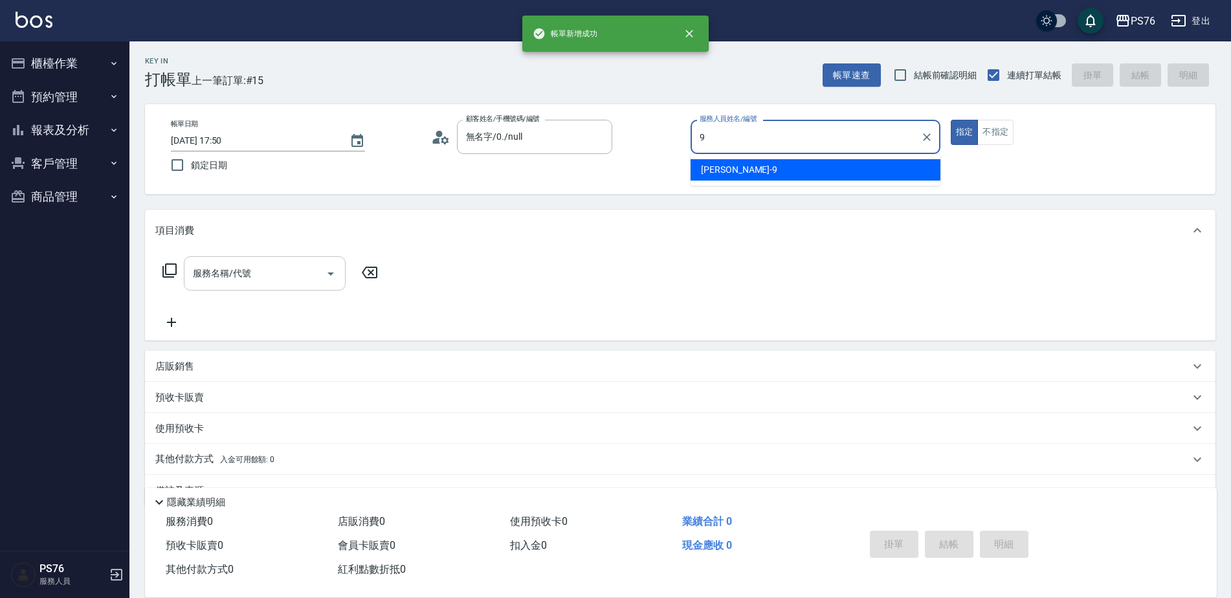
type input "[PERSON_NAME]-9"
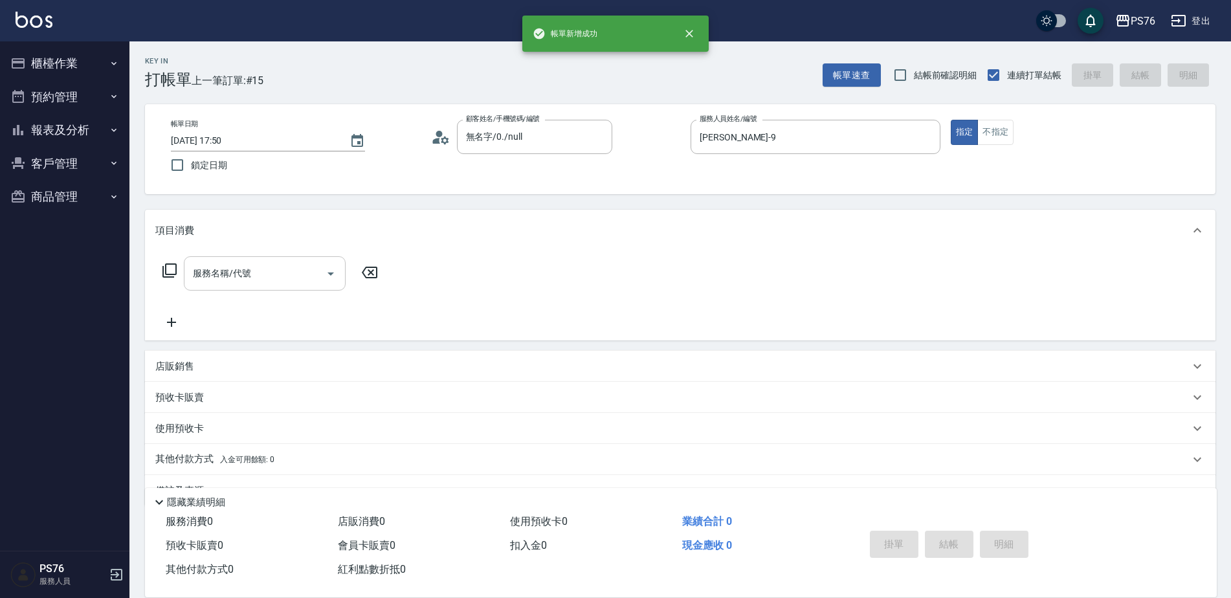
click at [294, 283] on input "服務名稱/代號" at bounding box center [255, 273] width 131 height 23
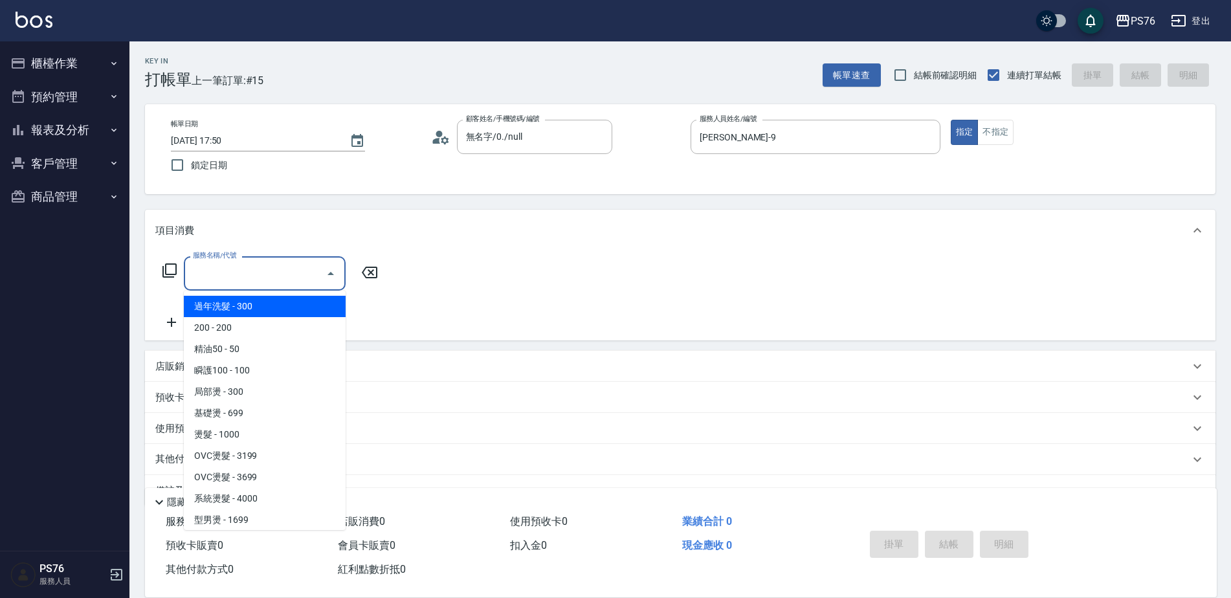
type input "2"
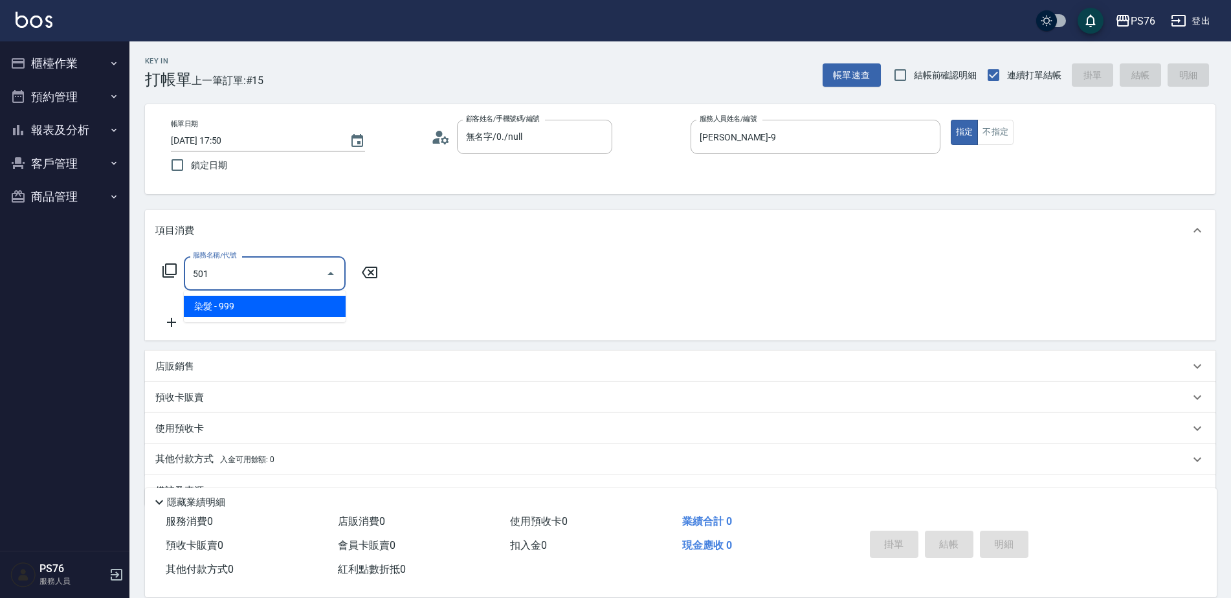
type input "染髮(501)"
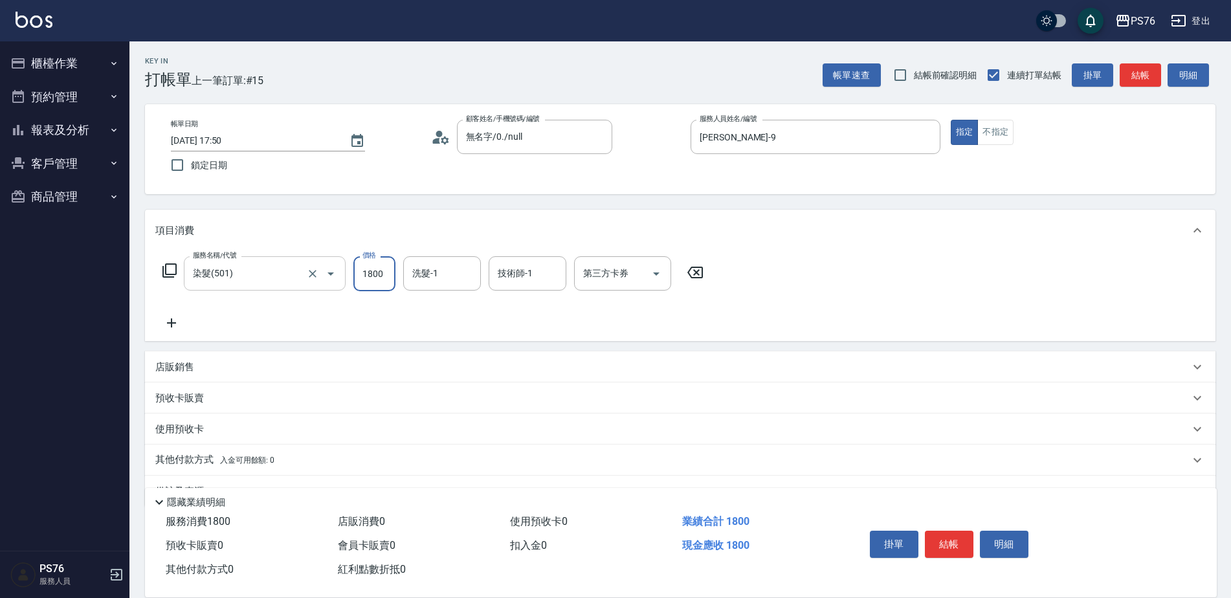
type input "1800"
type input "游怡瑄-24"
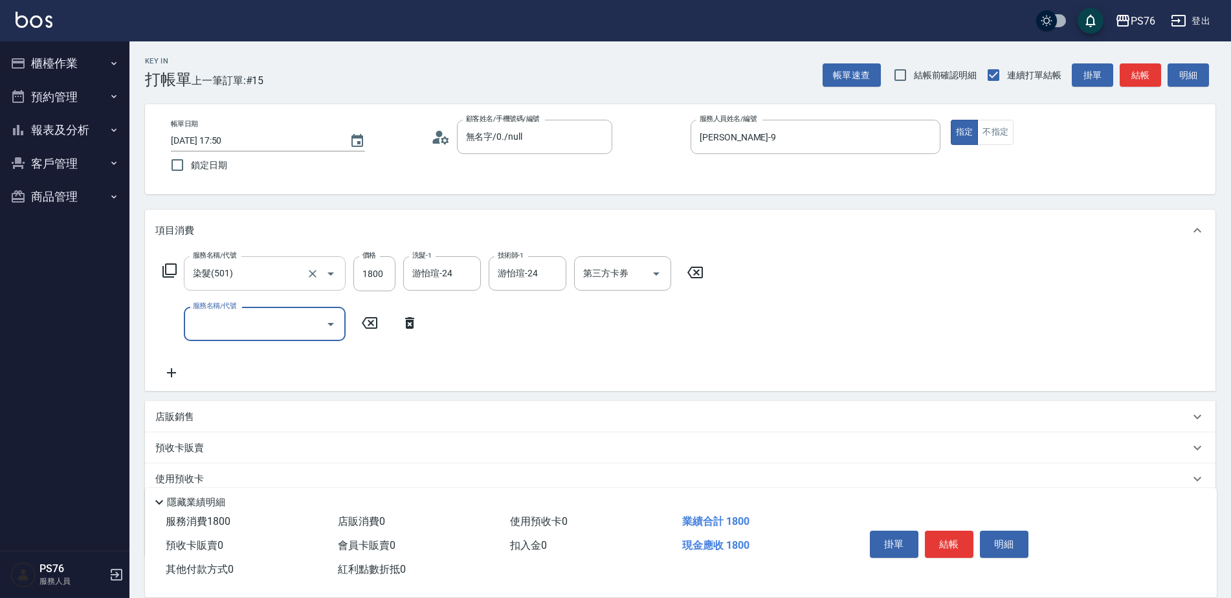
type input "3"
type input "精油SPA(0699)"
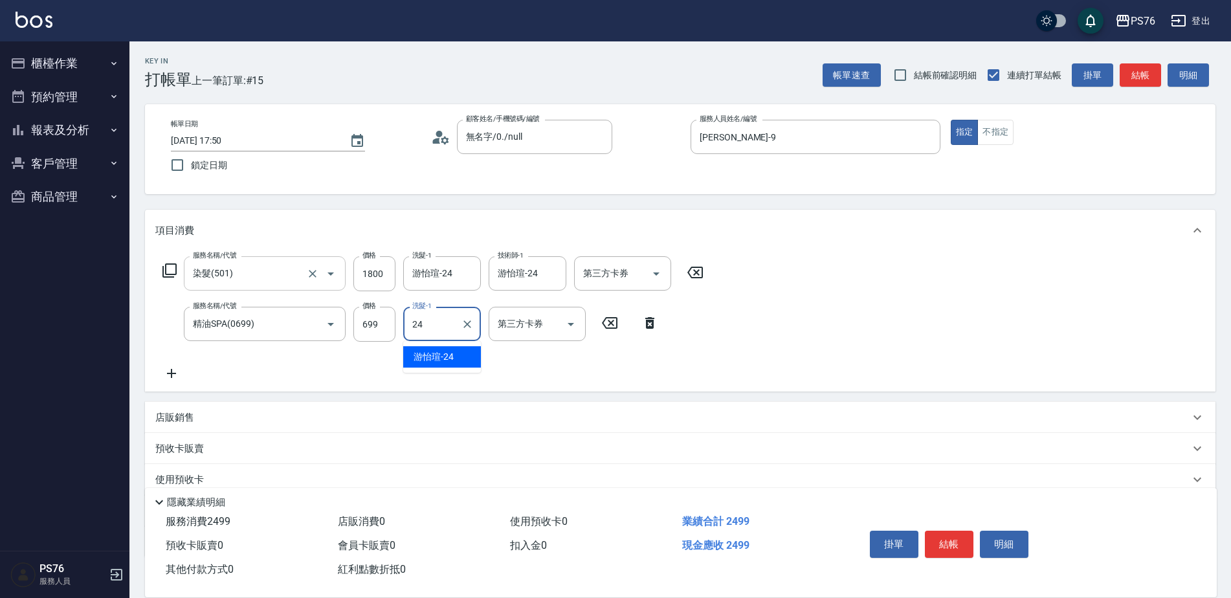
type input "游怡瑄-24"
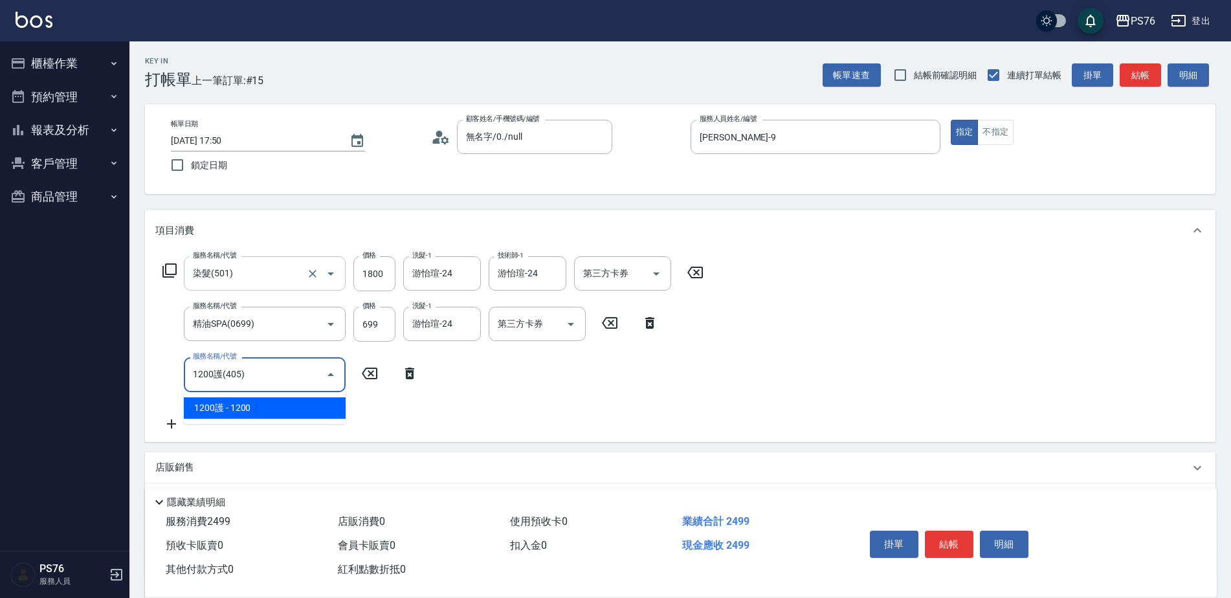
type input "1200護(405)"
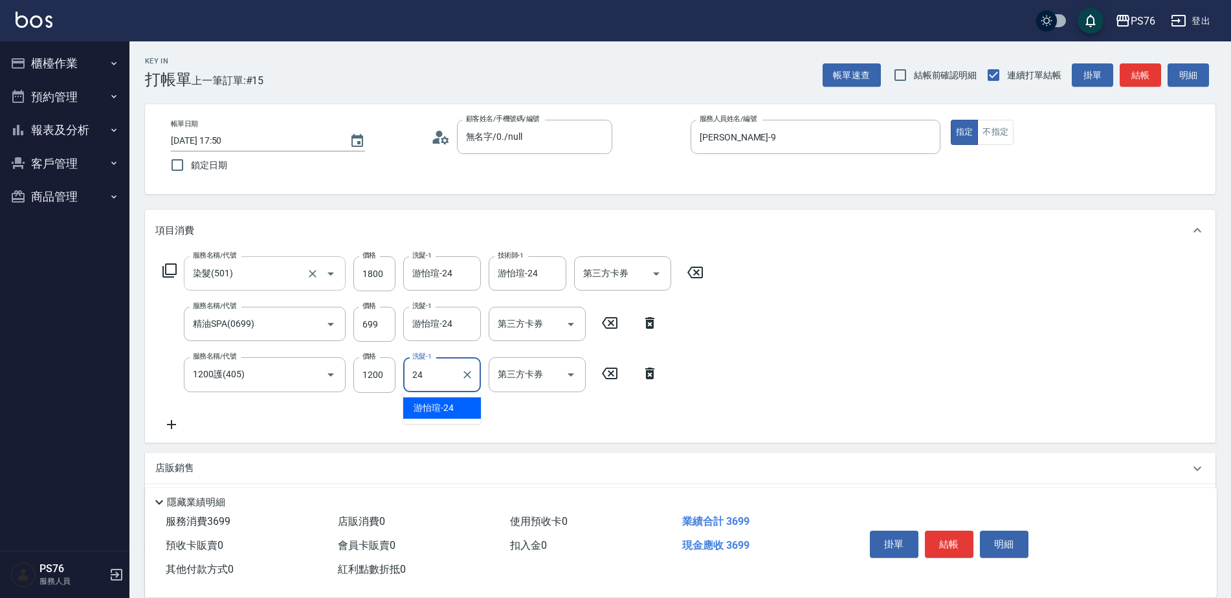
type input "游怡瑄-24"
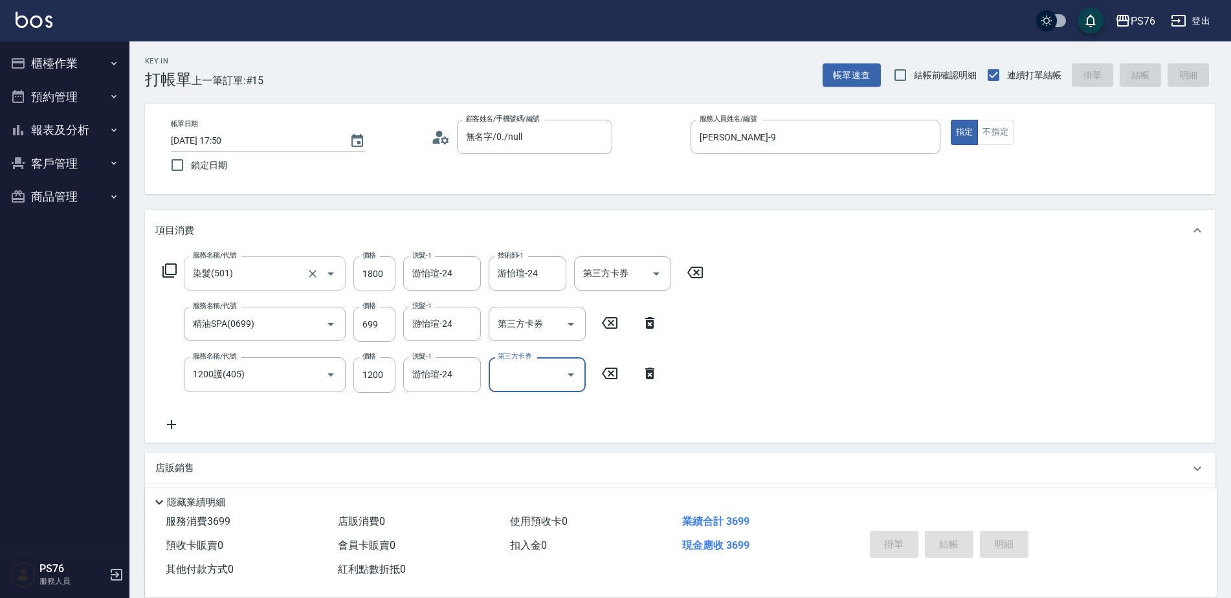
type input "[DATE] 17:51"
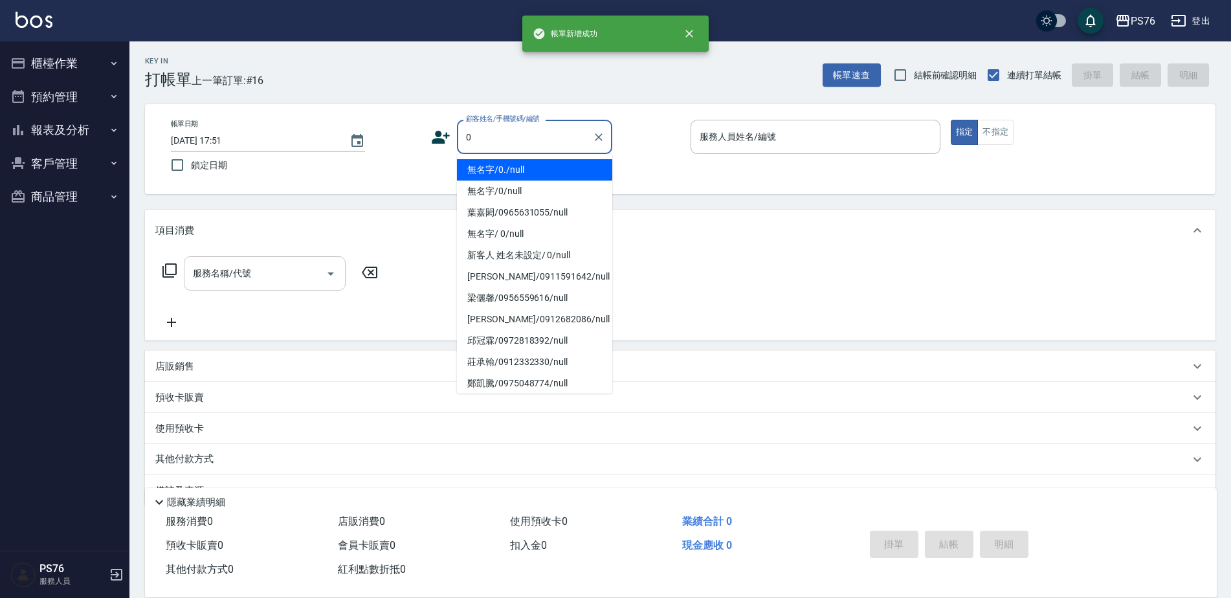
type input "無名字/0./null"
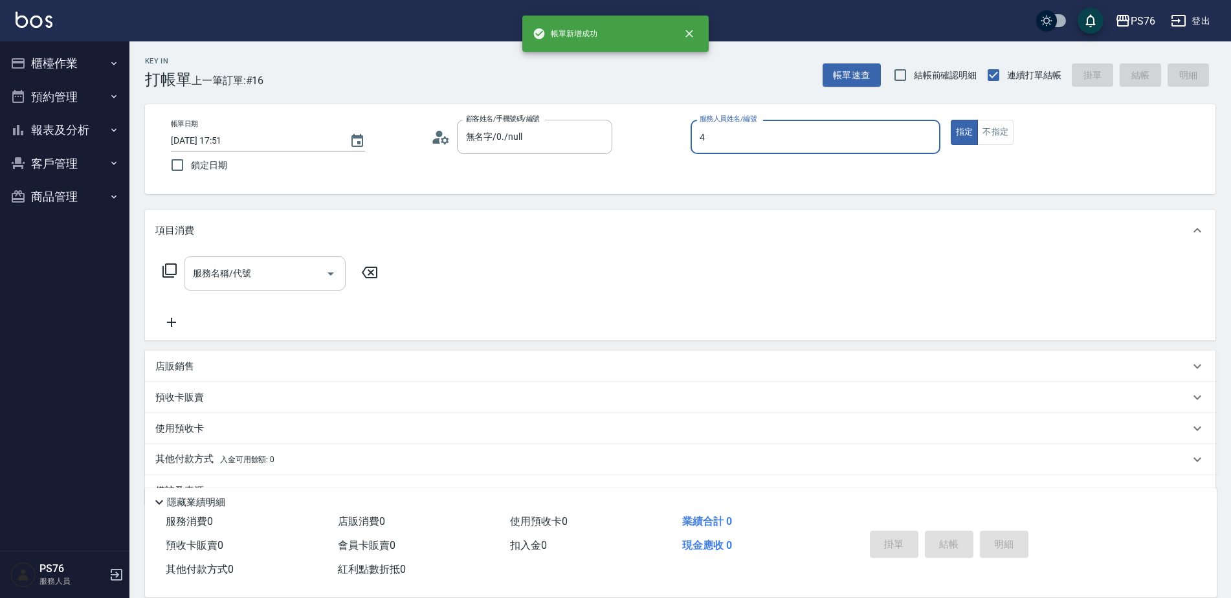
type input "蕭孟廷-4"
click at [294, 283] on input "服務名稱/代號" at bounding box center [255, 273] width 131 height 23
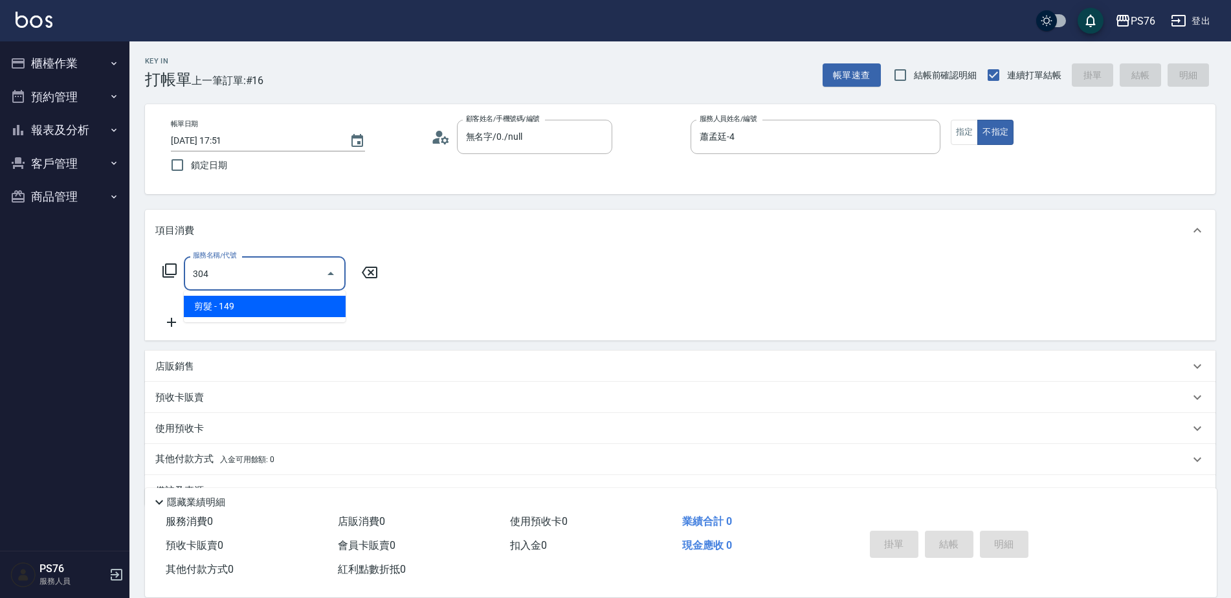
type input "剪髮(304)"
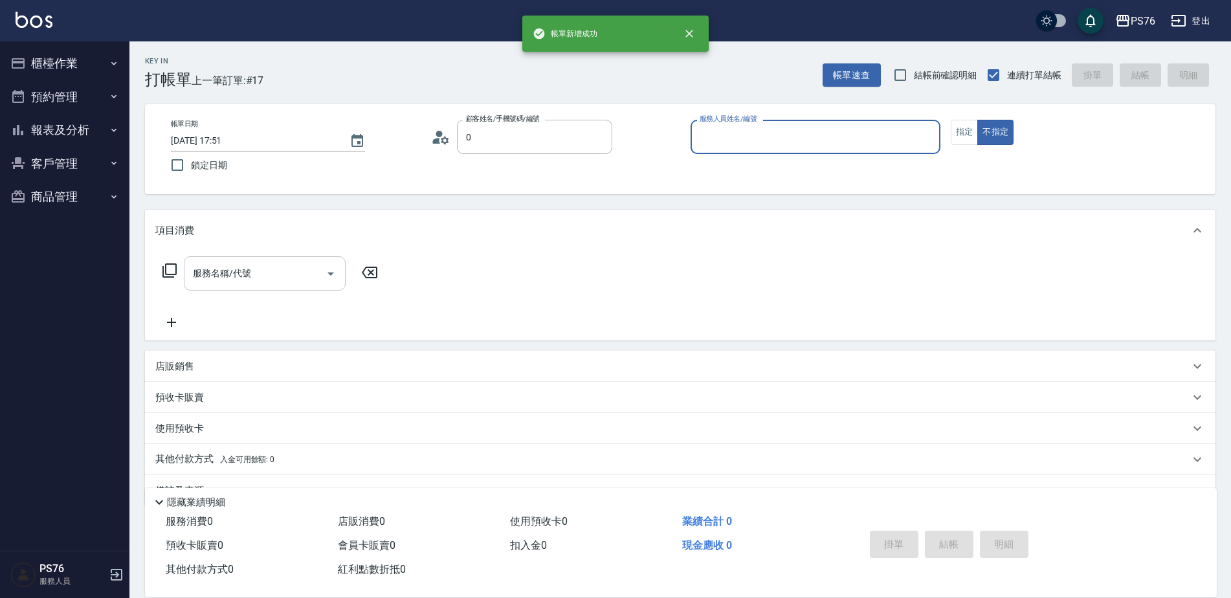
type input "無名字/0./null"
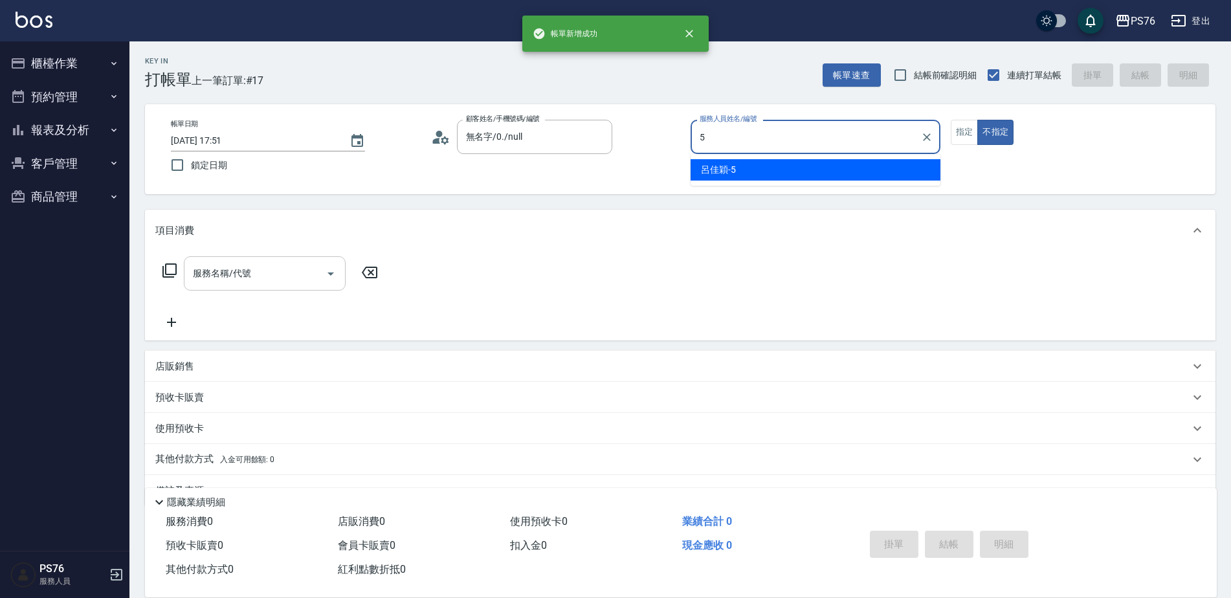
type input "[PERSON_NAME]-5"
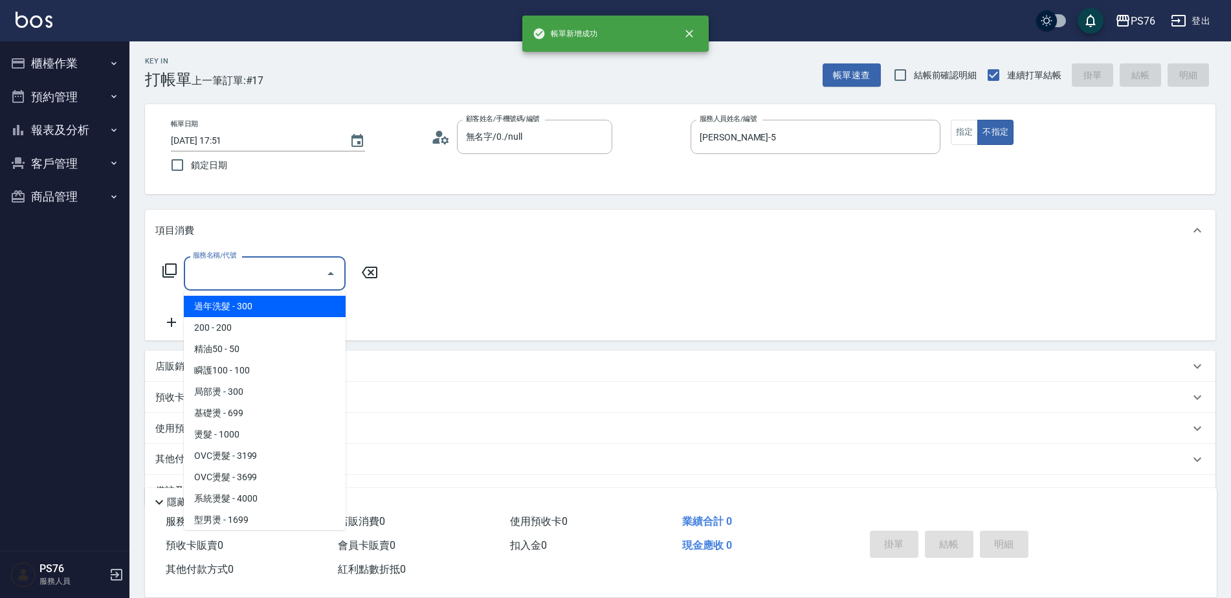
click at [294, 283] on input "服務名稱/代號" at bounding box center [255, 273] width 131 height 23
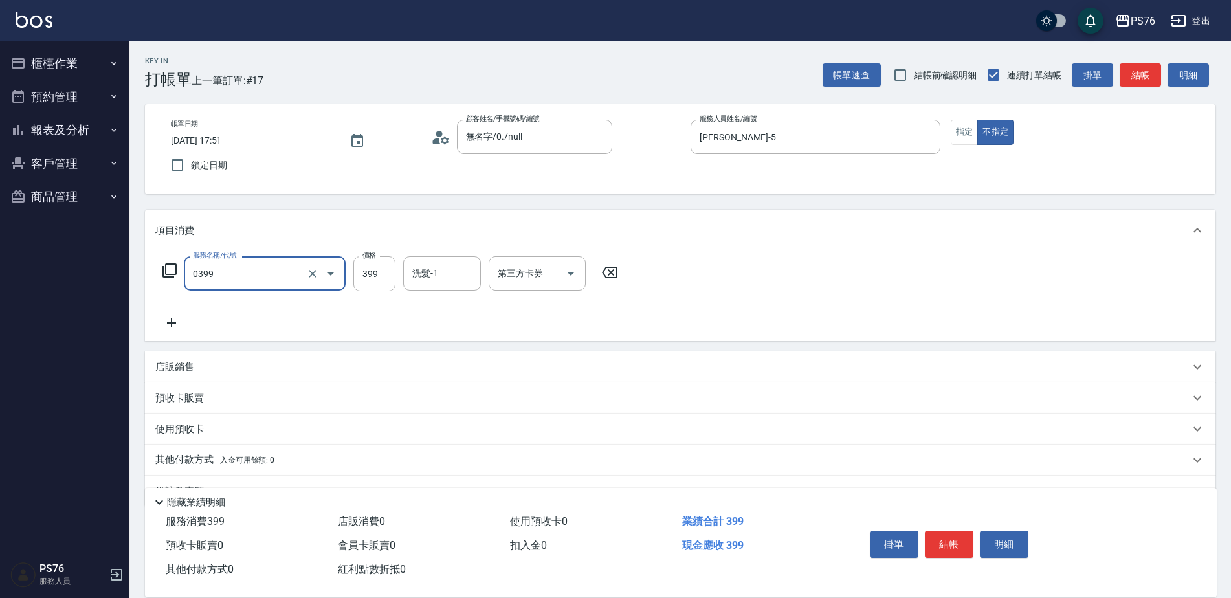
type input "海鹽399(0399)"
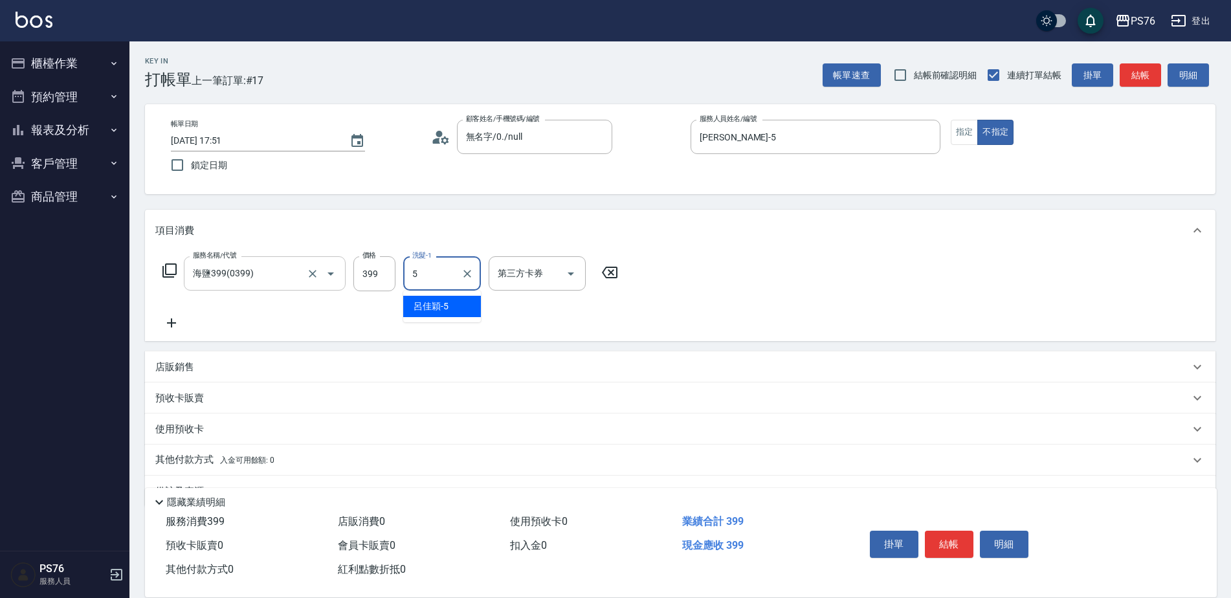
type input "[PERSON_NAME]-5"
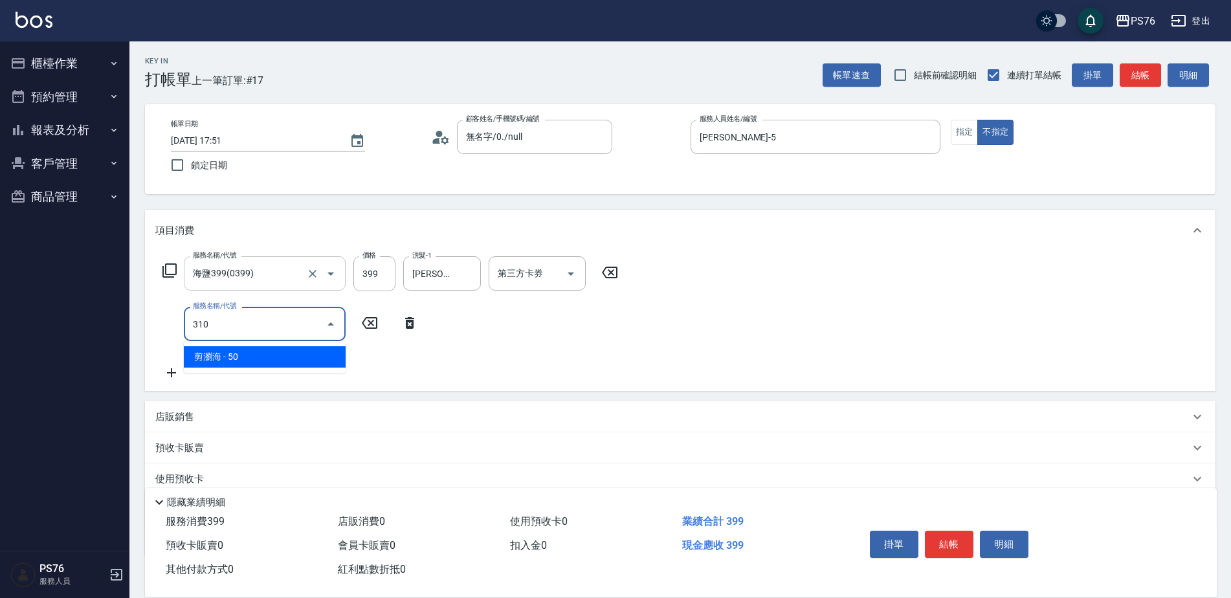
type input "剪瀏海(310)"
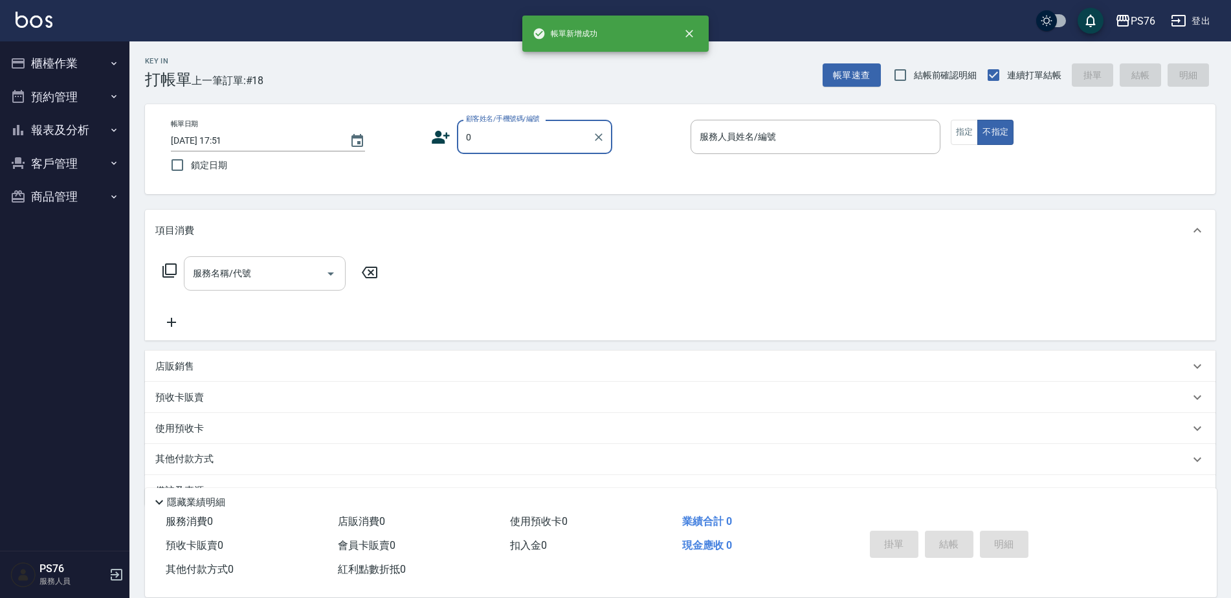
type input "無名字/0./null"
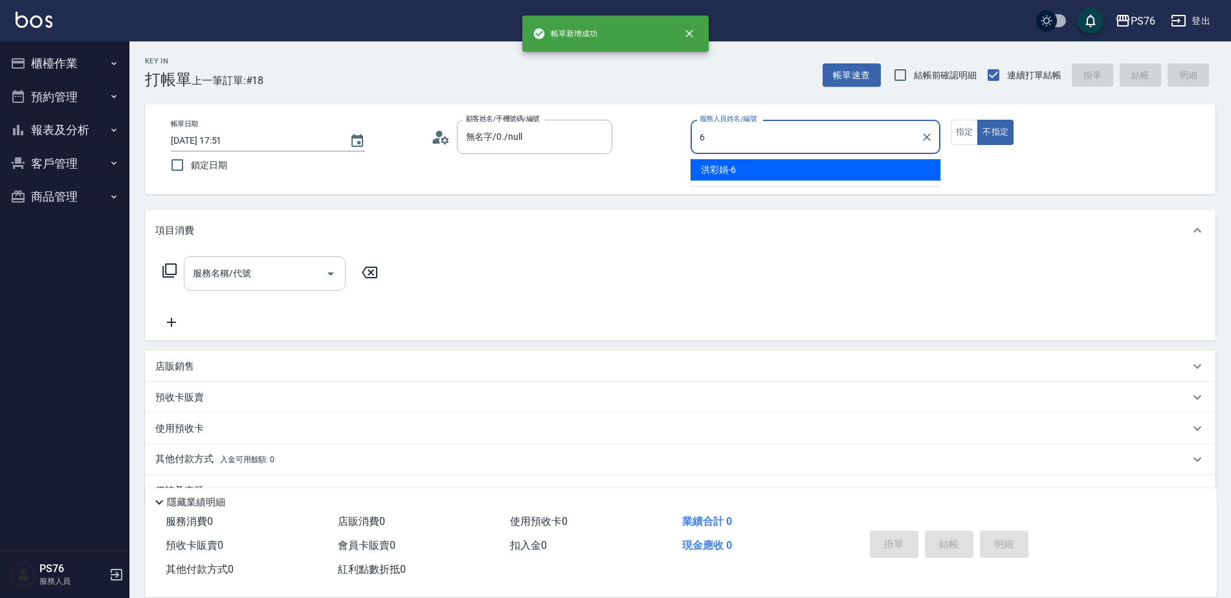
type input "洪彩娟-6"
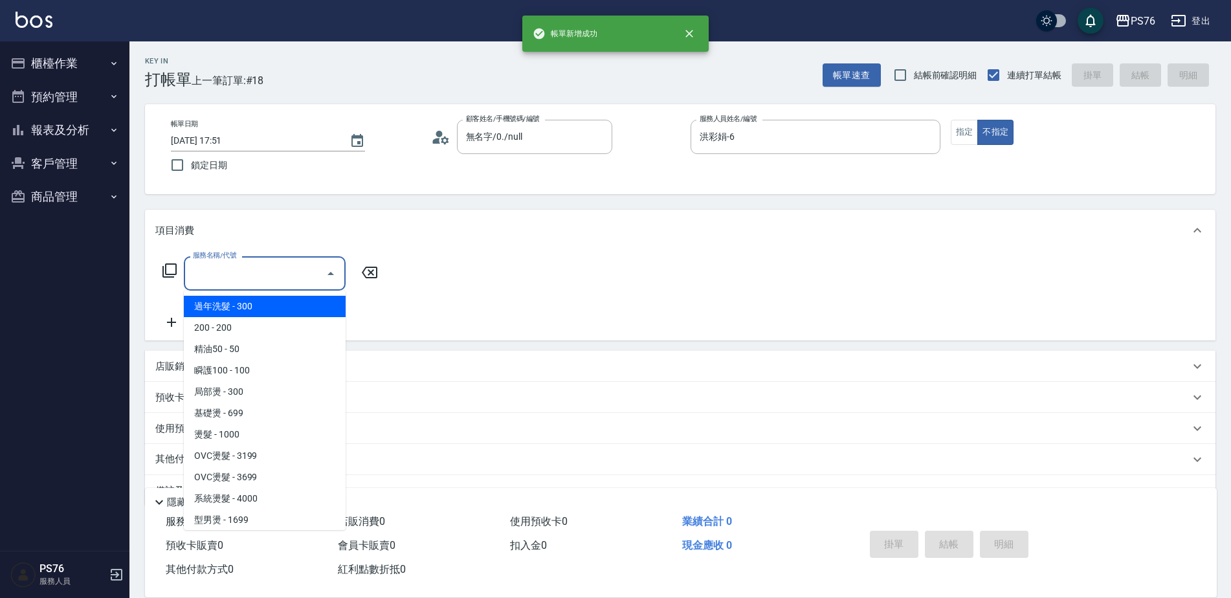
click at [294, 283] on input "服務名稱/代號" at bounding box center [255, 273] width 131 height 23
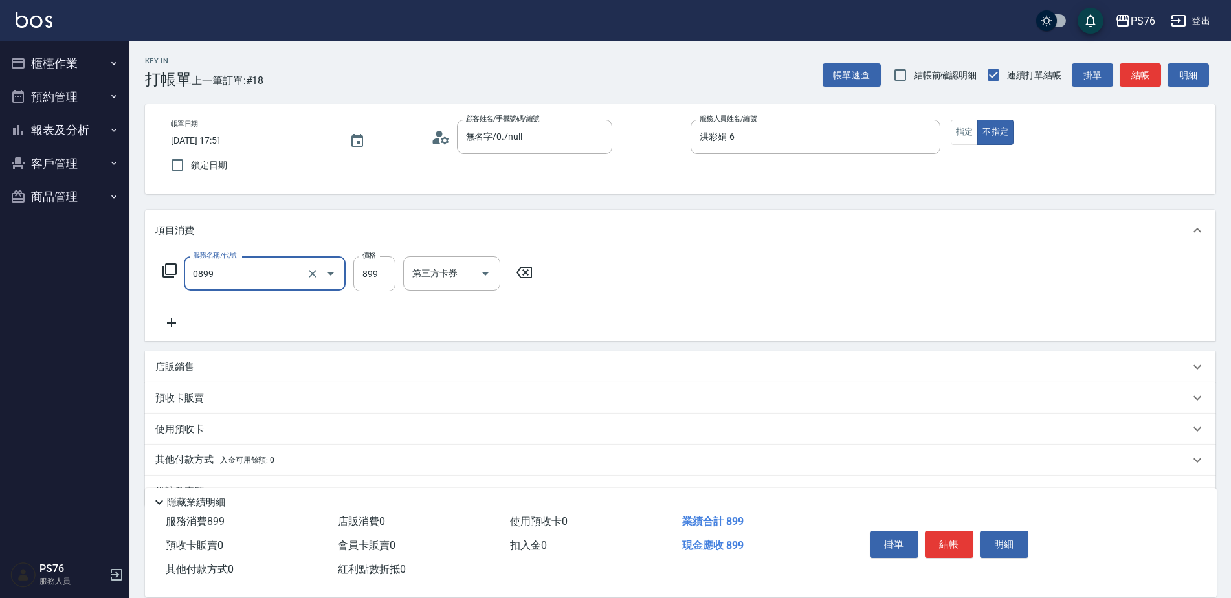
type input "排毒SPA(0899)"
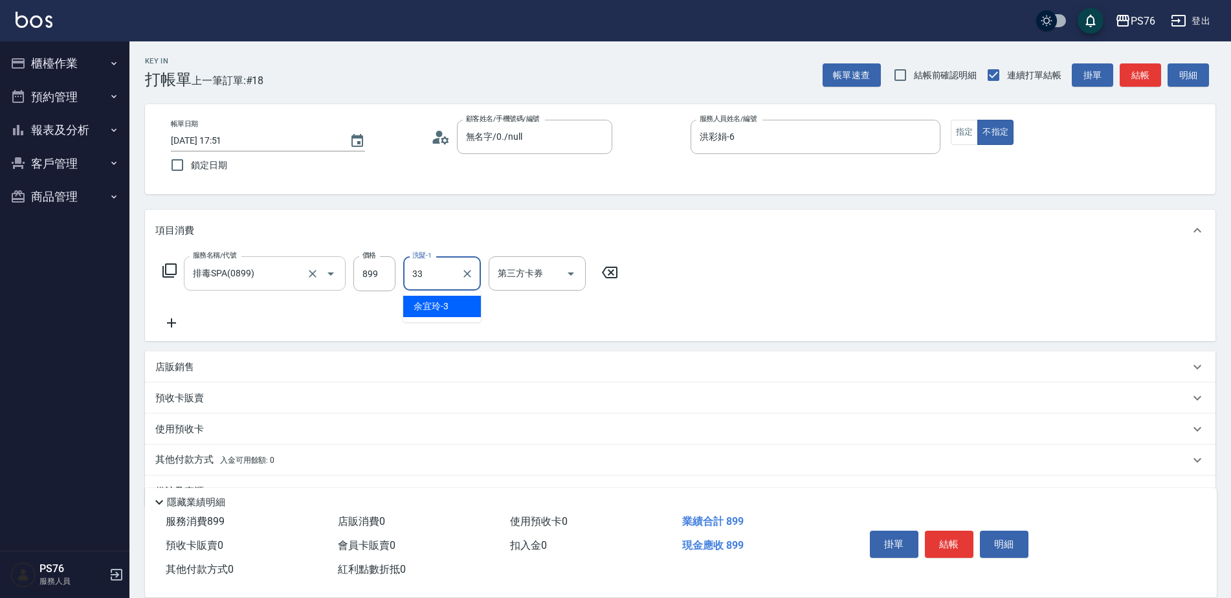
type input "[PERSON_NAME]33"
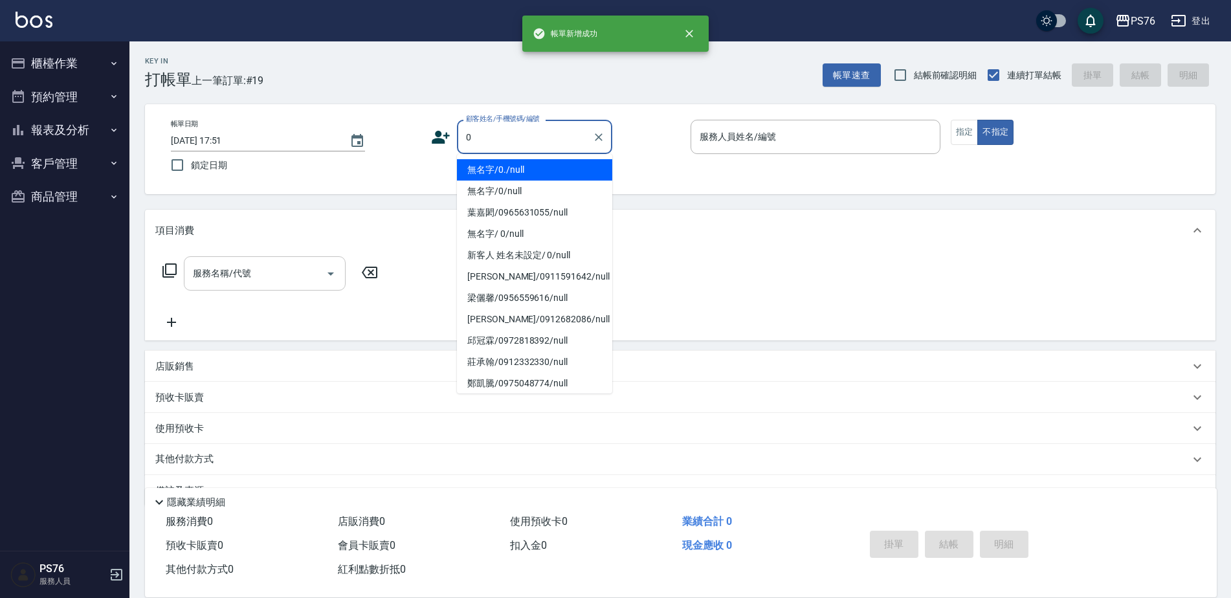
type input "無名字/0./null"
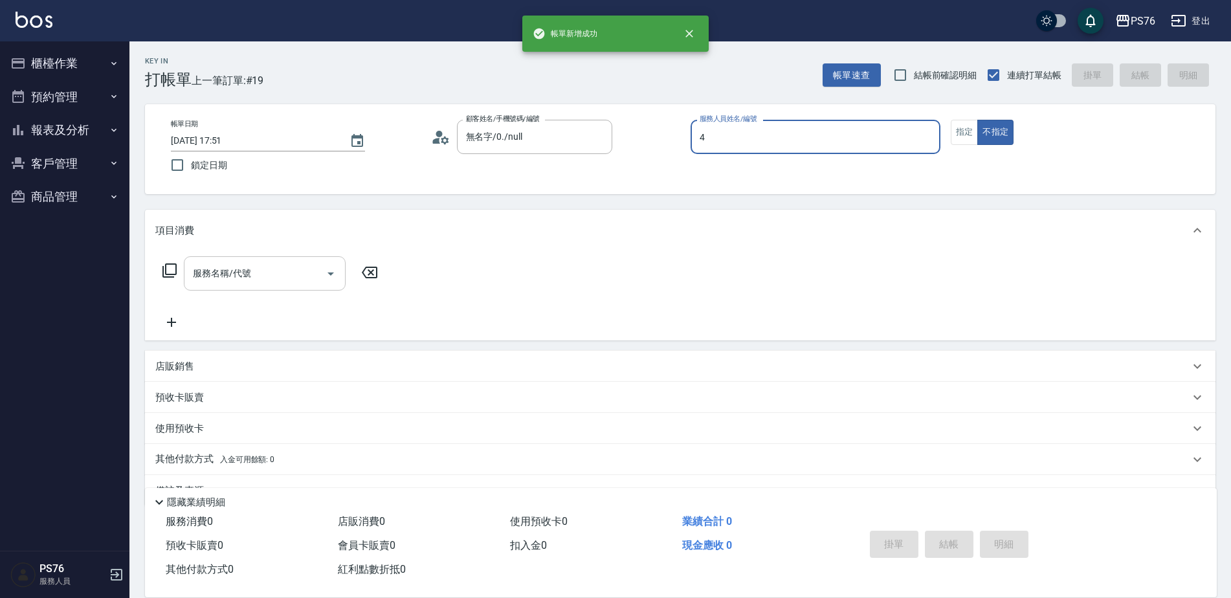
type input "蕭孟廷-4"
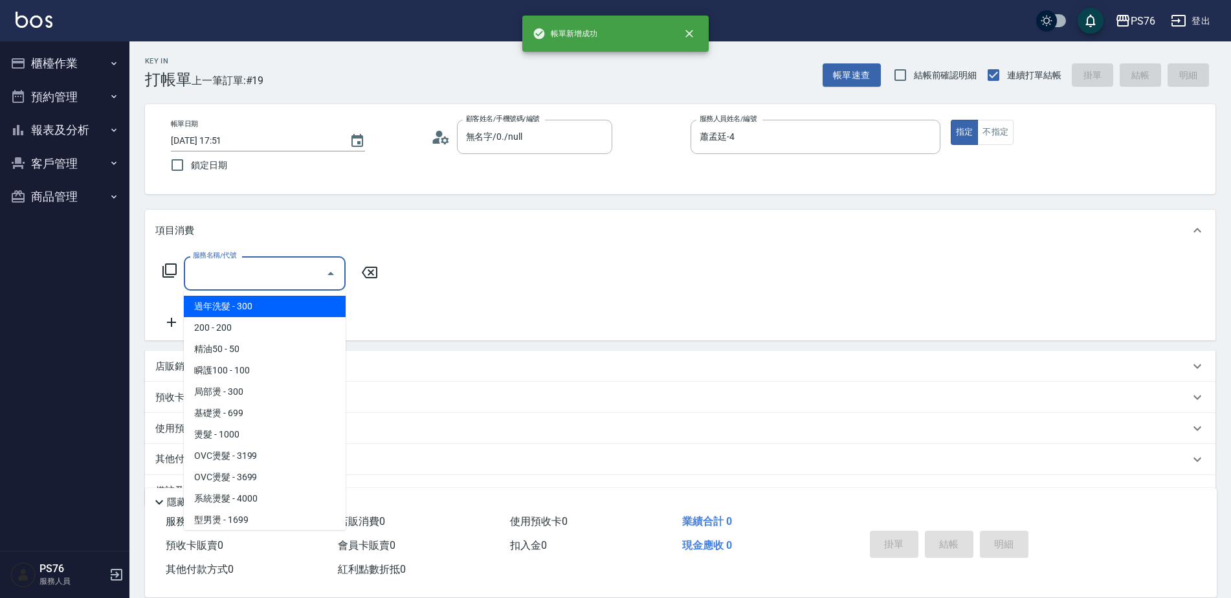
click at [294, 283] on input "服務名稱/代號" at bounding box center [255, 273] width 131 height 23
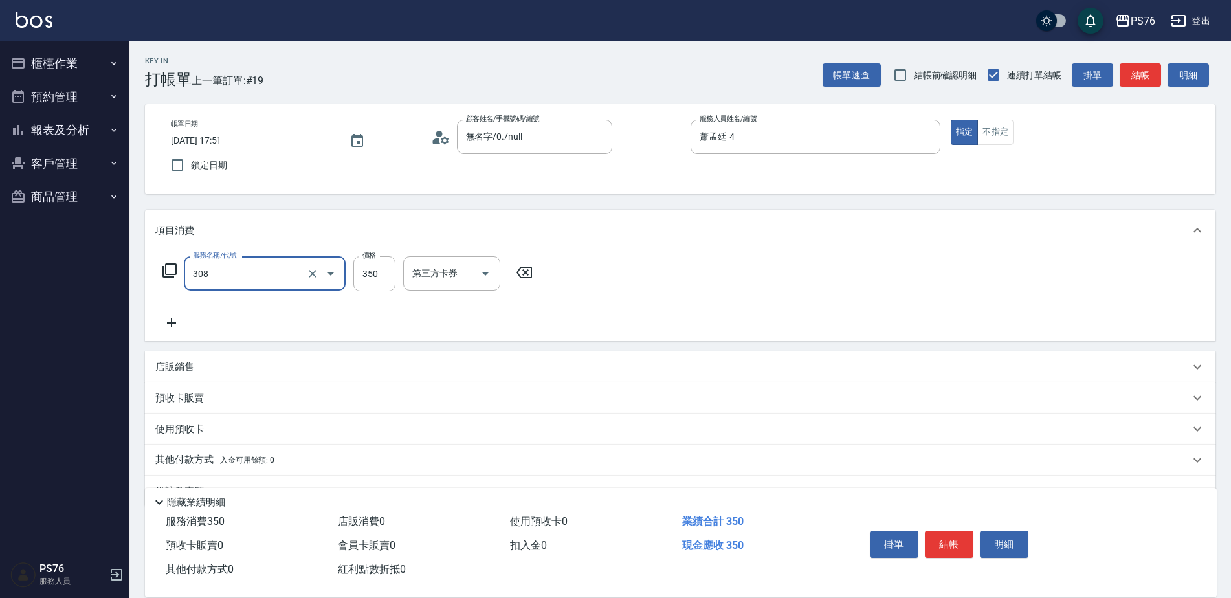
type input "洗+剪(308)"
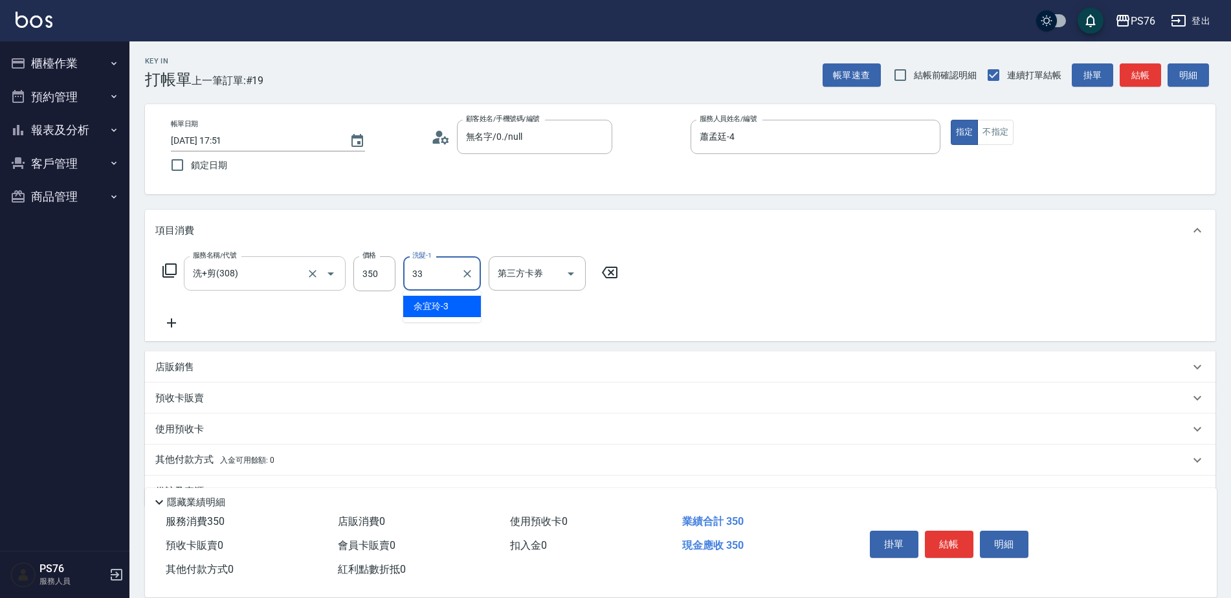
type input "[PERSON_NAME]33"
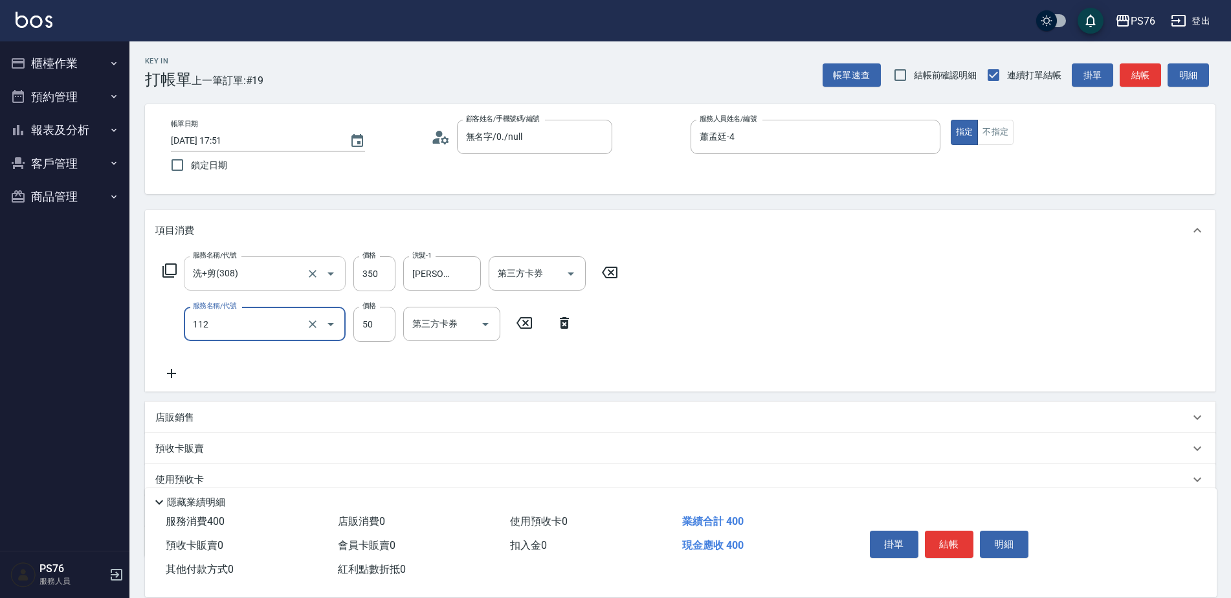
type input "精油50(112)"
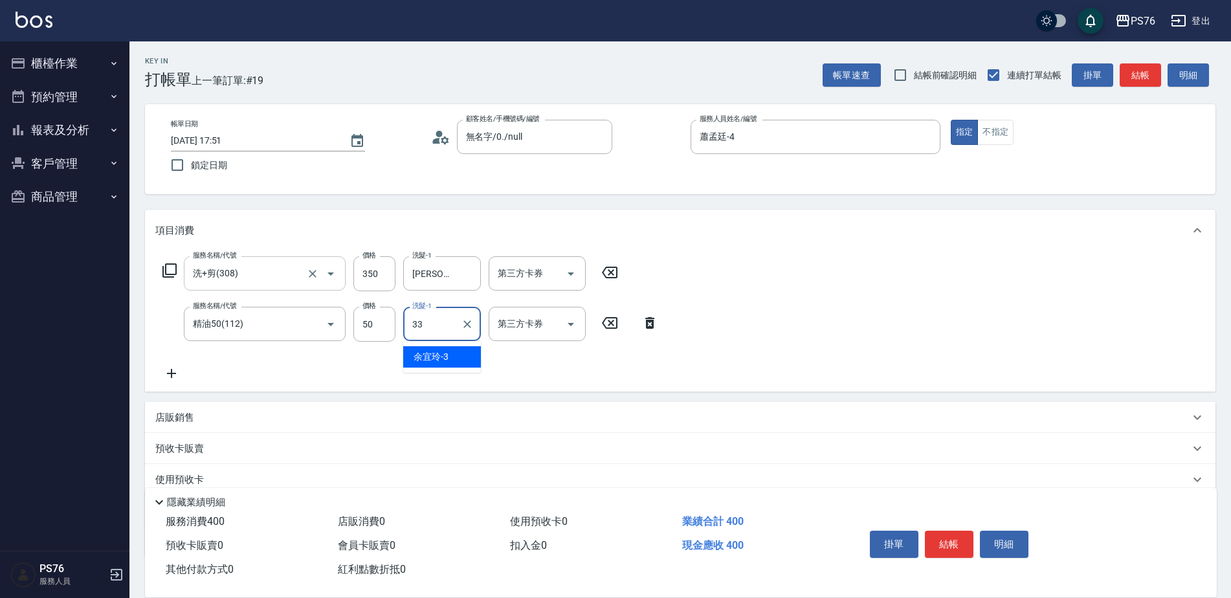
type input "[PERSON_NAME]33"
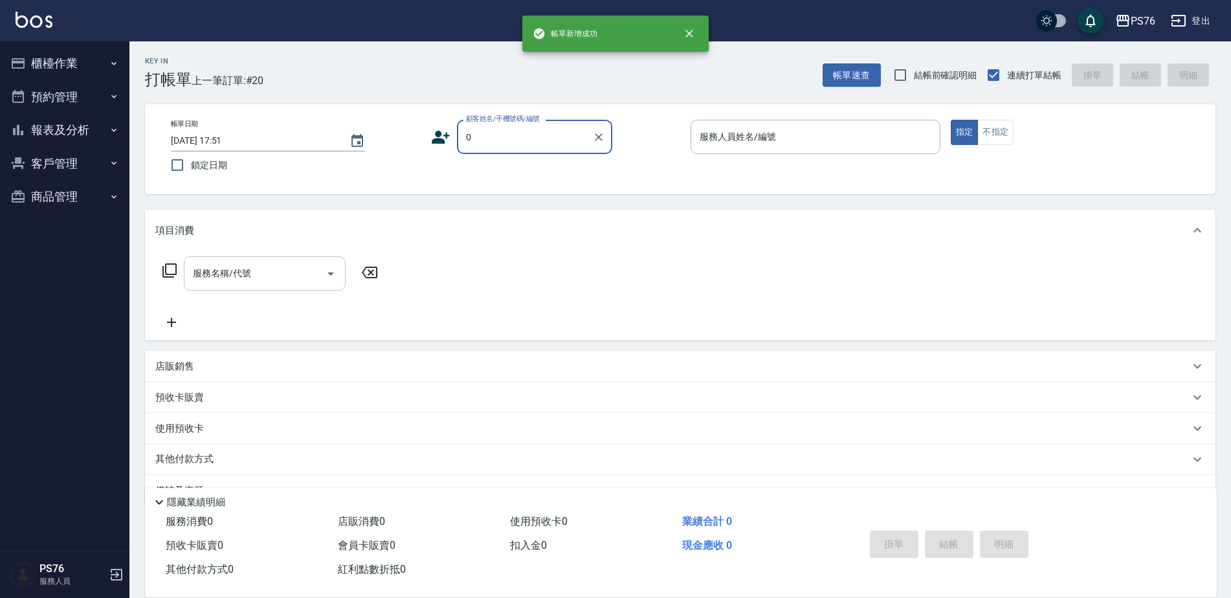
type input "無名字/0./null"
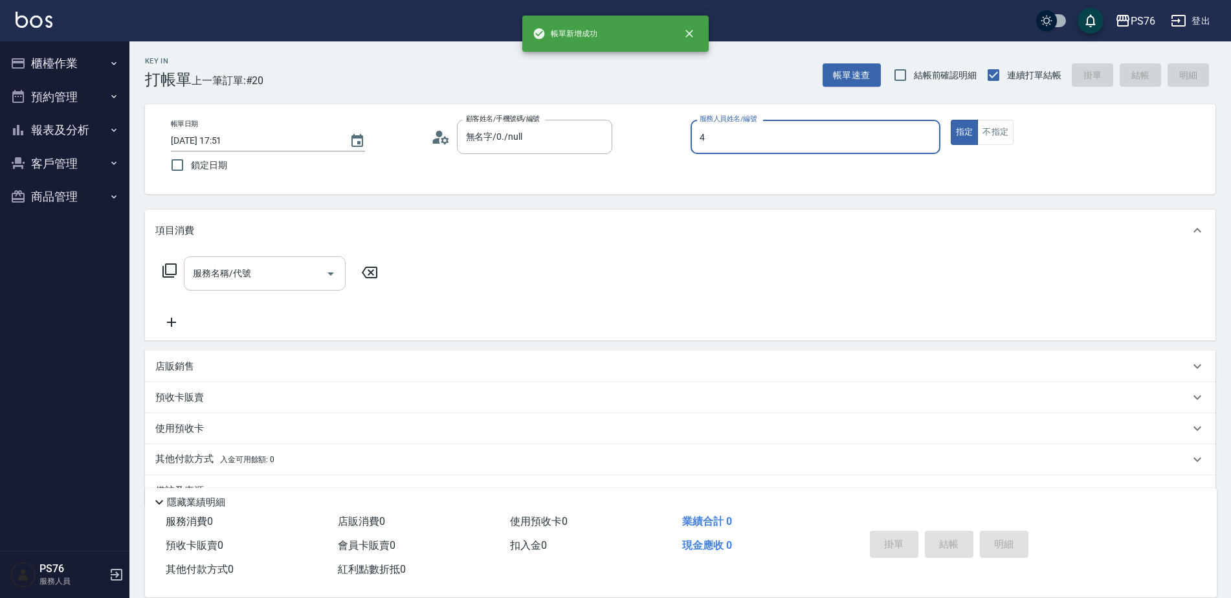
type input "蕭孟廷-4"
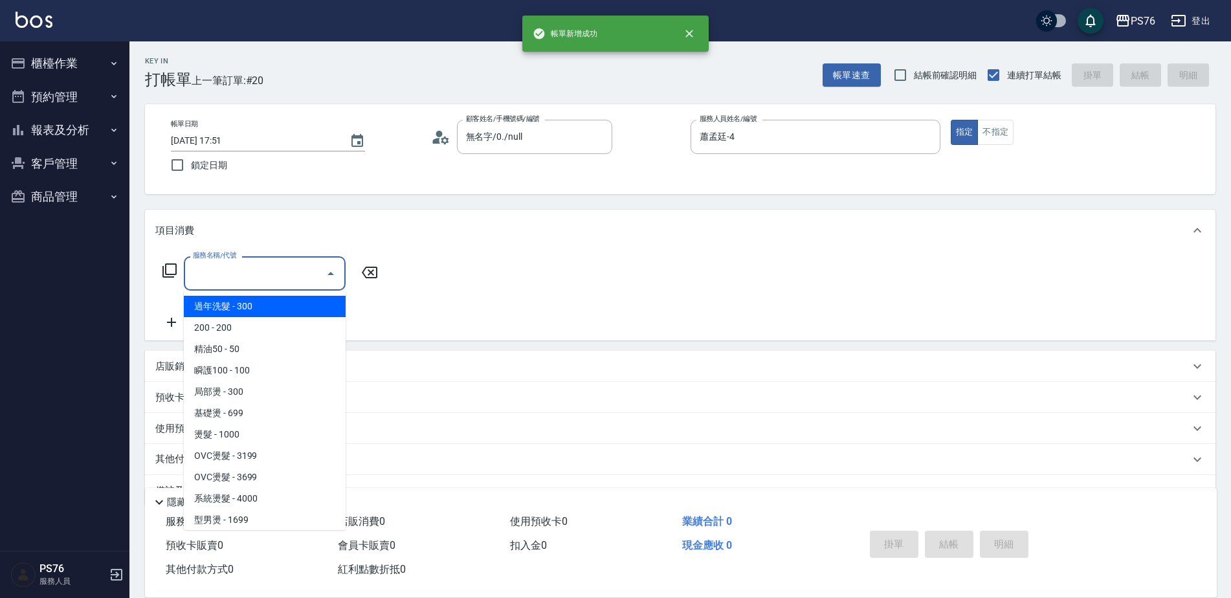
click at [294, 283] on input "服務名稱/代號" at bounding box center [255, 273] width 131 height 23
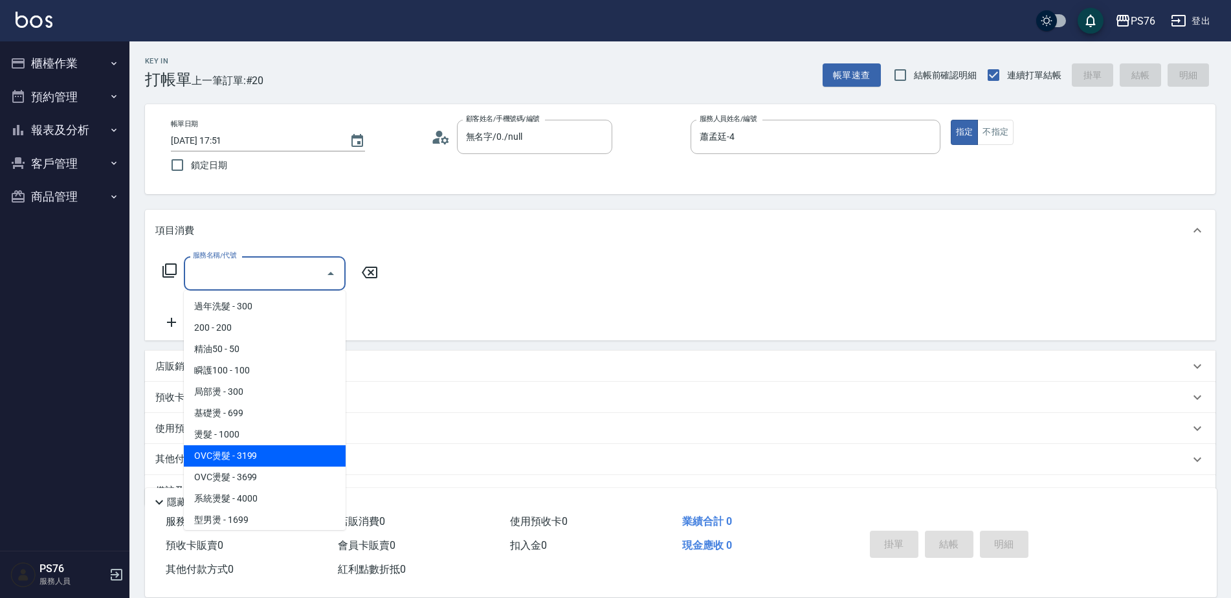
type input "OVC燙髮(203)"
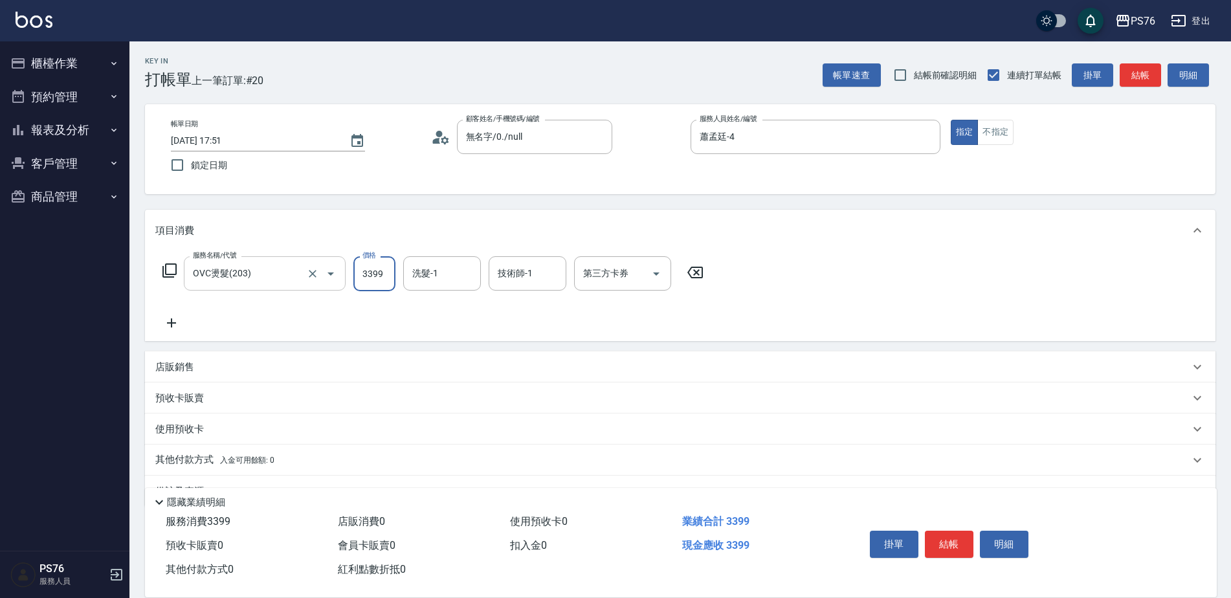
type input "3399"
type input "[PERSON_NAME]33"
click at [272, 362] on div "店販銷售" at bounding box center [672, 367] width 1034 height 14
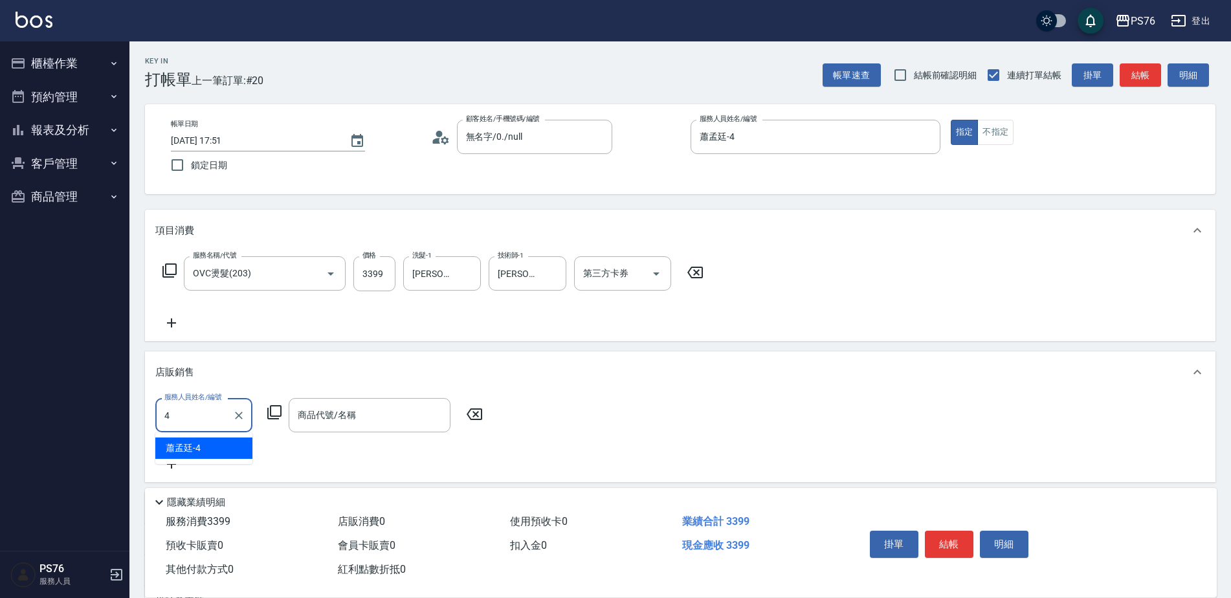
type input "蕭孟廷-4"
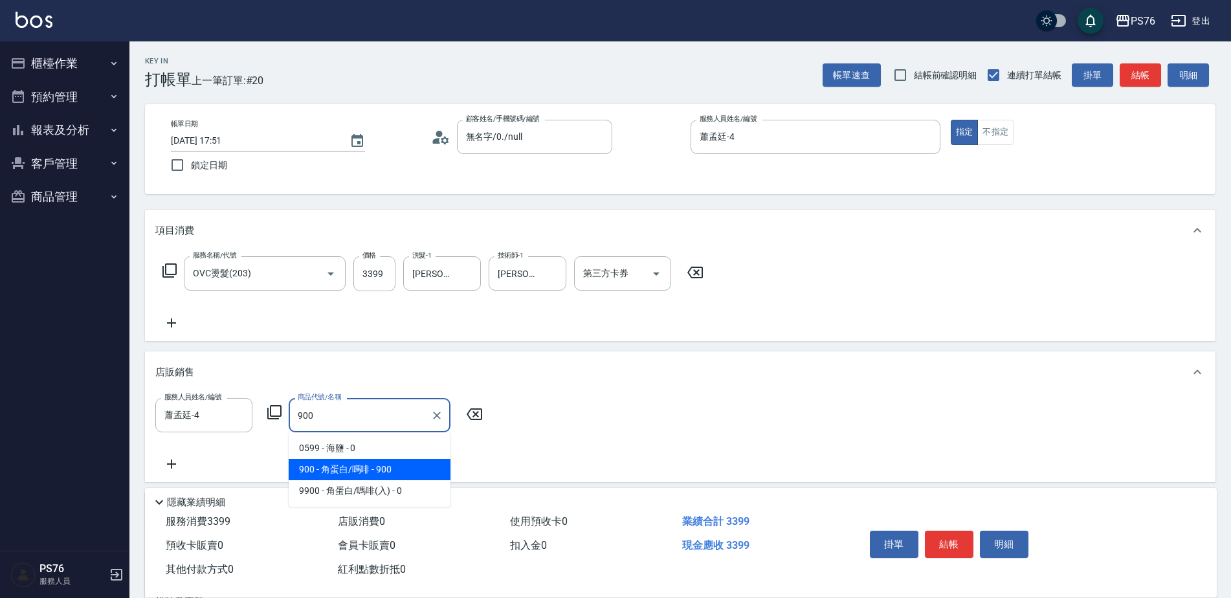
type input "角蛋白/嗎啡"
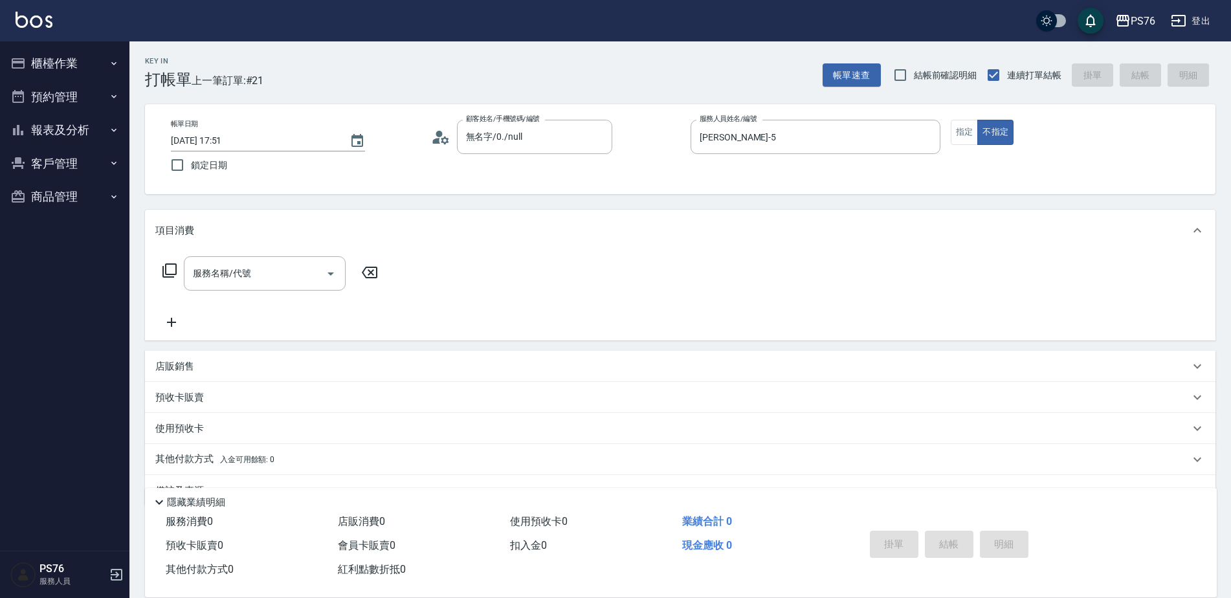
click at [947, 138] on div "帳單日期 [DATE] 17:51 鎖定日期 顧客姓名/手機號碼/編號 無名字/0./null 顧客姓名/手機號碼/編號 服務人員姓名/編號 [PERSON_…" at bounding box center [679, 149] width 1039 height 59
drag, startPoint x: 951, startPoint y: 137, endPoint x: 958, endPoint y: 133, distance: 8.4
click at [958, 134] on button "指定" at bounding box center [965, 132] width 28 height 25
click at [287, 269] on input "服務名稱/代號" at bounding box center [255, 273] width 131 height 23
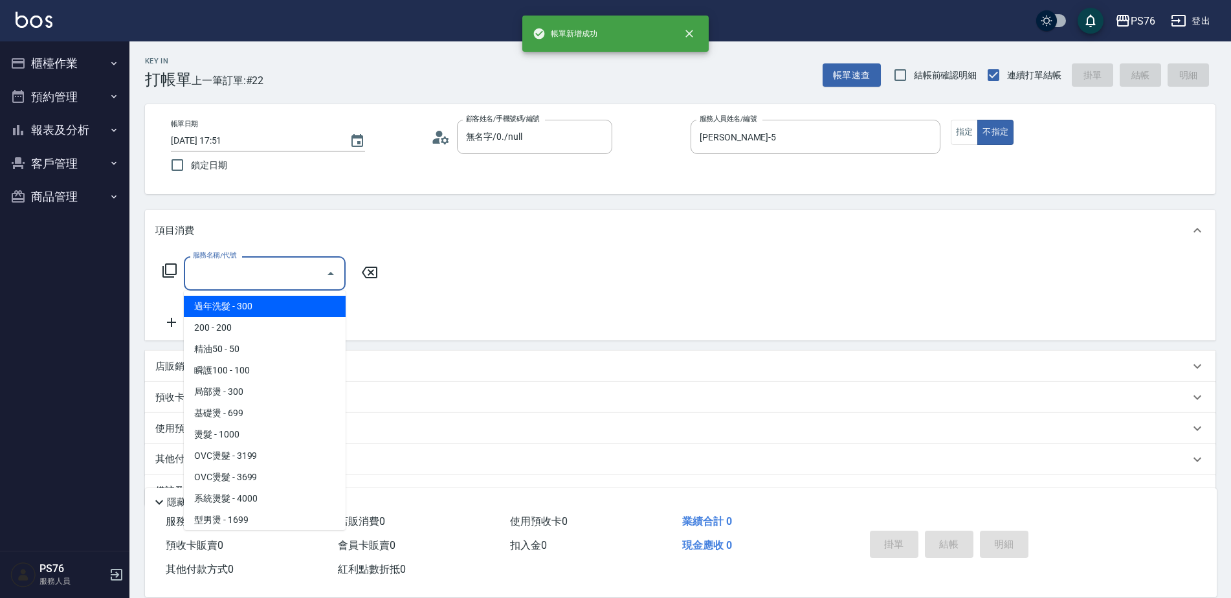
click at [288, 274] on input "服務名稱/代號" at bounding box center [255, 273] width 131 height 23
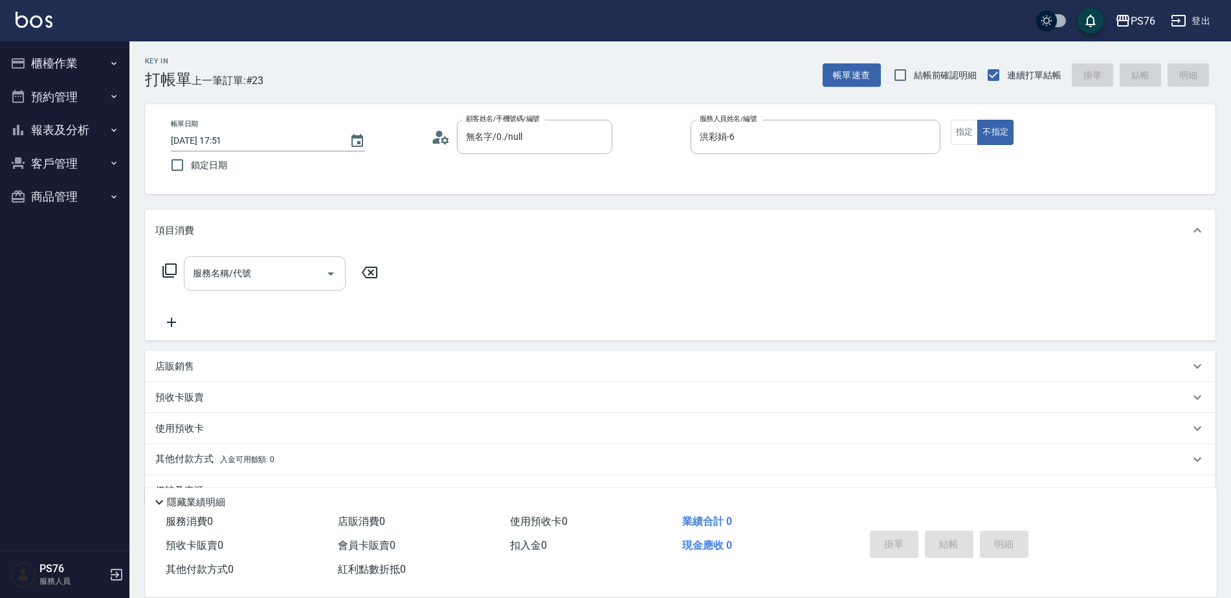
click at [288, 274] on input "服務名稱/代號" at bounding box center [255, 273] width 131 height 23
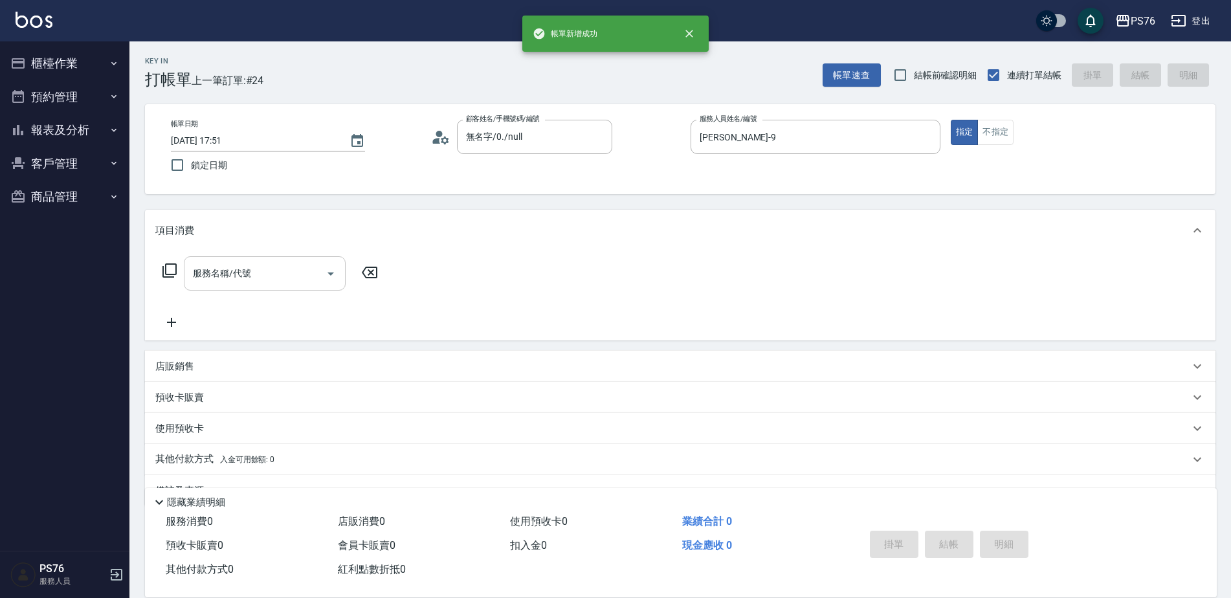
click at [288, 274] on input "服務名稱/代號" at bounding box center [255, 273] width 131 height 23
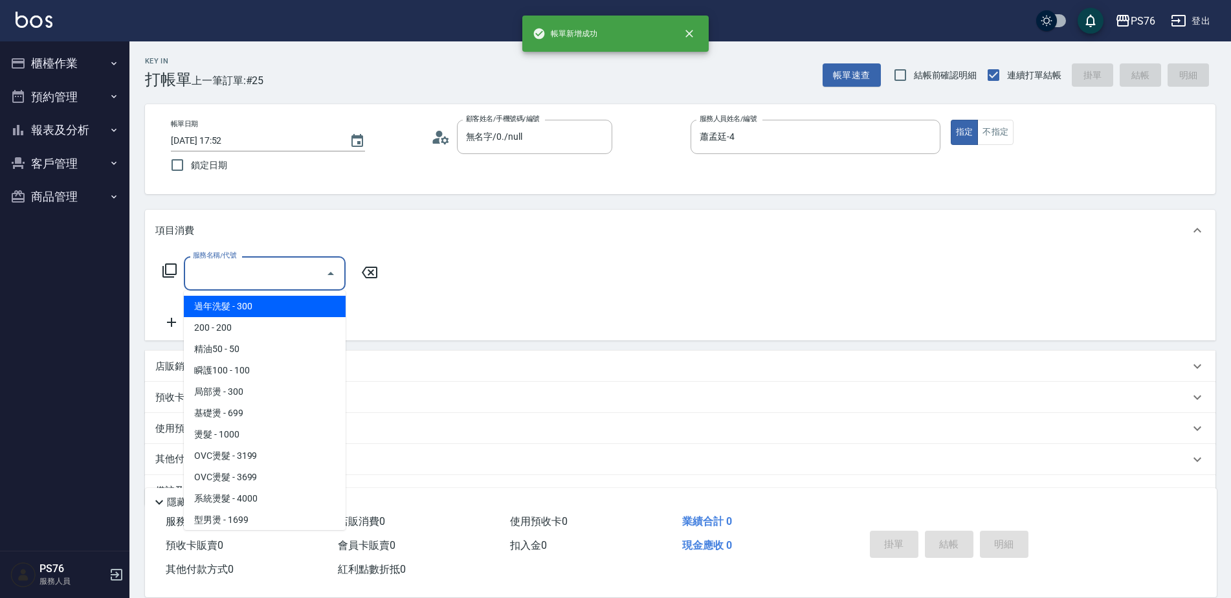
click at [287, 274] on input "服務名稱/代號" at bounding box center [255, 273] width 131 height 23
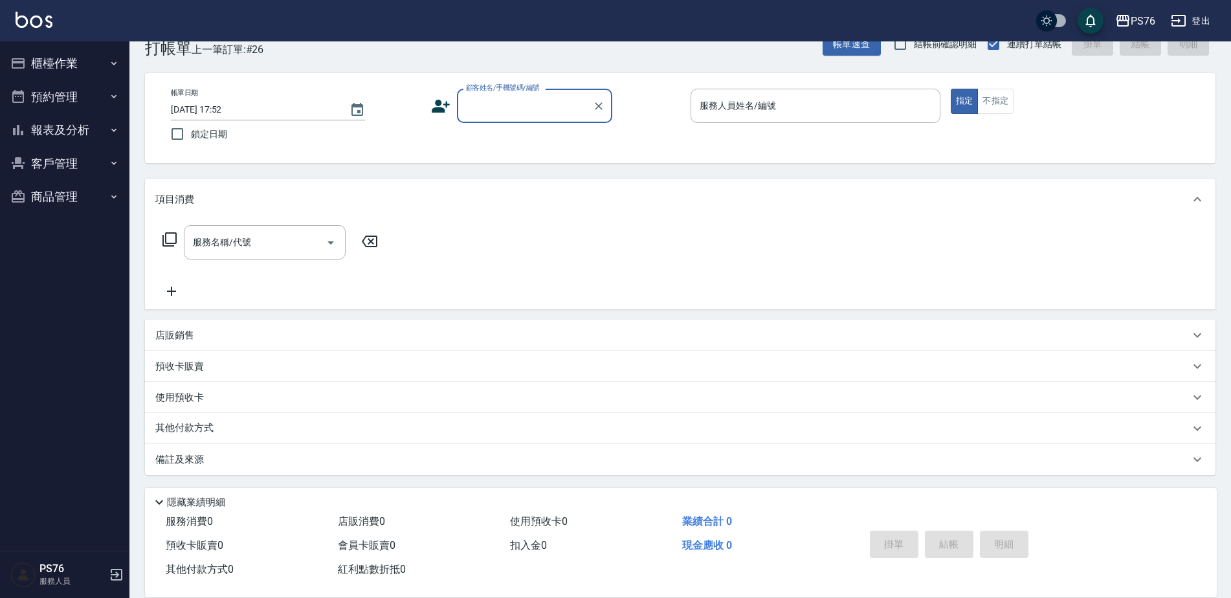
scroll to position [32, 0]
